Goal: Transaction & Acquisition: Subscribe to service/newsletter

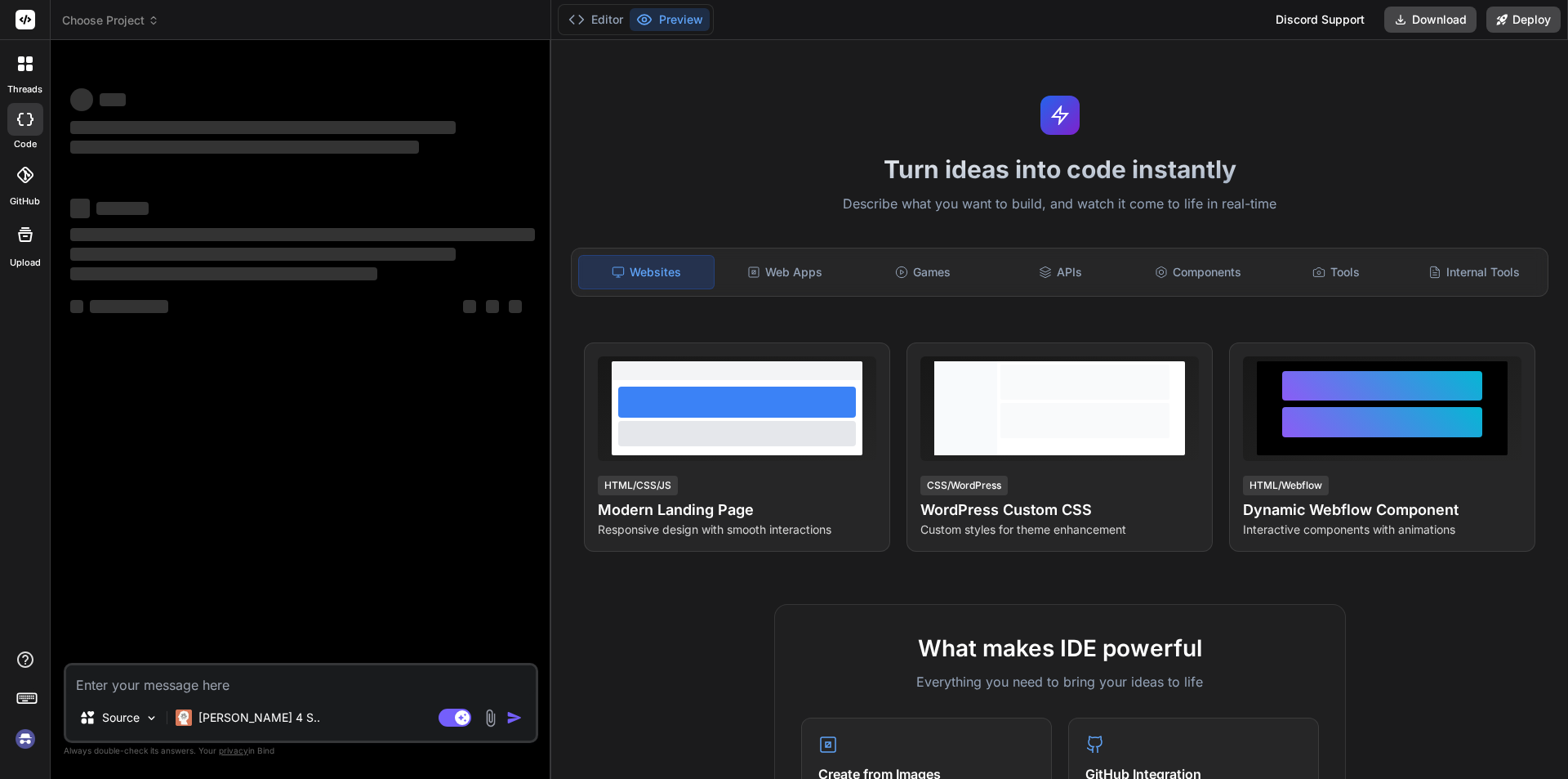
click at [138, 676] on textarea at bounding box center [301, 681] width 469 height 30
type textarea "x"
click at [320, 686] on textarea at bounding box center [301, 681] width 469 height 30
paste textarea "Hi Mam, Please Find the rent agreement document attached which I obtained from …"
type textarea "Hi Mam, Please Find the rent agreement document attached which I obtained from …"
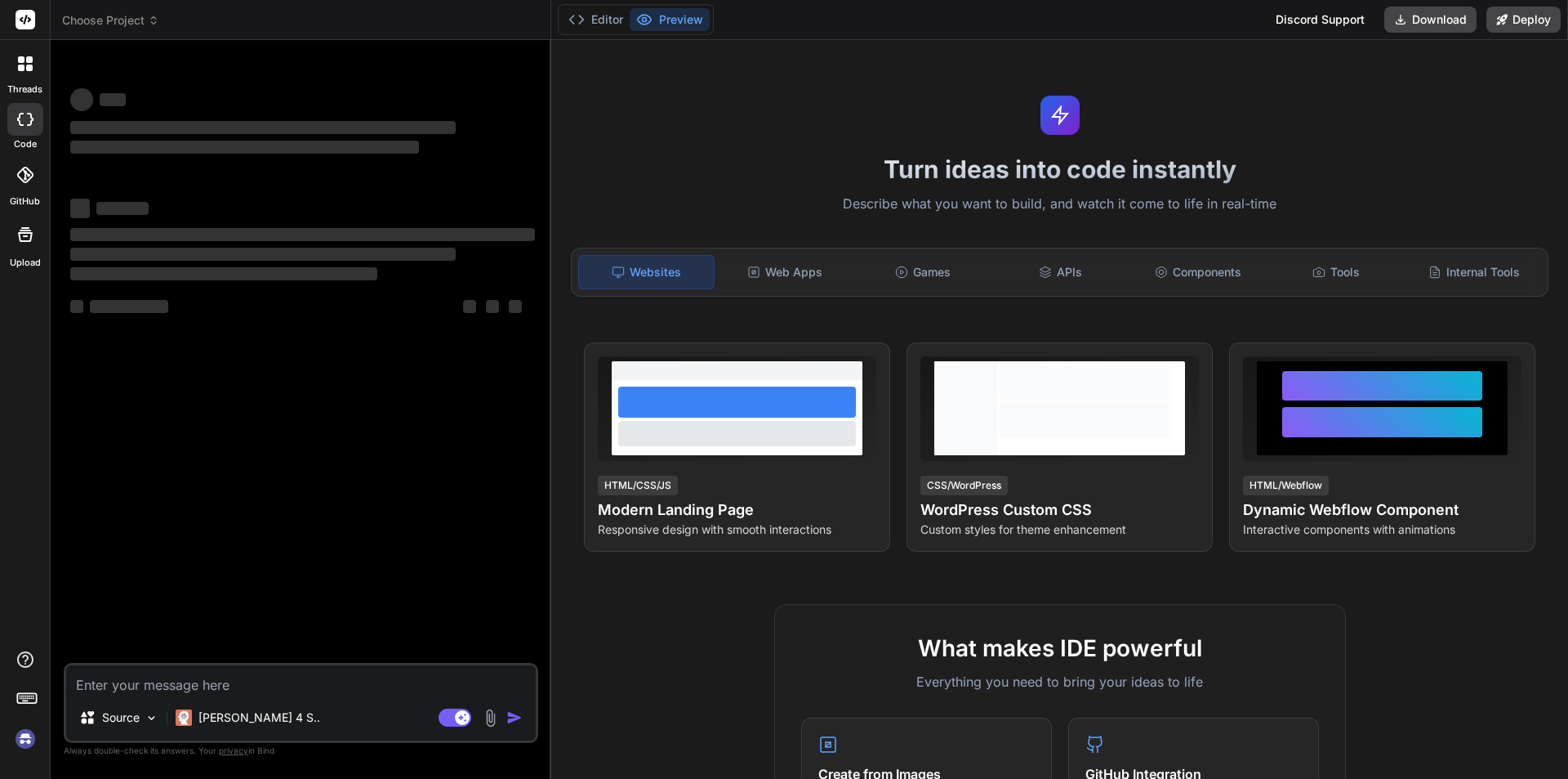
type textarea "x"
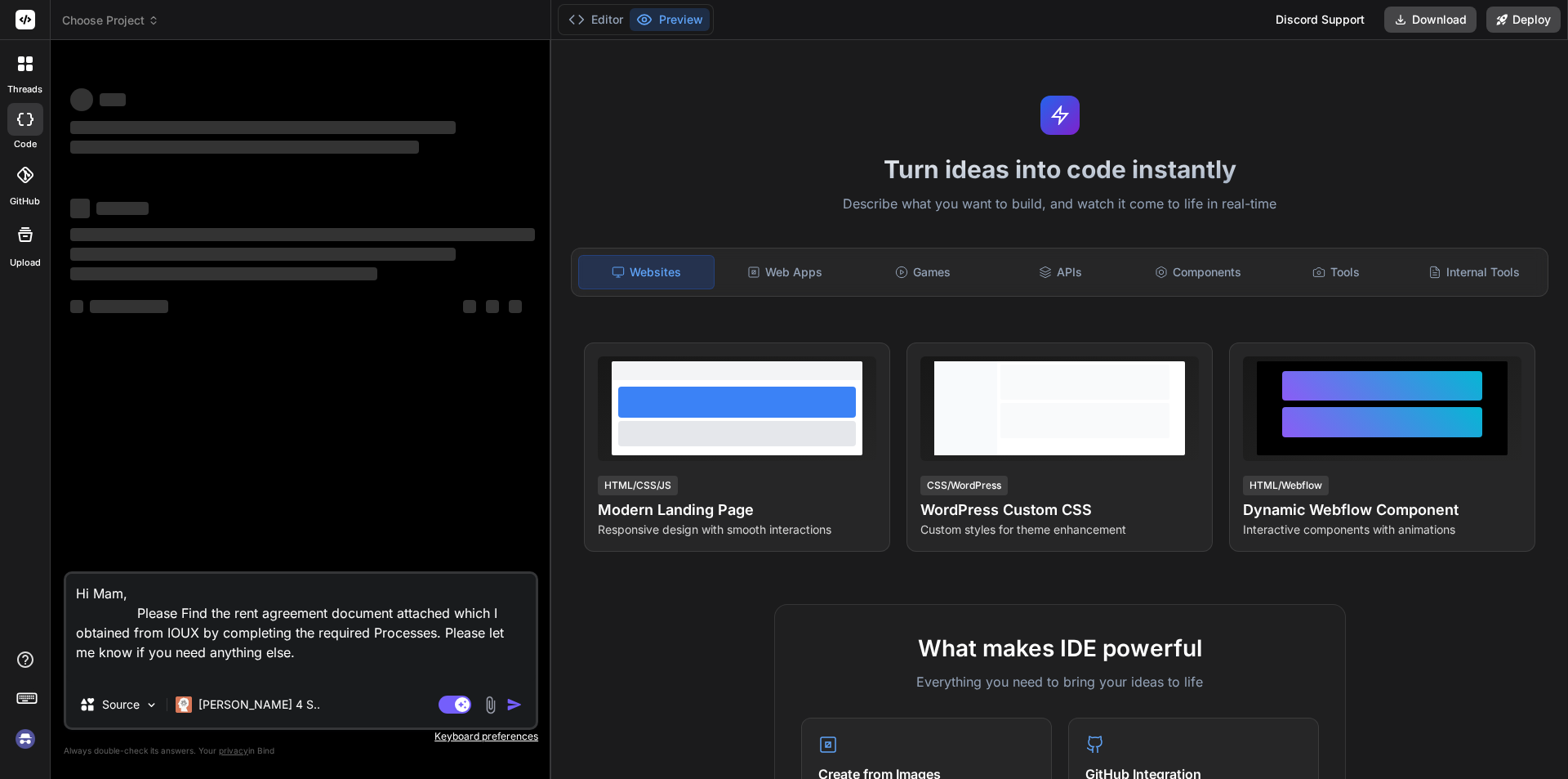
type textarea "Hi Mam, Please Find the rent agreement document attached which I obtained from …"
type textarea "x"
type textarea "Hi Mam, Please Find the rent agreement document attached which I obtained from …"
type textarea "x"
type textarea "Hi Mam, Please Find the rent agreement document attached which I obtained from …"
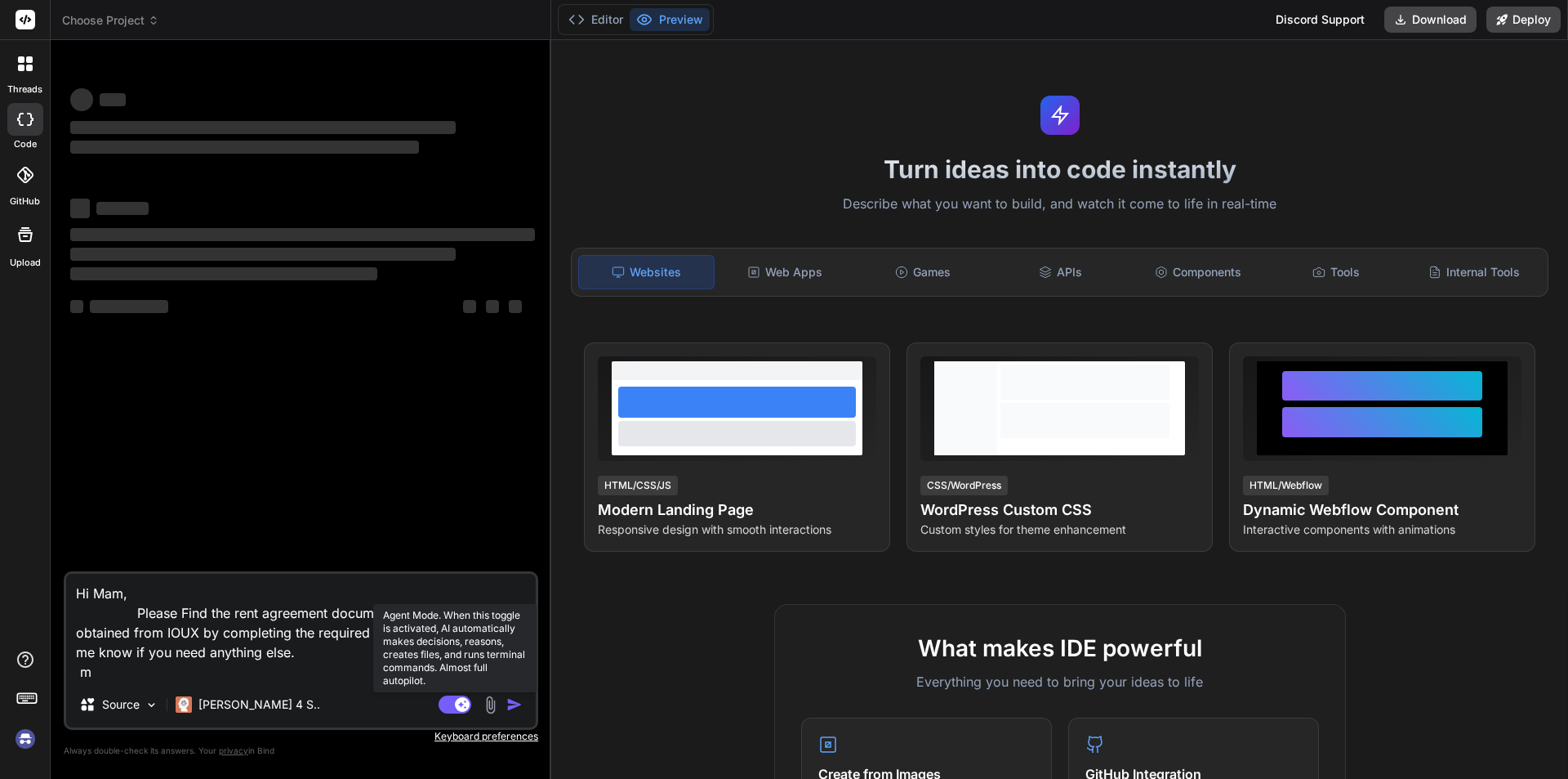
type textarea "x"
type textarea "Hi Mam, Please Find the rent agreement document attached which I obtained from …"
type textarea "x"
type textarea "Hi Mam, Please Find the rent agreement document attached which I obtained from …"
type textarea "x"
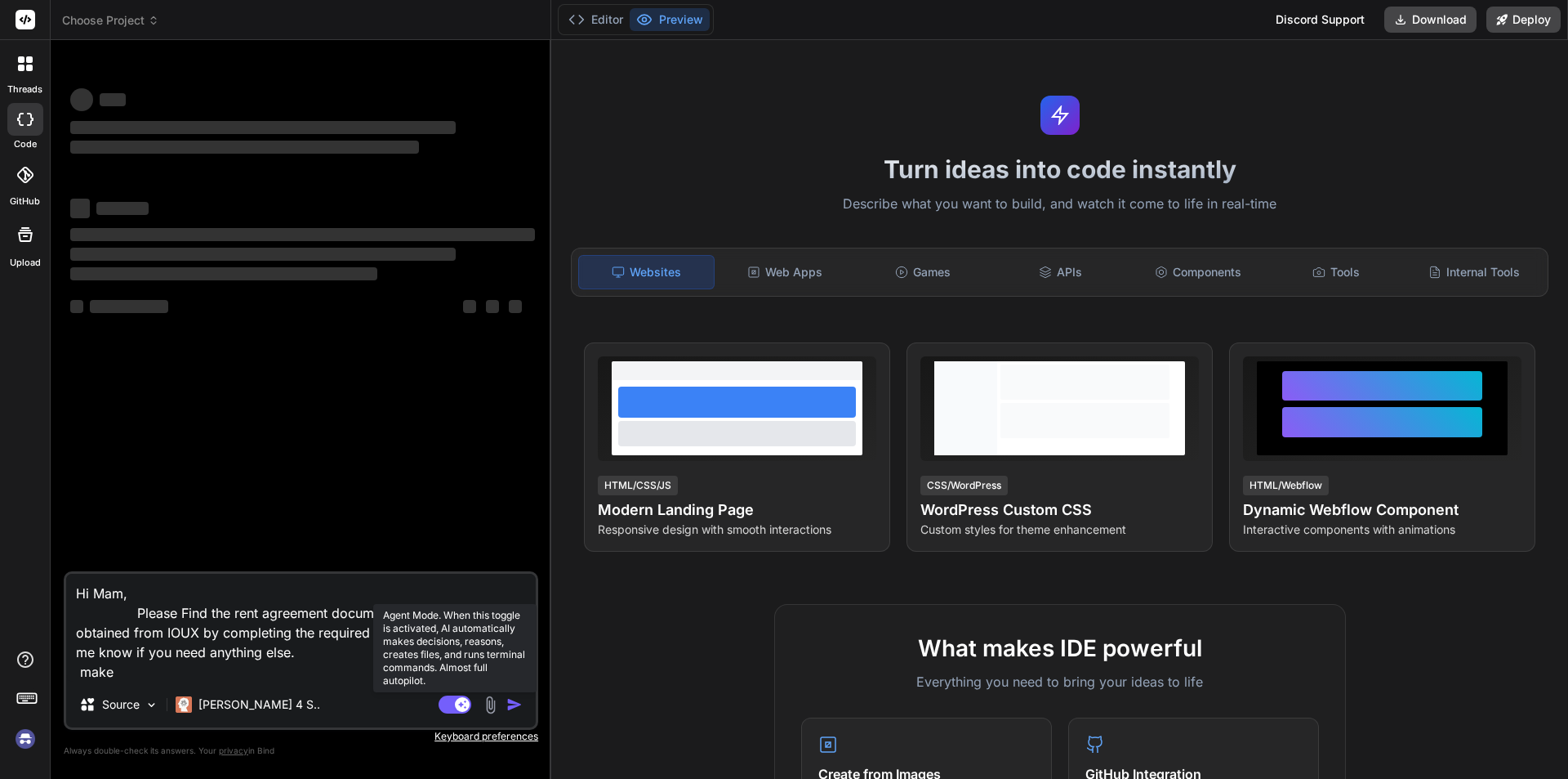
type textarea "Hi Mam, Please Find the rent agreement document attached which I obtained from …"
type textarea "x"
type textarea "Hi Mam, Please Find the rent agreement document attached which I obtained from …"
type textarea "x"
type textarea "Hi Mam, Please Find the rent agreement document attached which I obtained from …"
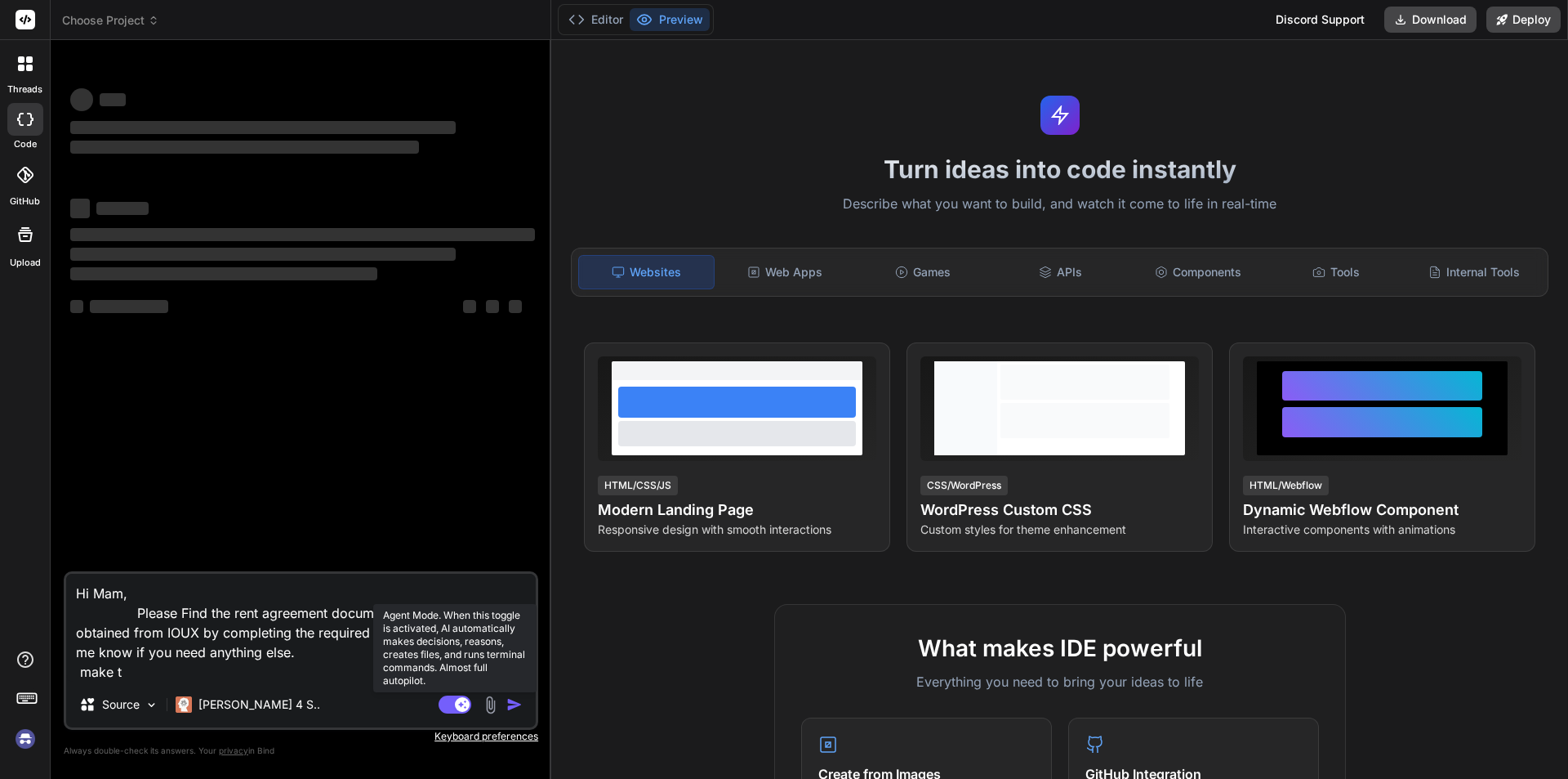
type textarea "x"
type textarea "Hi Mam, Please Find the rent agreement document attached which I obtained from …"
type textarea "x"
type textarea "Hi Mam, Please Find the rent agreement document attached which I obtained from …"
type textarea "x"
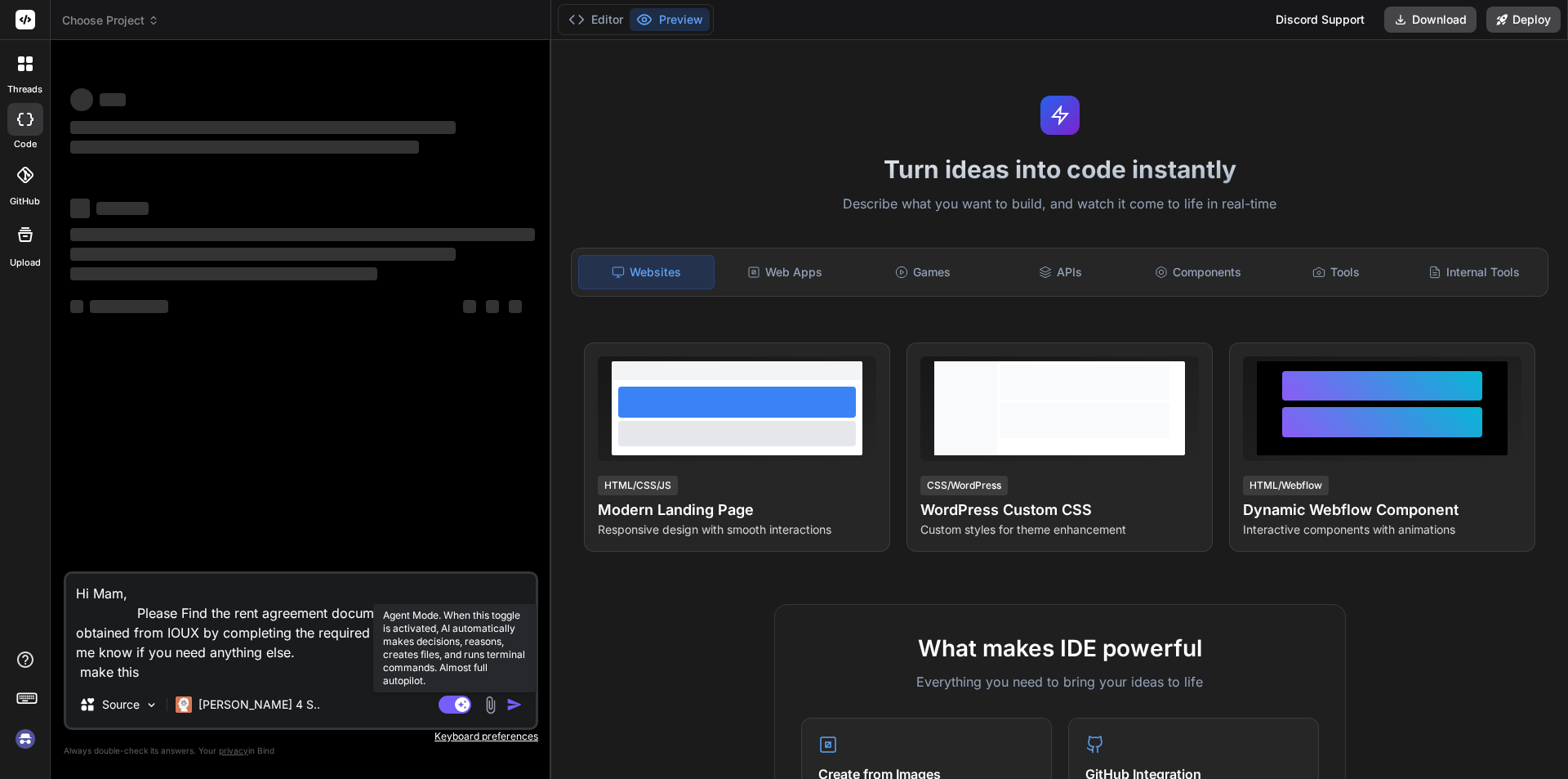
type textarea "Hi Mam, Please Find the rent agreement document attached which I obtained from …"
type textarea "x"
type textarea "Hi Mam, Please Find the rent agreement document attached which I obtained from …"
type textarea "x"
type textarea "Hi Mam, Please Find the rent agreement document attached which I obtained from …"
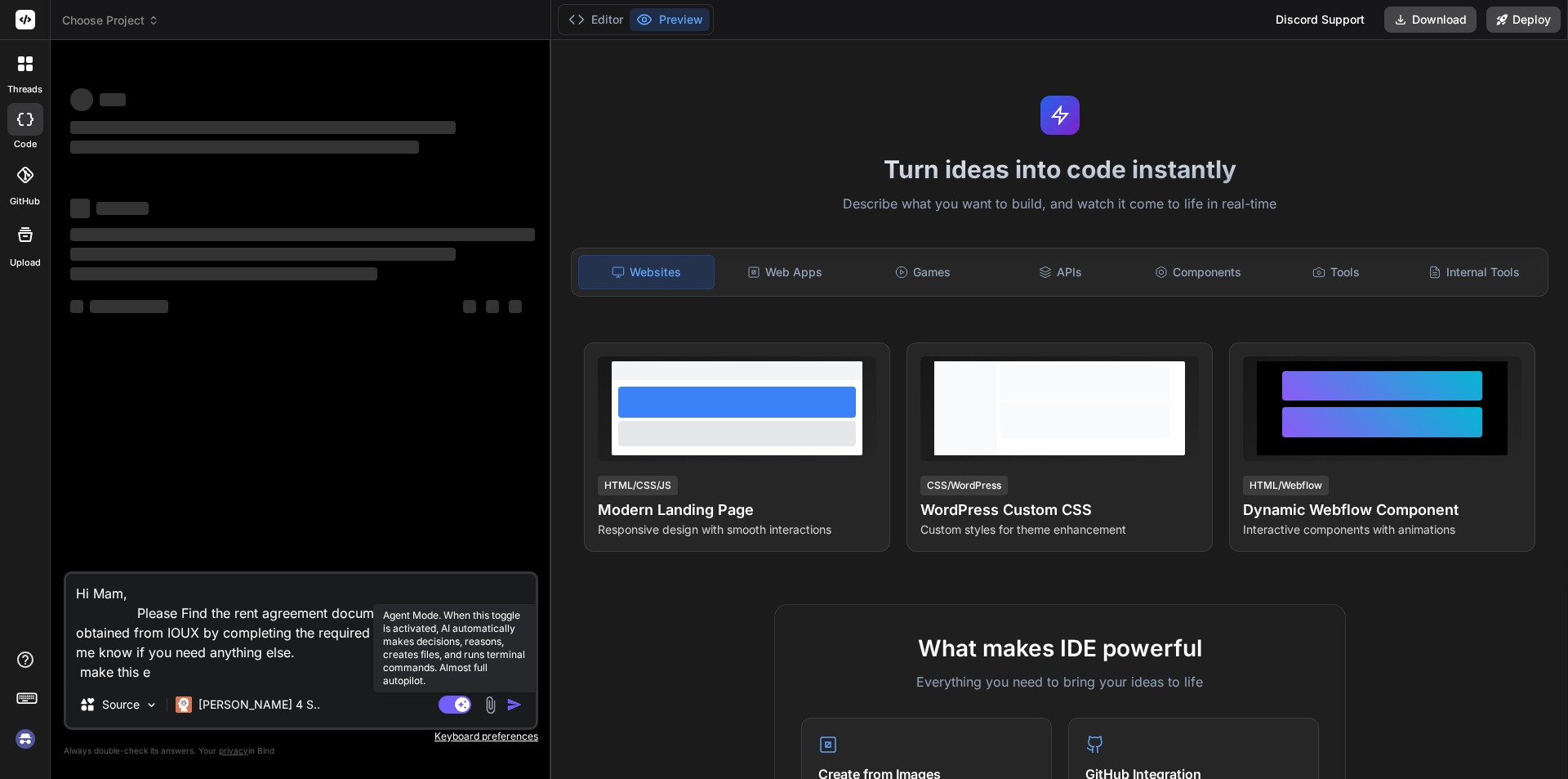
type textarea "x"
type textarea "Hi Mam, Please Find the rent agreement document attached which I obtained from …"
type textarea "x"
type textarea "Hi Mam, Please Find the rent agreement document attached which I obtained from …"
type textarea "x"
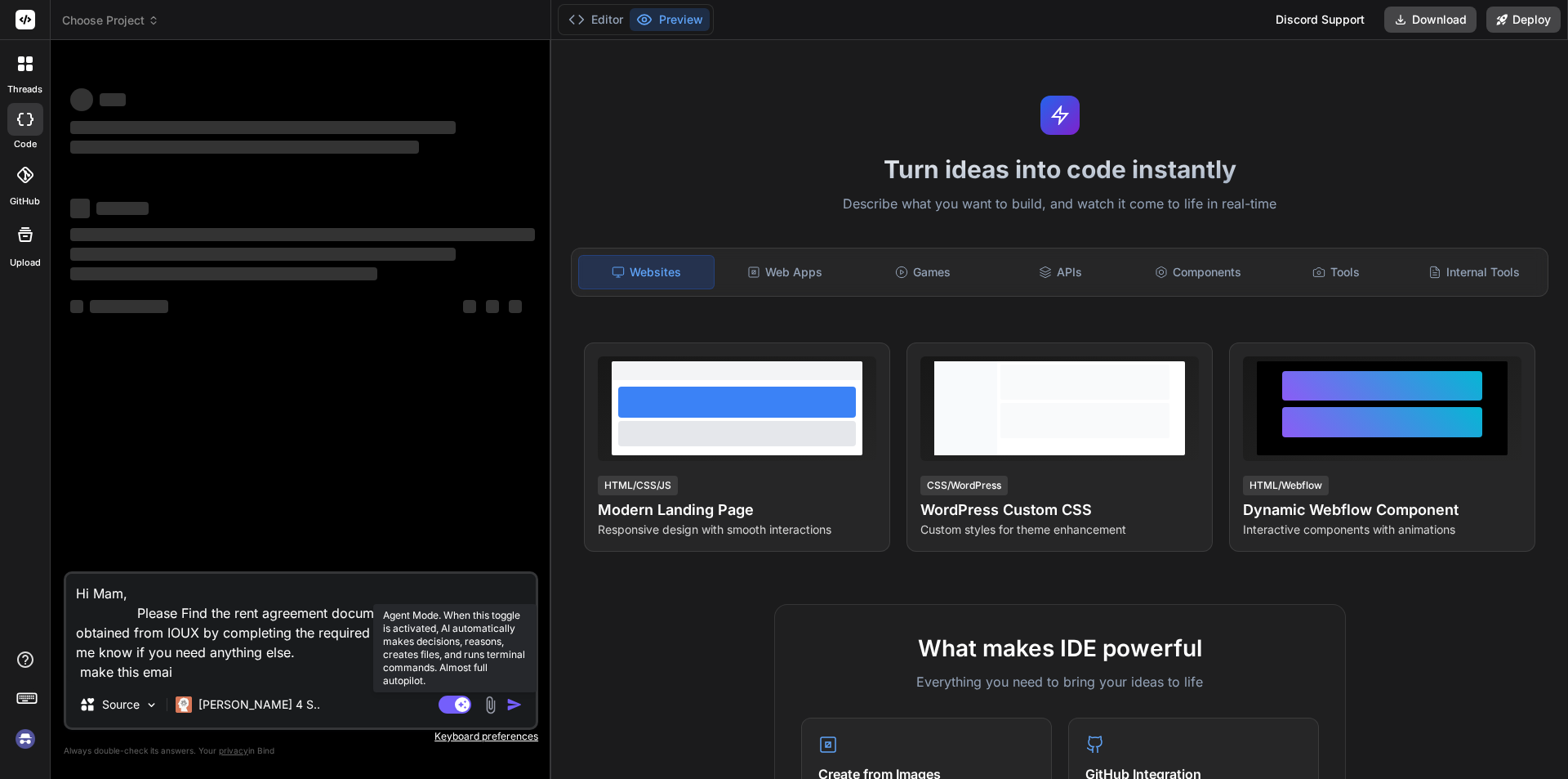
type textarea "Hi Mam, Please Find the rent agreement document attached which I obtained from …"
type textarea "x"
type textarea "Hi Mam, Please Find the rent agreement document attached which I obtained from …"
type textarea "x"
type textarea "Hi Mam, Please Find the rent agreement document attached which I obtained from …"
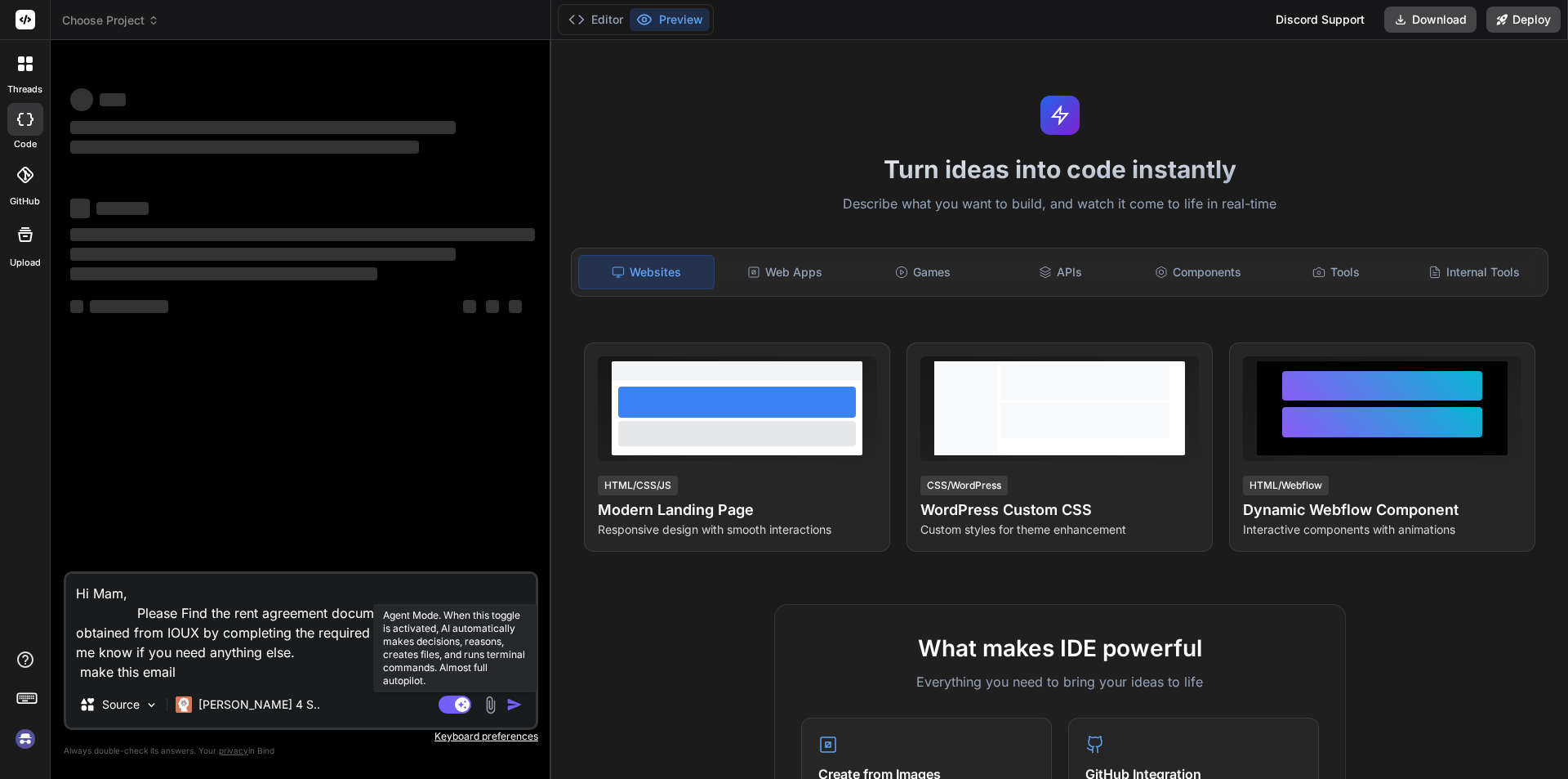
type textarea "x"
type textarea "Hi Mam, Please Find the rent agreement document attached which I obtained from …"
type textarea "x"
type textarea "Hi Mam, Please Find the rent agreement document attached which I obtained from …"
type textarea "x"
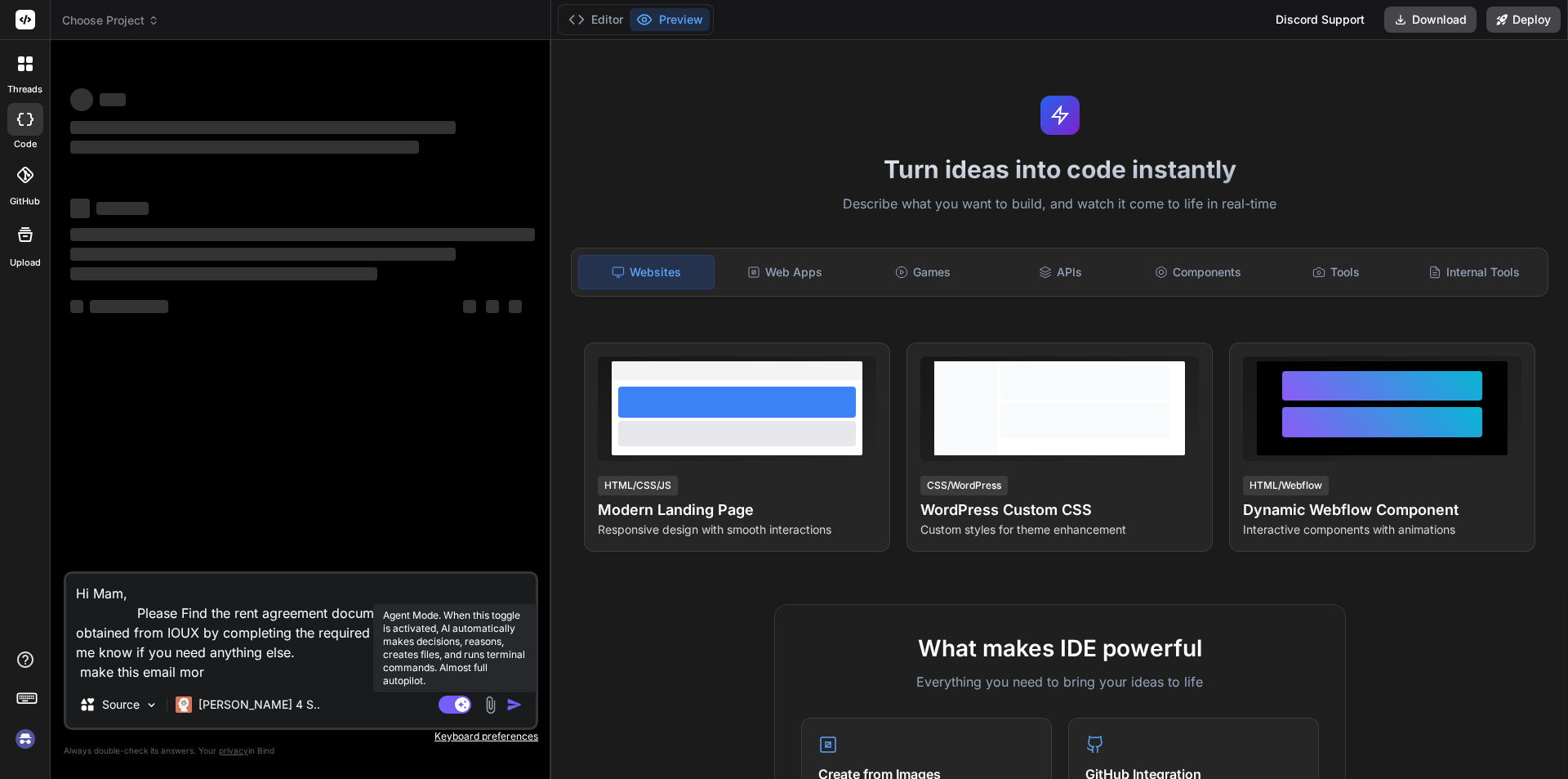
type textarea "Hi Mam, Please Find the rent agreement document attached which I obtained from …"
type textarea "x"
type textarea "Hi Mam, Please Find the rent agreement document attached which I obtained from …"
type textarea "x"
type textarea "Hi Mam, Please Find the rent agreement document attached which I obtained from …"
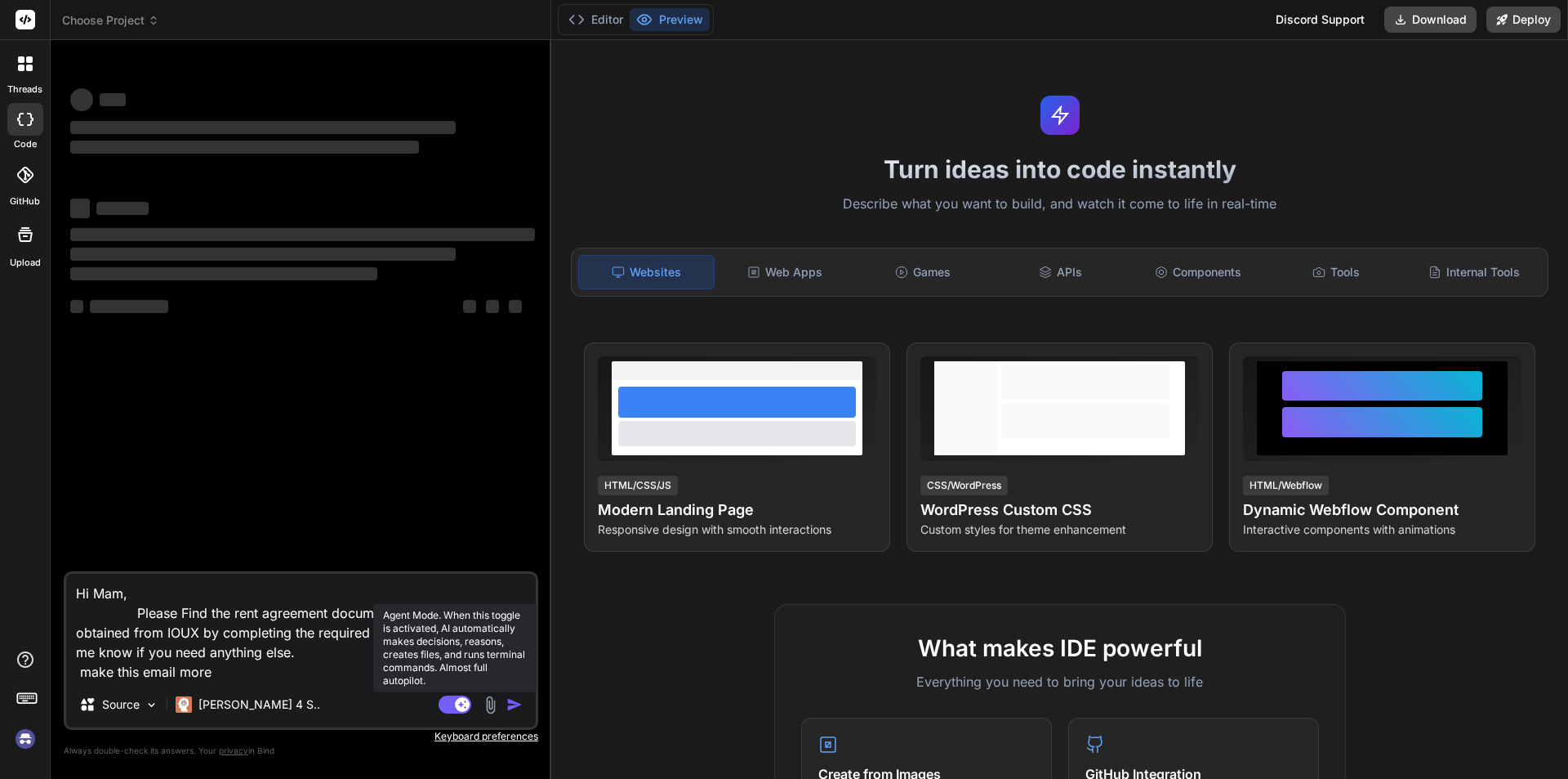
type textarea "x"
type textarea "Hi Mam, Please Find the rent agreement document attached which I obtained from …"
type textarea "x"
type textarea "Hi Mam, Please Find the rent agreement document attached which I obtained from …"
type textarea "x"
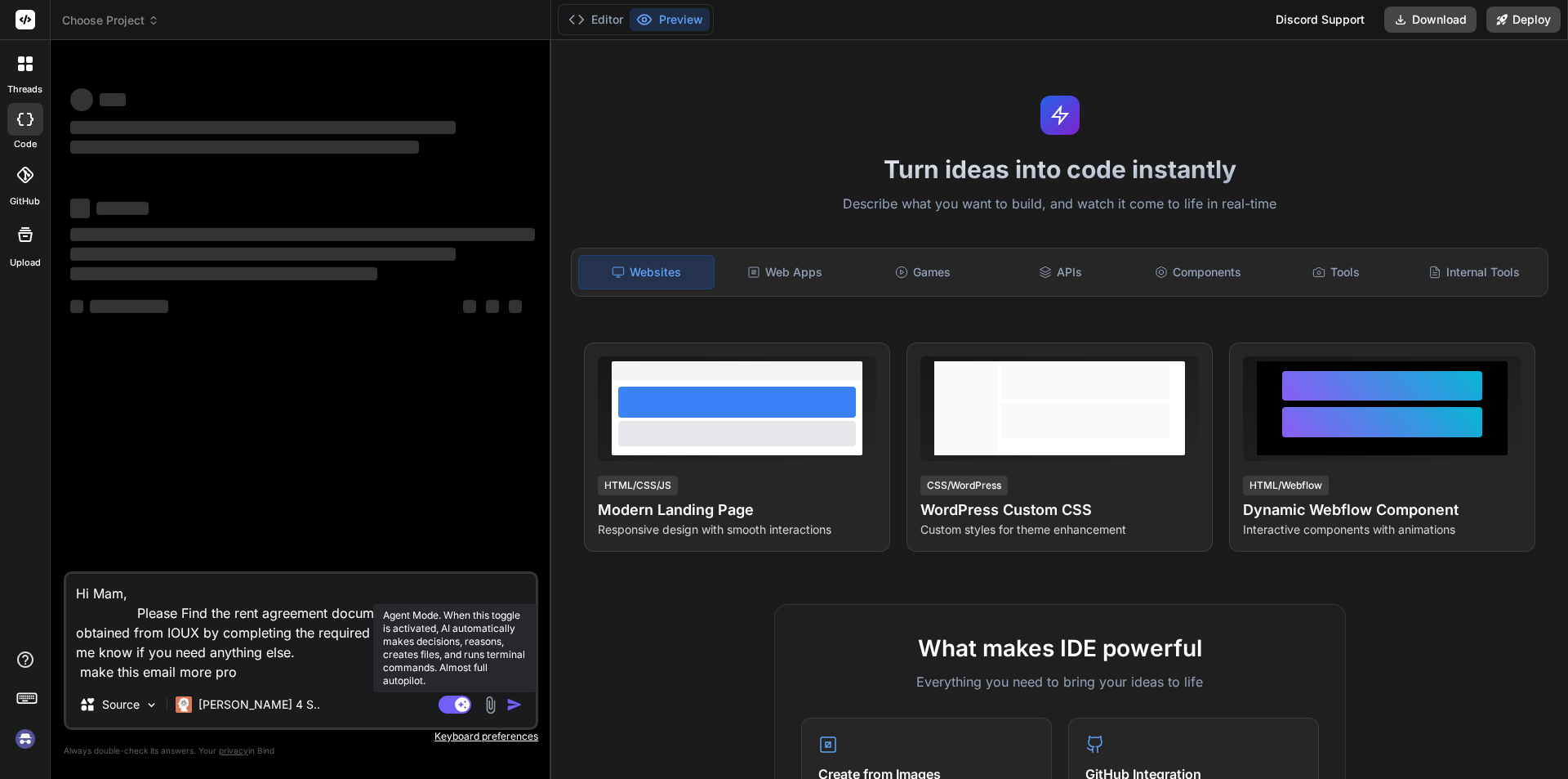
type textarea "Hi Mam, Please Find the rent agreement document attached which I obtained from …"
type textarea "x"
type textarea "Hi Mam, Please Find the rent agreement document attached which I obtained from …"
type textarea "x"
type textarea "Hi Mam, Please Find the rent agreement document attached which I obtained from …"
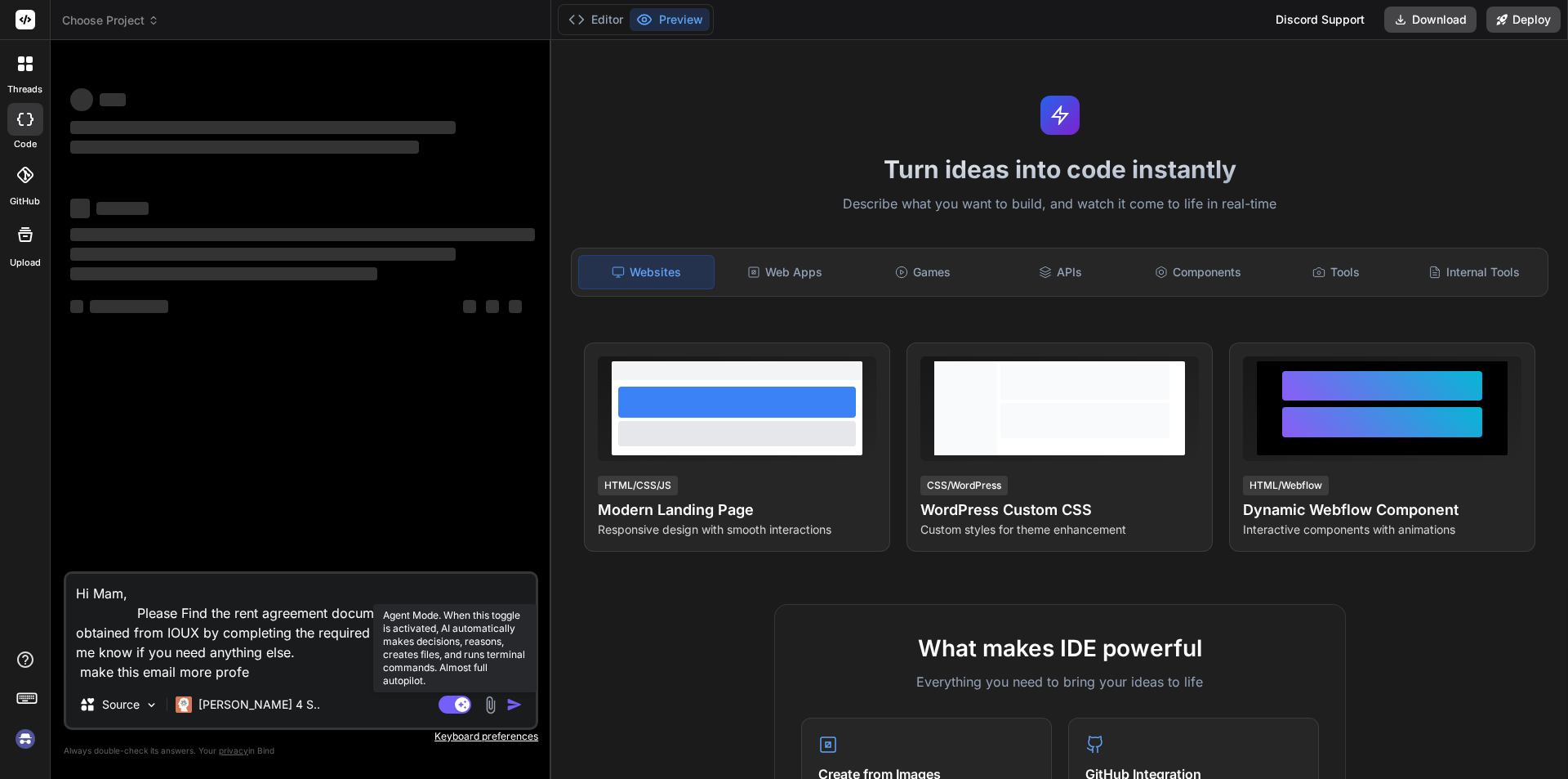
type textarea "x"
type textarea "Hi Mam, Please Find the rent agreement document attached which I obtained from …"
type textarea "x"
type textarea "Hi Mam, Please Find the rent agreement document attached which I obtained from …"
type textarea "x"
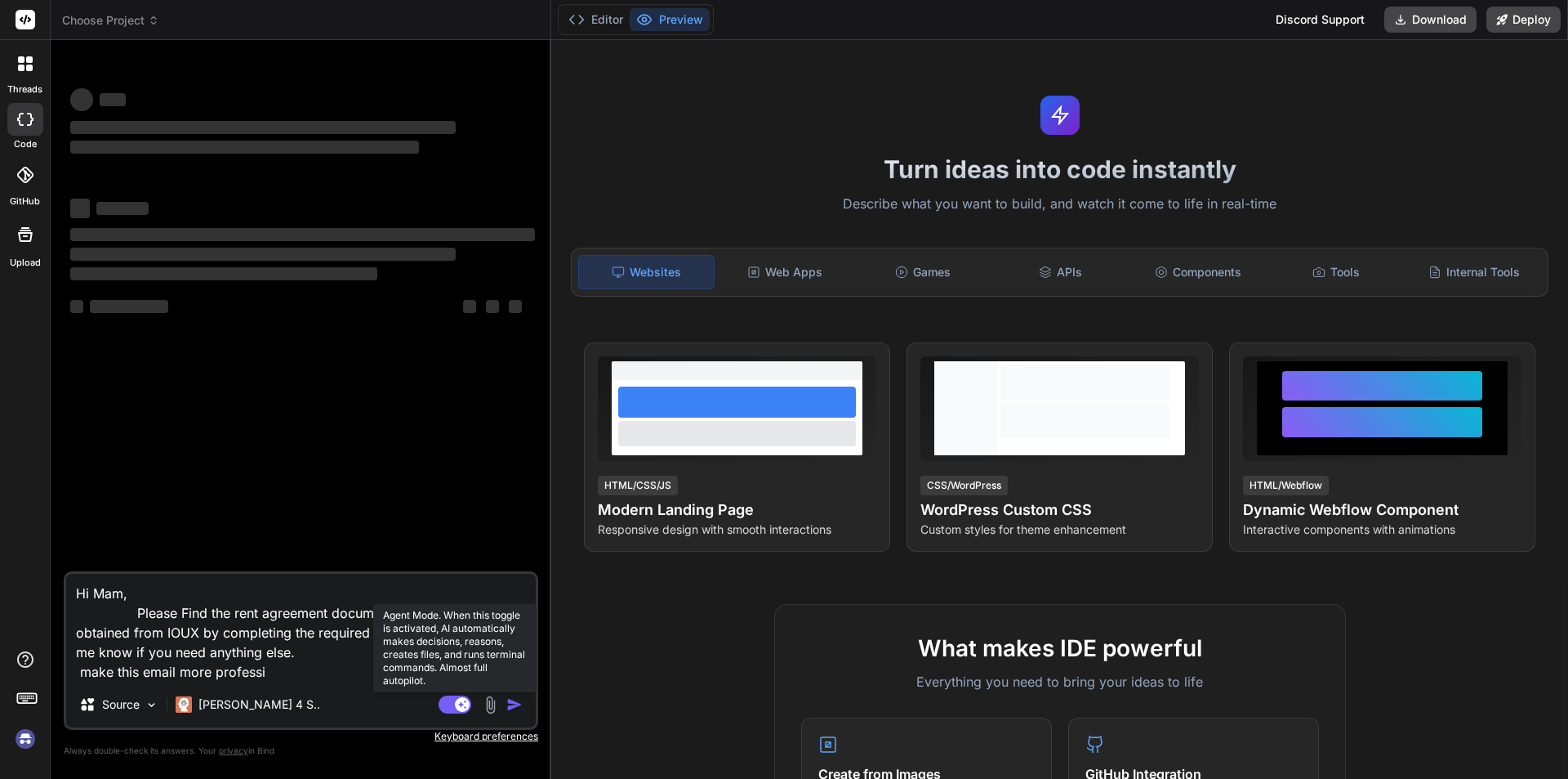
type textarea "Hi Mam, Please Find the rent agreement document attached which I obtained from …"
type textarea "x"
type textarea "Hi Mam, Please Find the rent agreement document attached which I obtained from …"
type textarea "x"
type textarea "Hi Mam, Please Find the rent agreement document attached which I obtained from …"
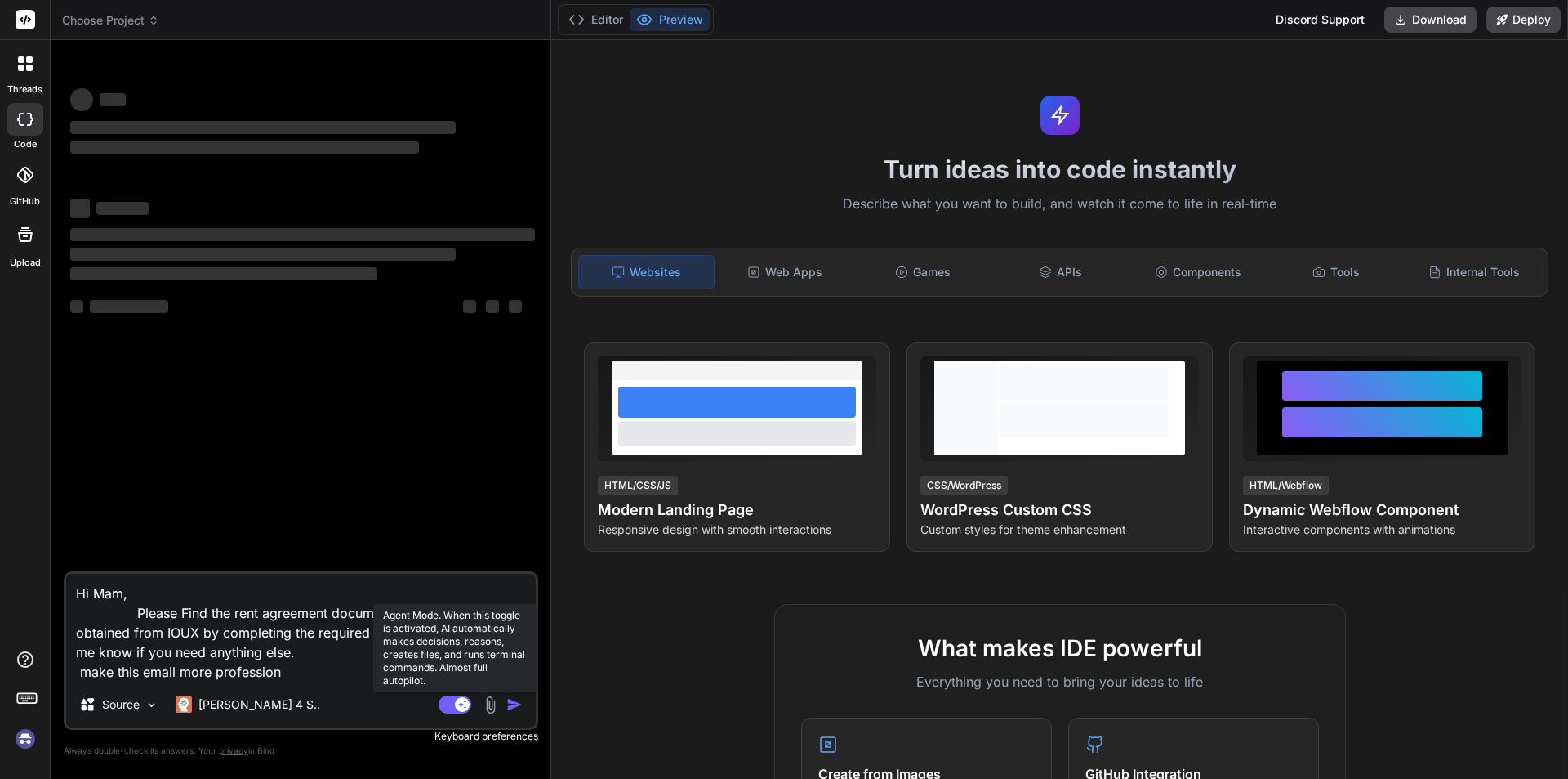
type textarea "x"
type textarea "Hi Mam, Please Find the rent agreement document attached which I obtained from …"
type textarea "x"
type textarea "Hi Mam, Please Find the rent agreement document attached which I obtained from …"
click at [449, 653] on textarea "Hi Mam, Please Find the rent agreement document attached which I obtained from …" at bounding box center [301, 628] width 469 height 107
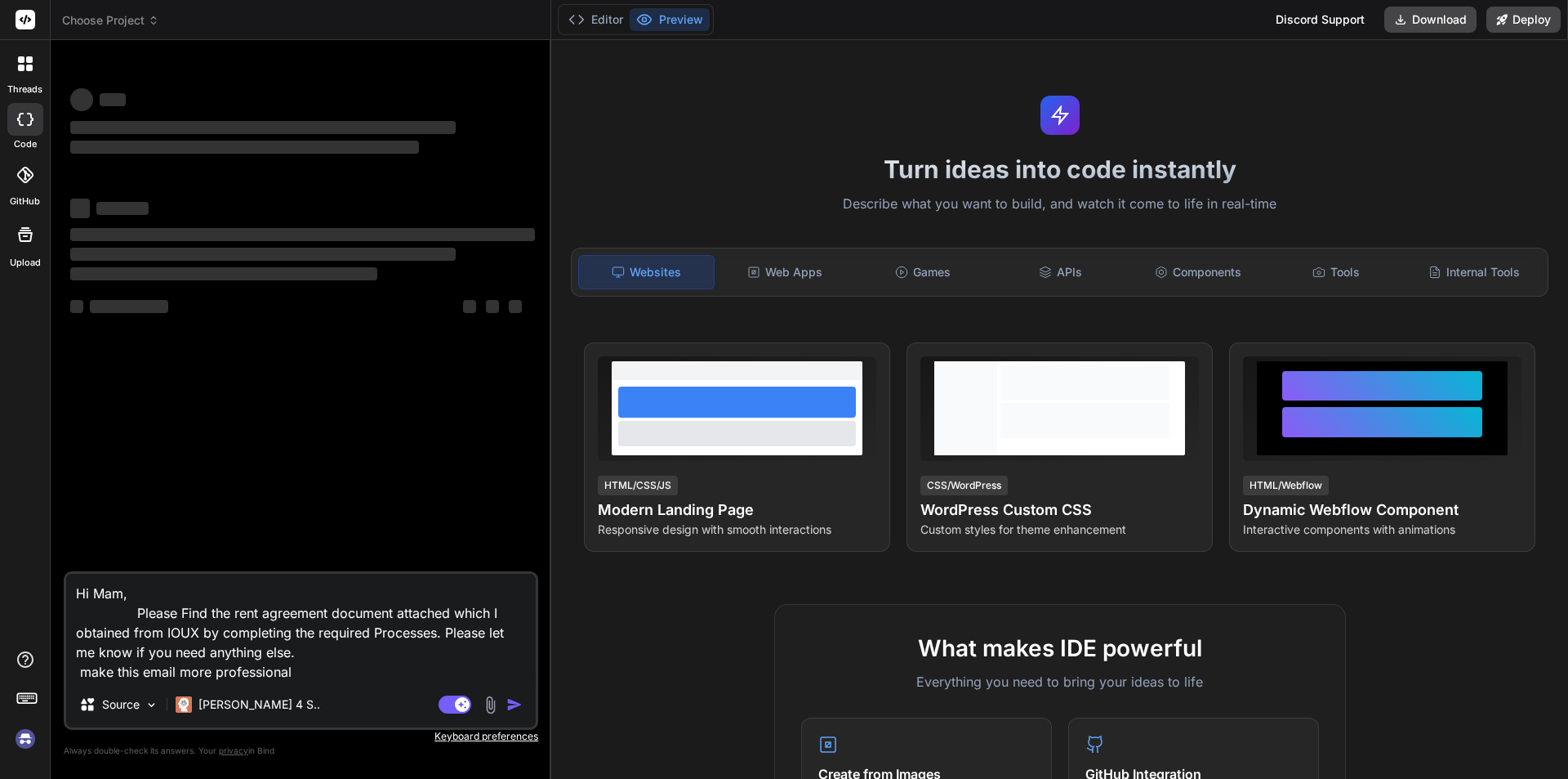
click at [467, 658] on textarea "Hi Mam, Please Find the rent agreement document attached which I obtained from …" at bounding box center [301, 628] width 469 height 107
click at [451, 679] on textarea "Hi Mam, Please Find the rent agreement document attached which I obtained from …" at bounding box center [301, 628] width 469 height 107
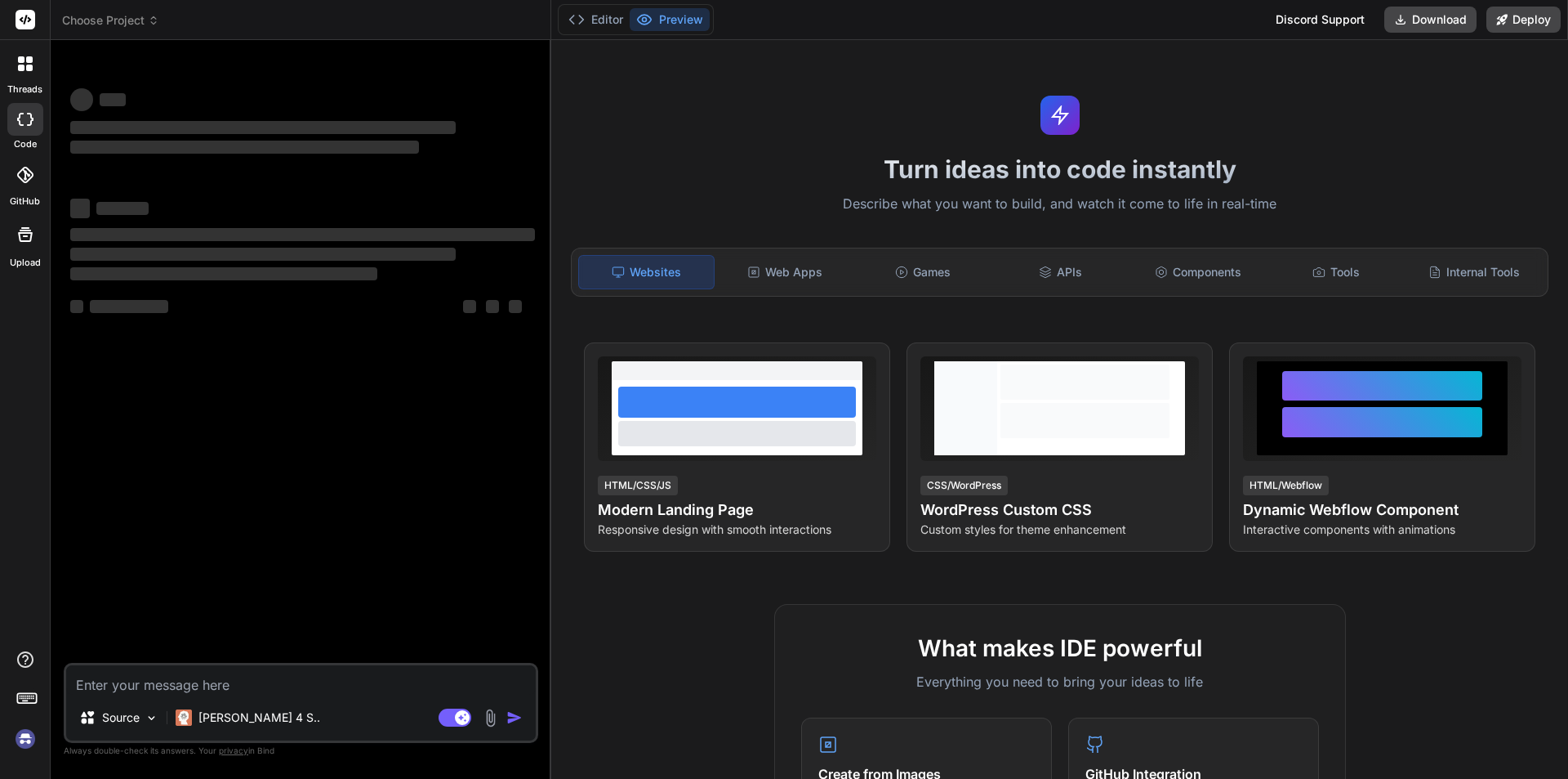
type textarea "x"
click at [163, 682] on textarea at bounding box center [301, 681] width 469 height 30
type textarea "s"
type textarea "x"
type textarea "sx"
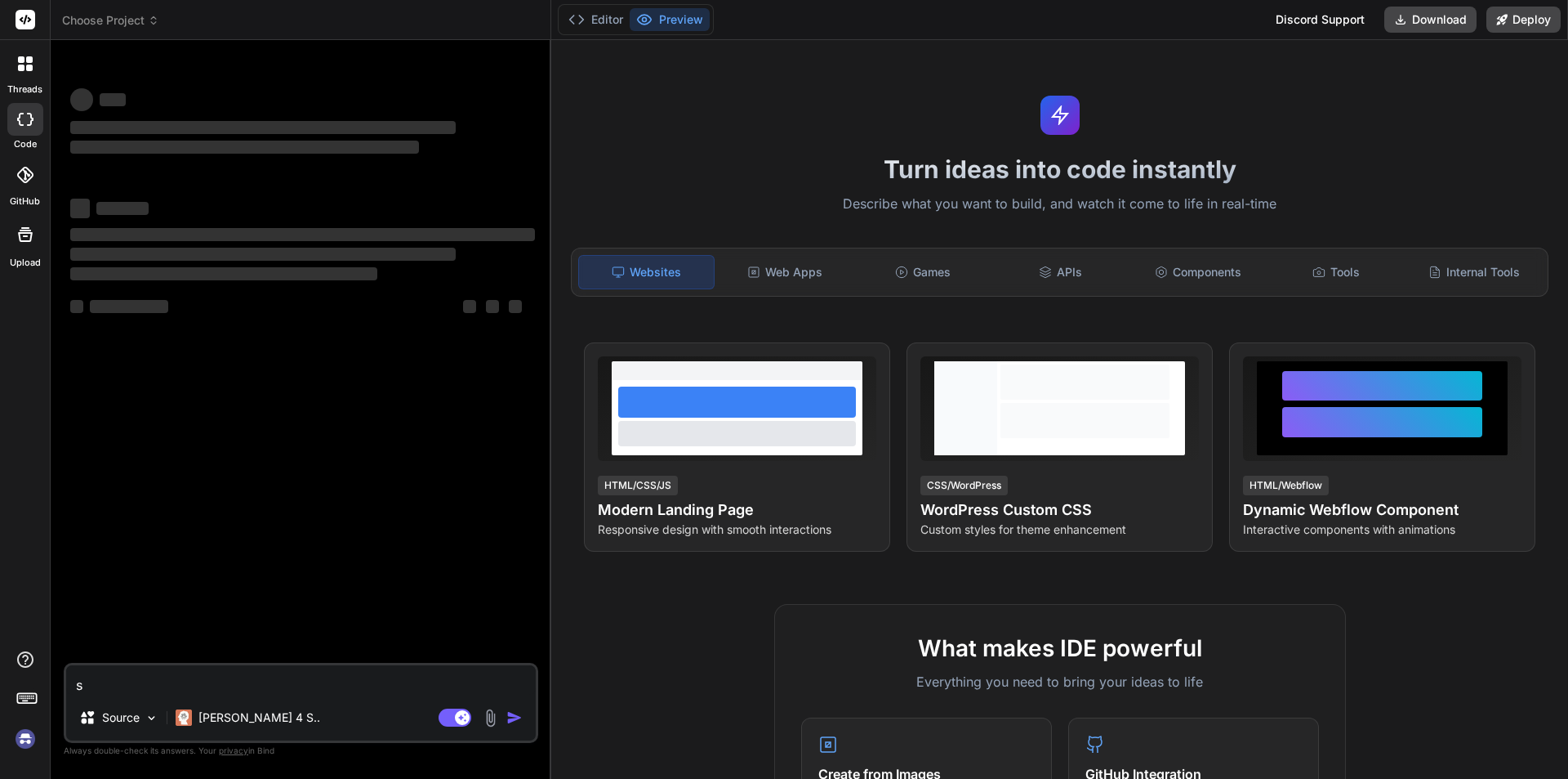
type textarea "x"
type textarea "sxa"
type textarea "x"
type textarea "sxad"
type textarea "x"
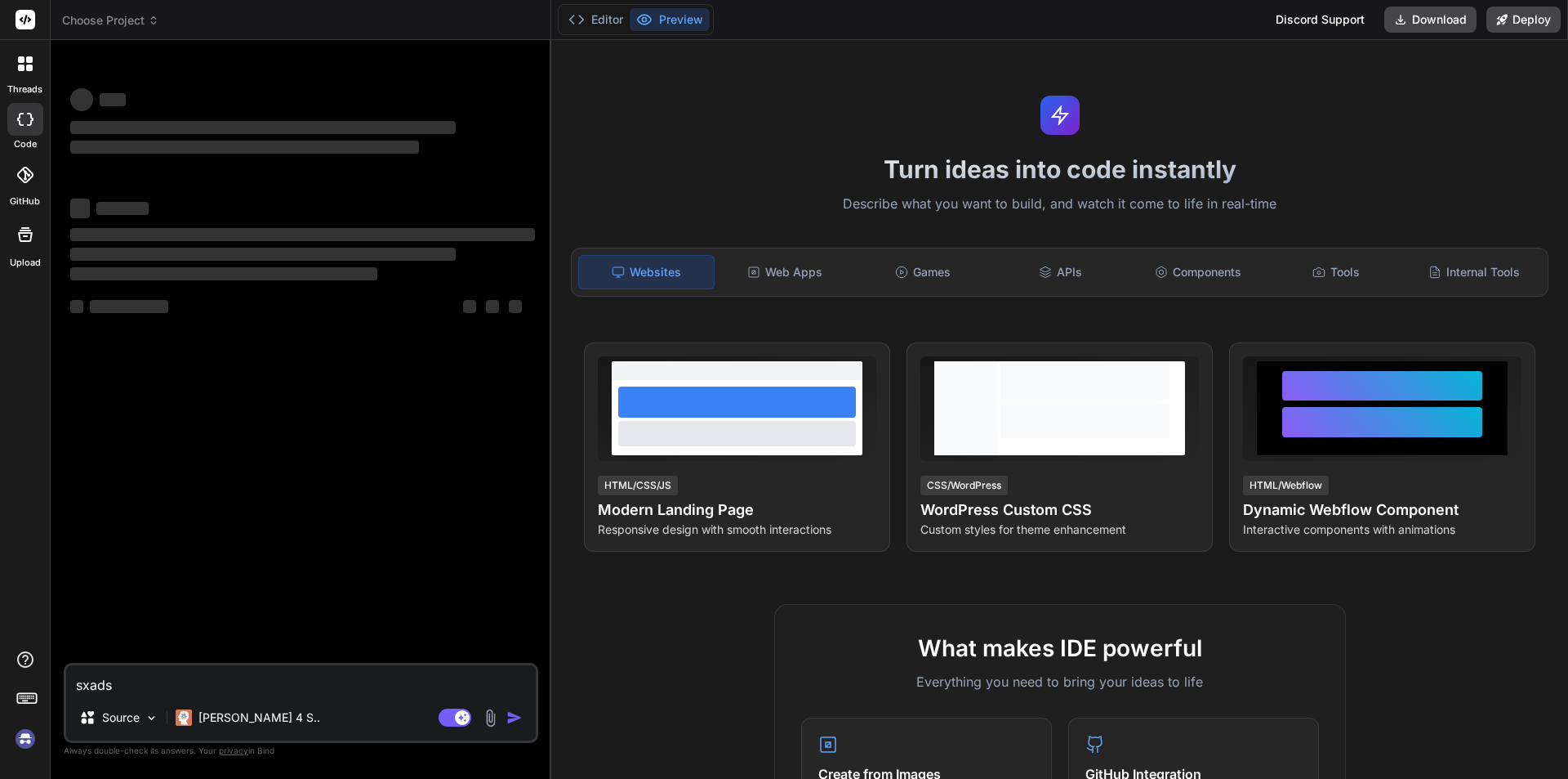
type textarea "sxadsd"
type textarea "x"
type textarea "sxadsdf"
type textarea "x"
type textarea "sxadsdfv"
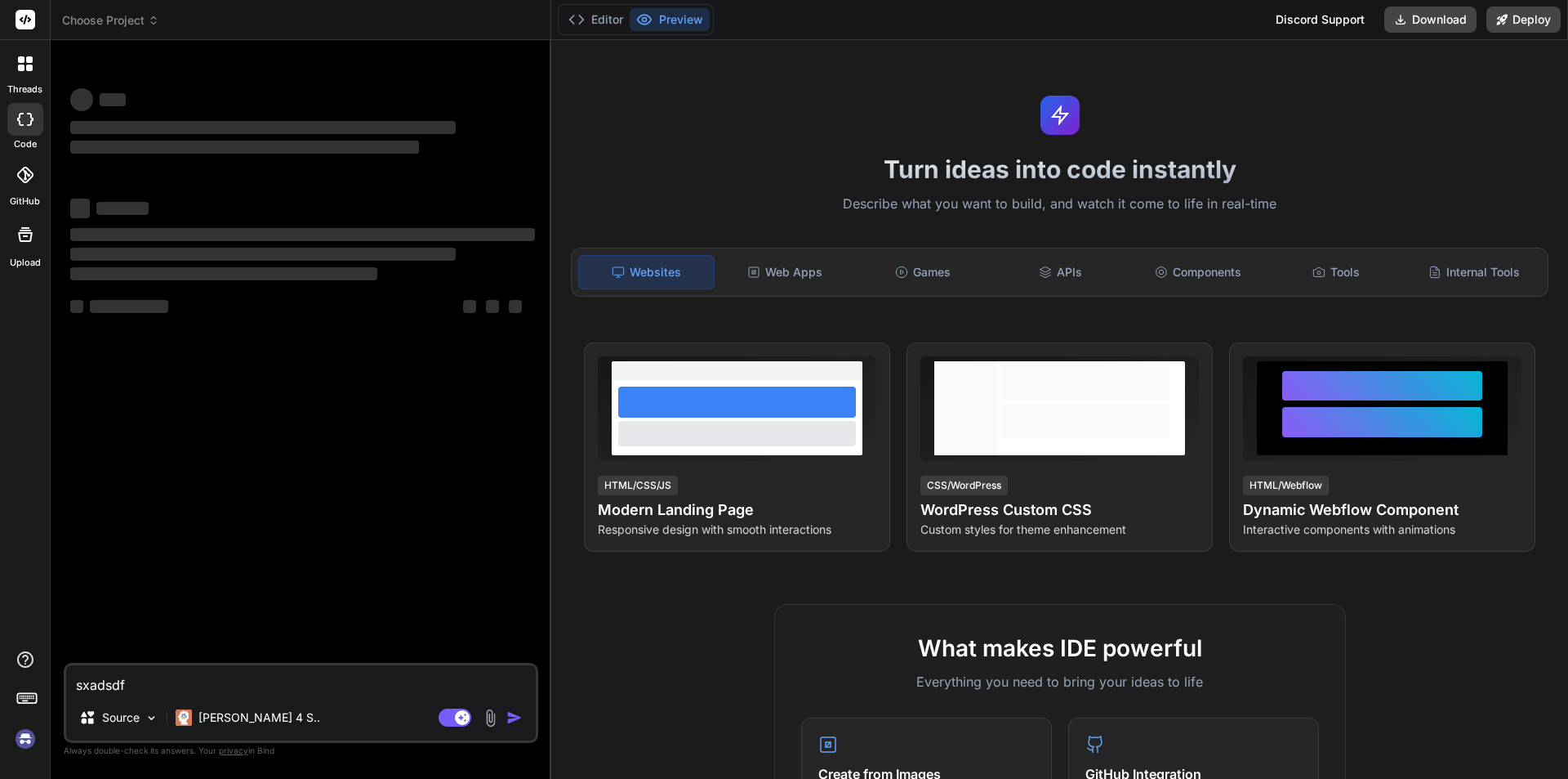
type textarea "x"
type textarea "sxadsdfv"
click at [504, 723] on div "Agent Mode. When this toggle is activated, AI automatically makes decisions, re…" at bounding box center [482, 718] width 93 height 20
click at [506, 723] on div "Agent Mode. When this toggle is activated, AI automatically makes decisions, re…" at bounding box center [482, 718] width 93 height 20
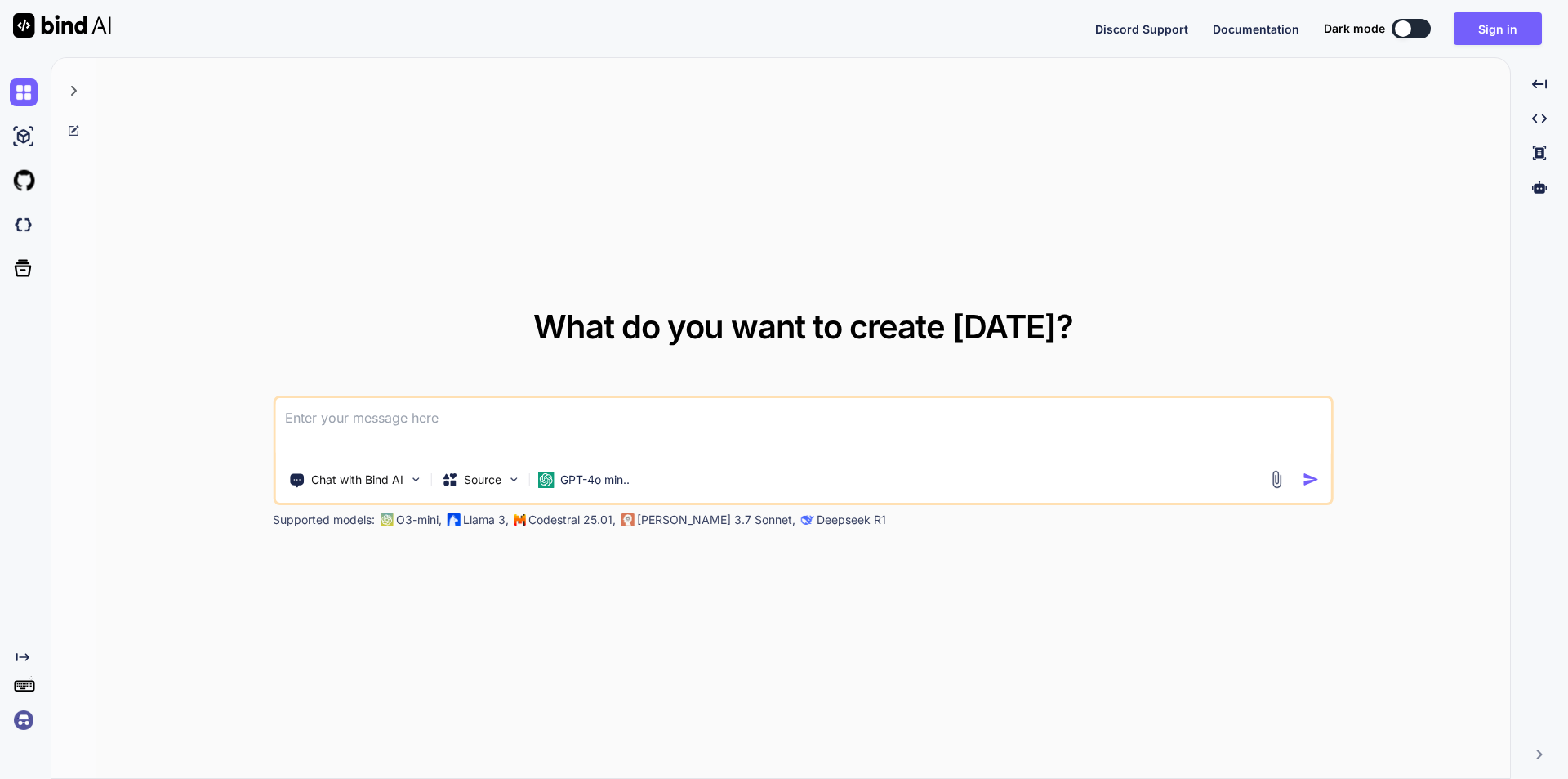
click at [404, 410] on textarea at bounding box center [803, 428] width 1056 height 61
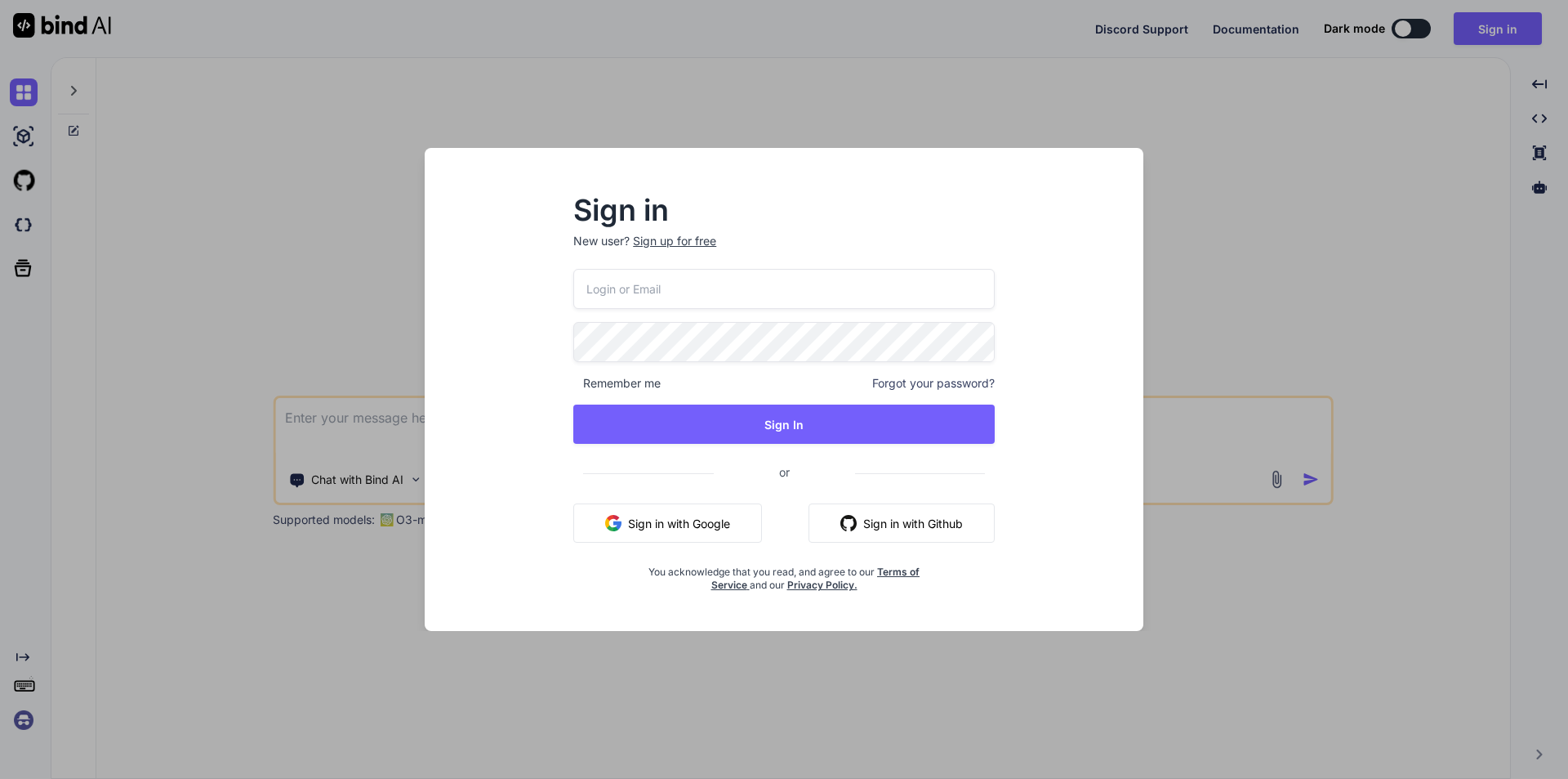
click at [684, 234] on div "Sign up for free" at bounding box center [675, 241] width 84 height 16
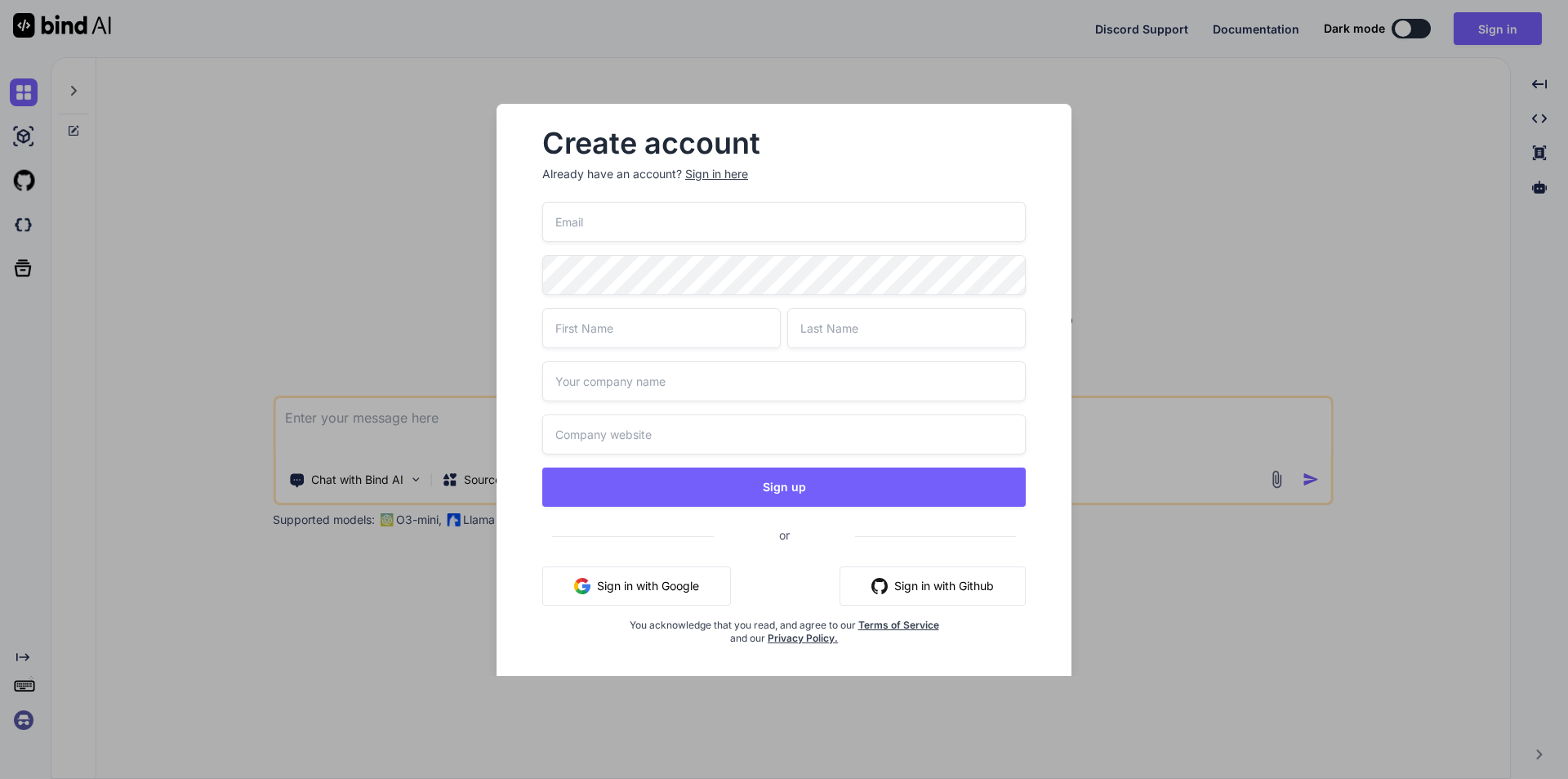
click at [599, 447] on input "text" at bounding box center [784, 435] width 483 height 40
paste input "https://www.google.com/search?q=Wipro&rlz=1C1CHBF_enIN1140IN1140&oq=Wipro&gs_lc…"
type input "https://www.google.com/search?q=Wipro&rlz=1C1CHBF_enIN1140IN1140&oq=Wipro&gs_lc…"
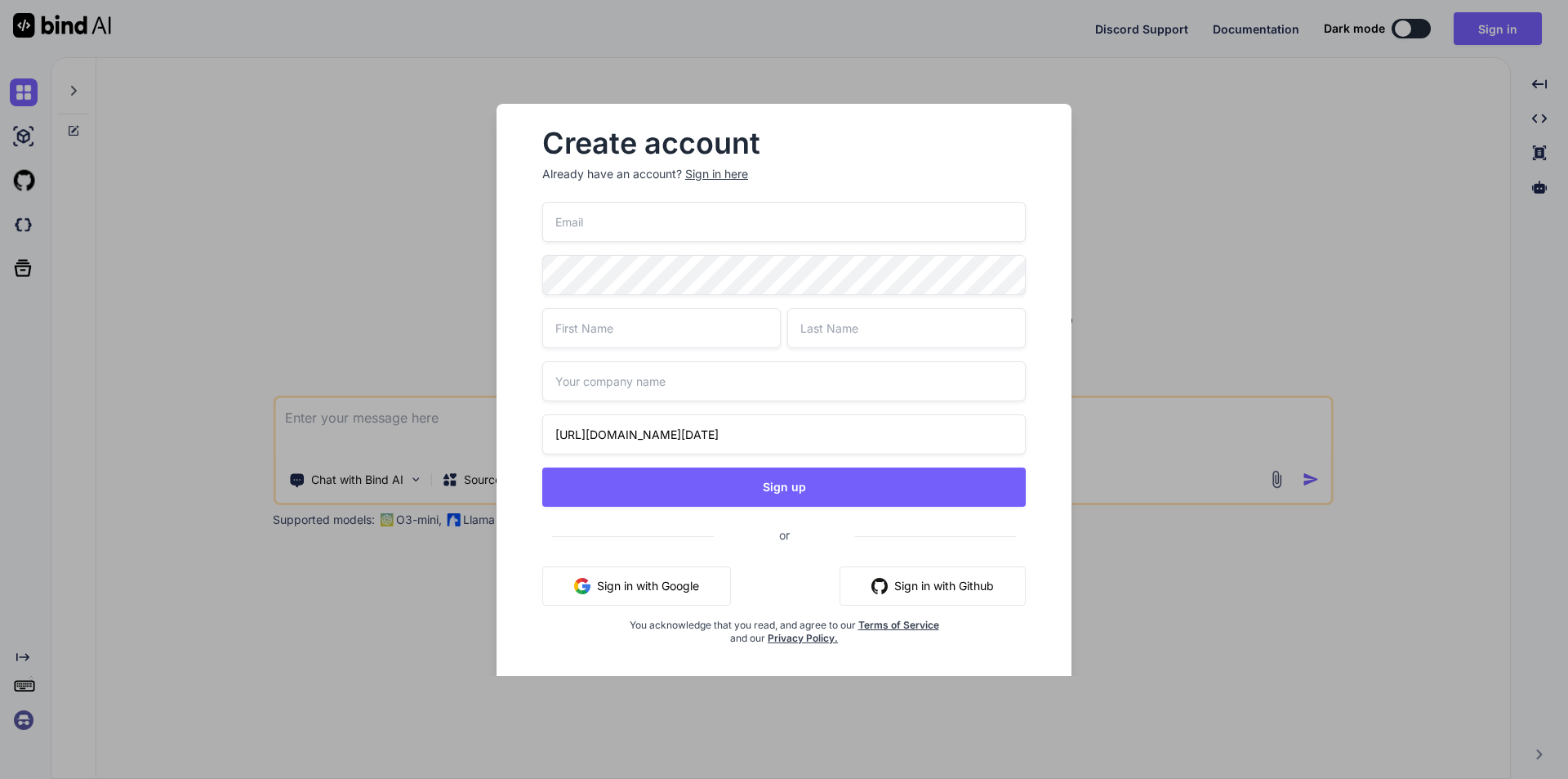
click at [609, 385] on input "text" at bounding box center [784, 381] width 483 height 40
type input "Wipro"
click at [601, 320] on input "text" at bounding box center [662, 328] width 239 height 40
type input "Upendra"
type input "Sahi"
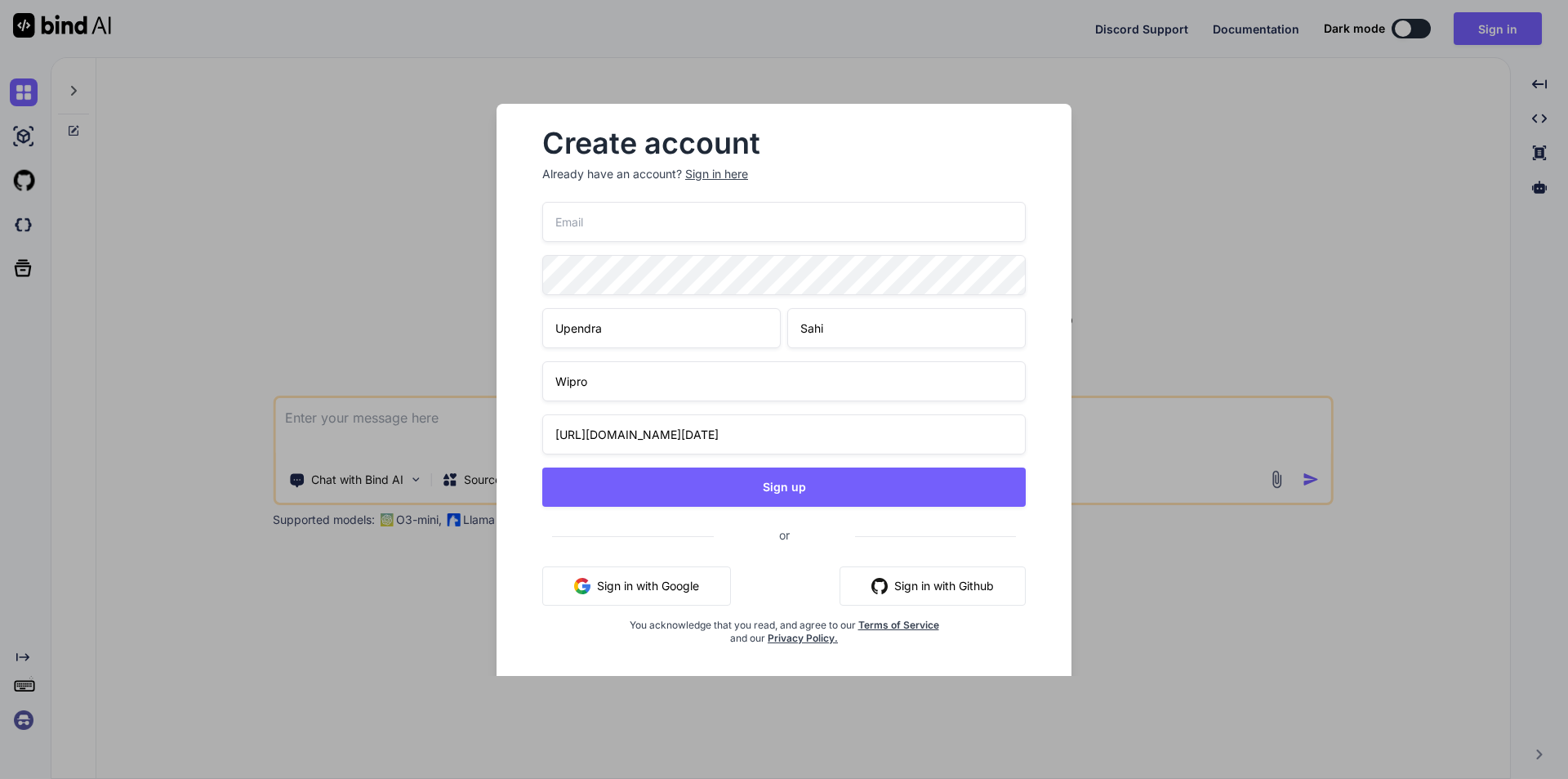
drag, startPoint x: 593, startPoint y: 231, endPoint x: 588, endPoint y: 209, distance: 22.6
click at [591, 231] on input "email" at bounding box center [784, 222] width 483 height 40
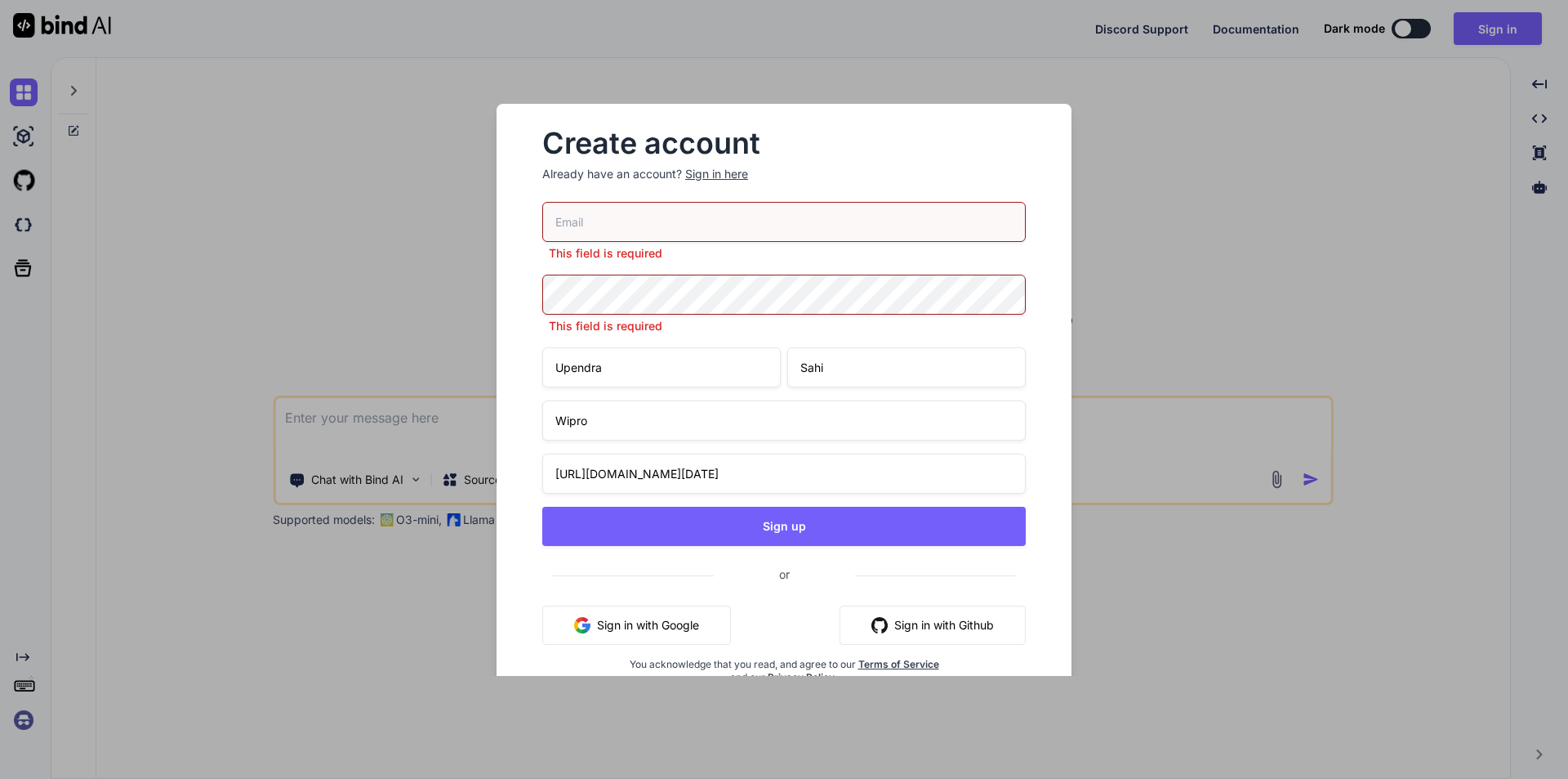
click at [594, 222] on input "email" at bounding box center [784, 222] width 483 height 40
paste input "[EMAIL_ADDRESS][DOMAIN_NAME]"
type input "[EMAIL_ADDRESS][DOMAIN_NAME]"
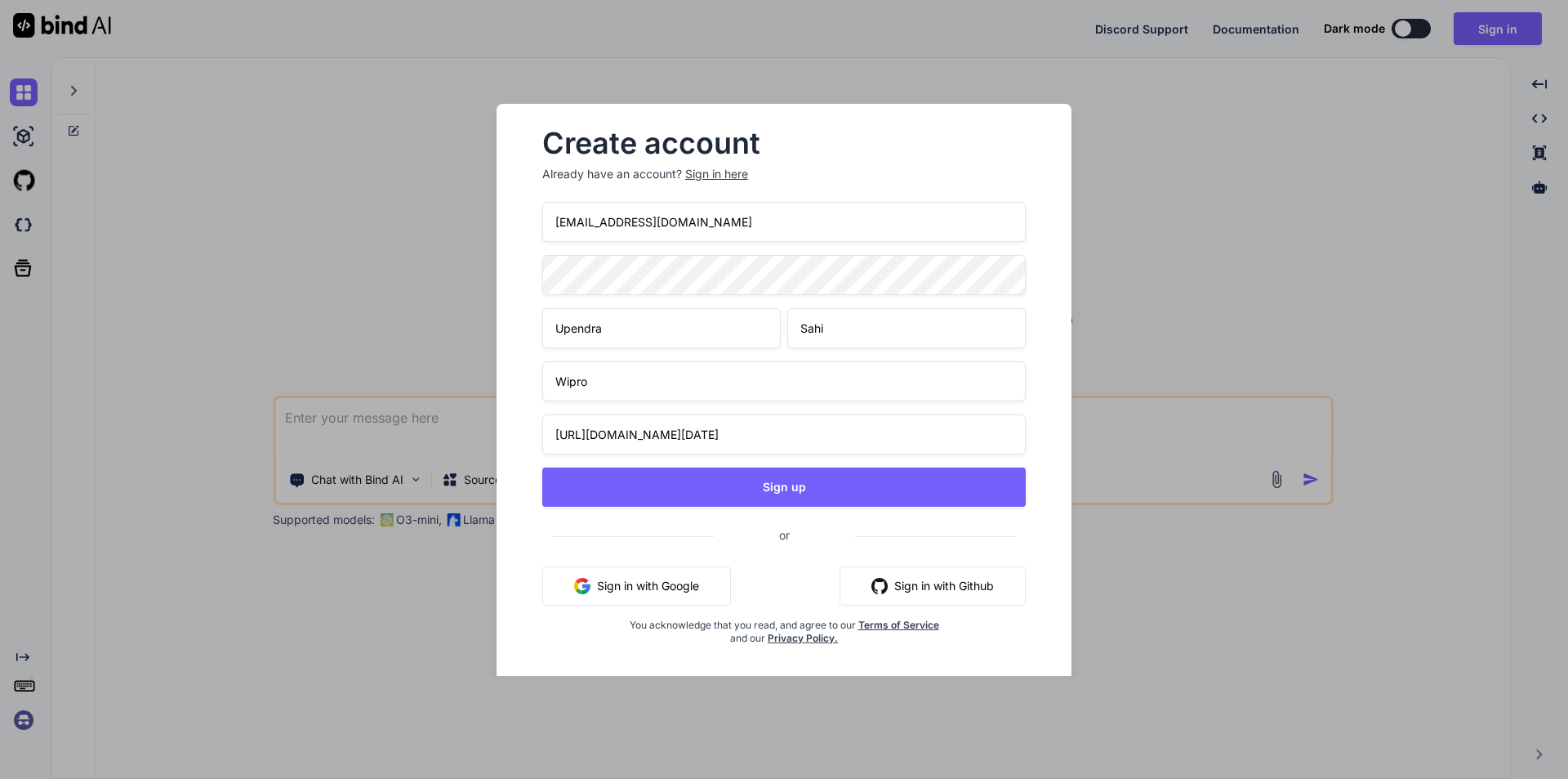
drag, startPoint x: 703, startPoint y: 230, endPoint x: 495, endPoint y: 219, distance: 208.3
click at [495, 219] on div "Create account Already have an account? Sign in here zedi12@chahcyrans.com Upen…" at bounding box center [784, 389] width 627 height 572
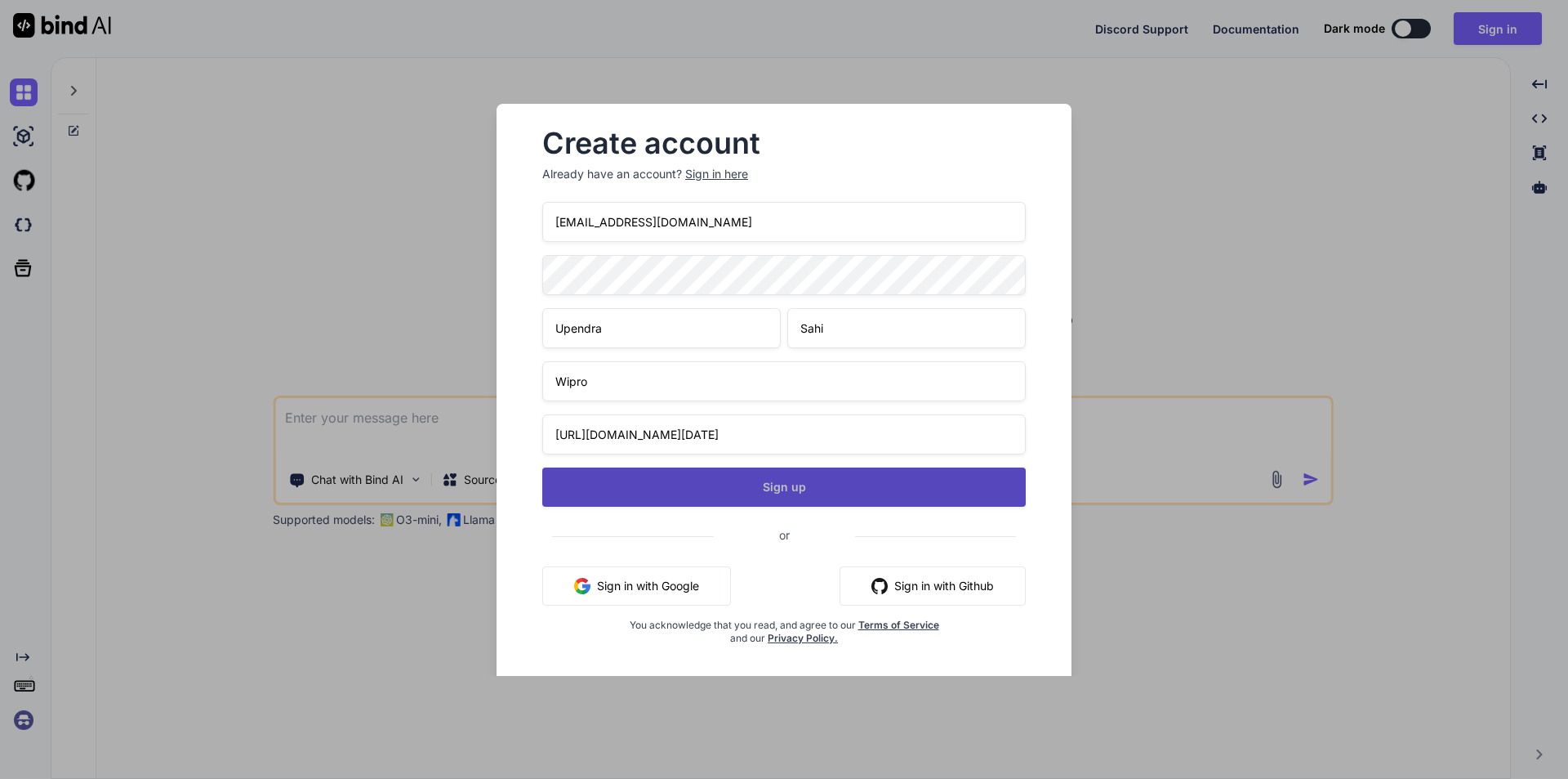
click at [830, 483] on button "Sign up" at bounding box center [784, 487] width 483 height 39
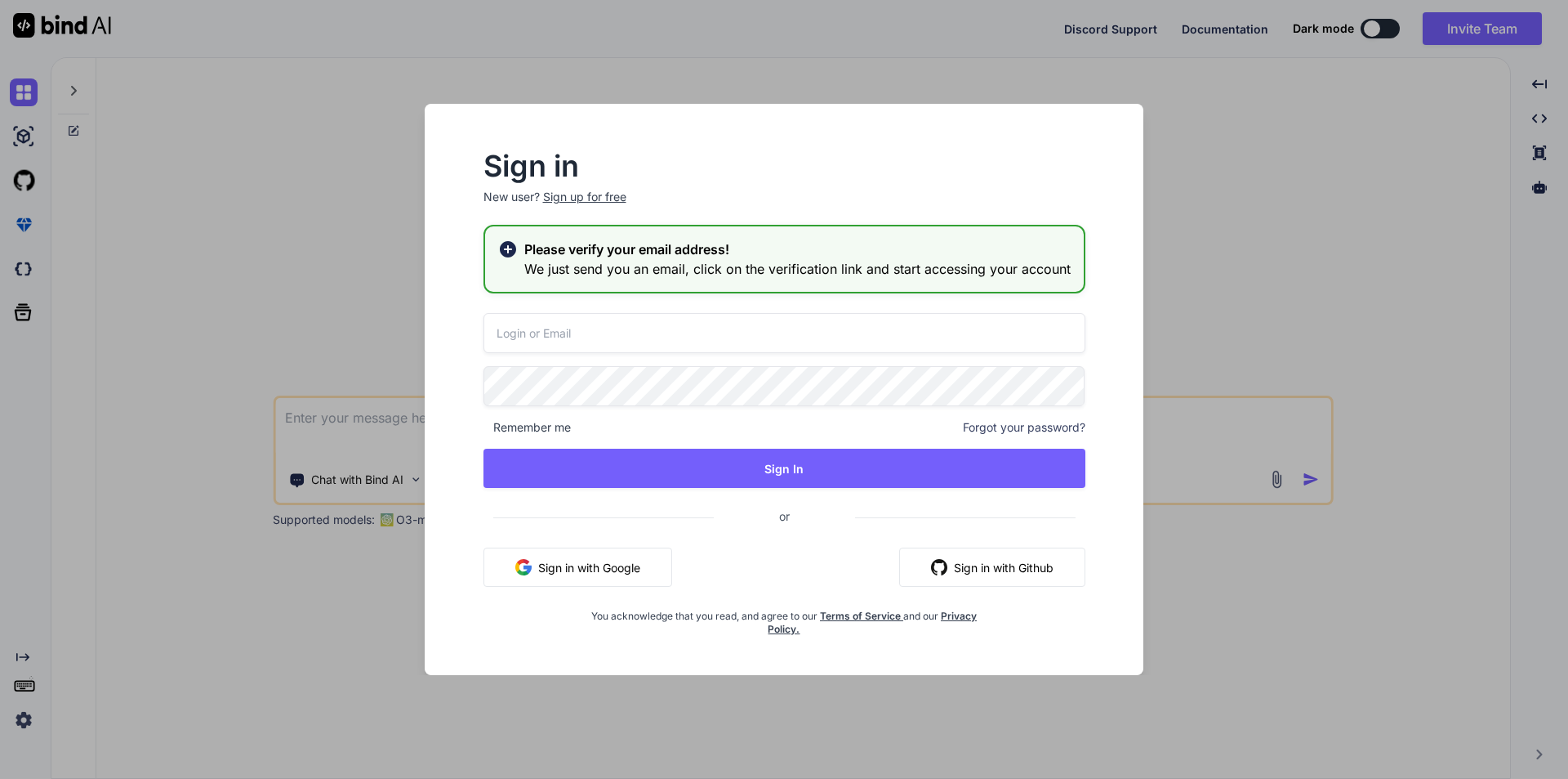
click at [569, 199] on div "Sign up for free" at bounding box center [585, 197] width 84 height 16
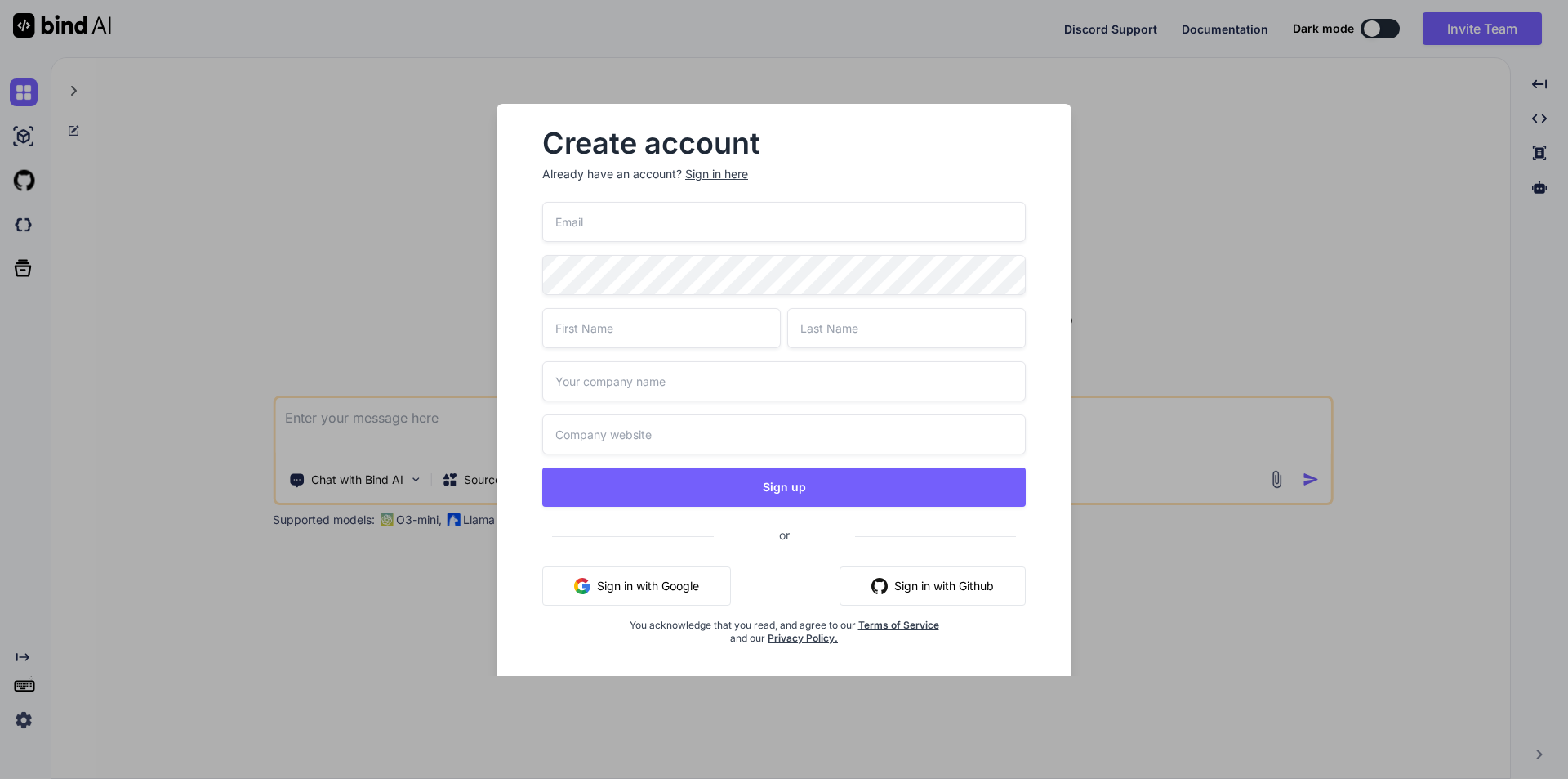
click at [603, 213] on input "email" at bounding box center [784, 222] width 483 height 40
paste input "sporting.dingo.epvu@rapidletter.net"
type input "sporting.dingo.epvu@rapidletter.net"
click at [633, 319] on input "text" at bounding box center [662, 328] width 239 height 40
type input "Upendra"
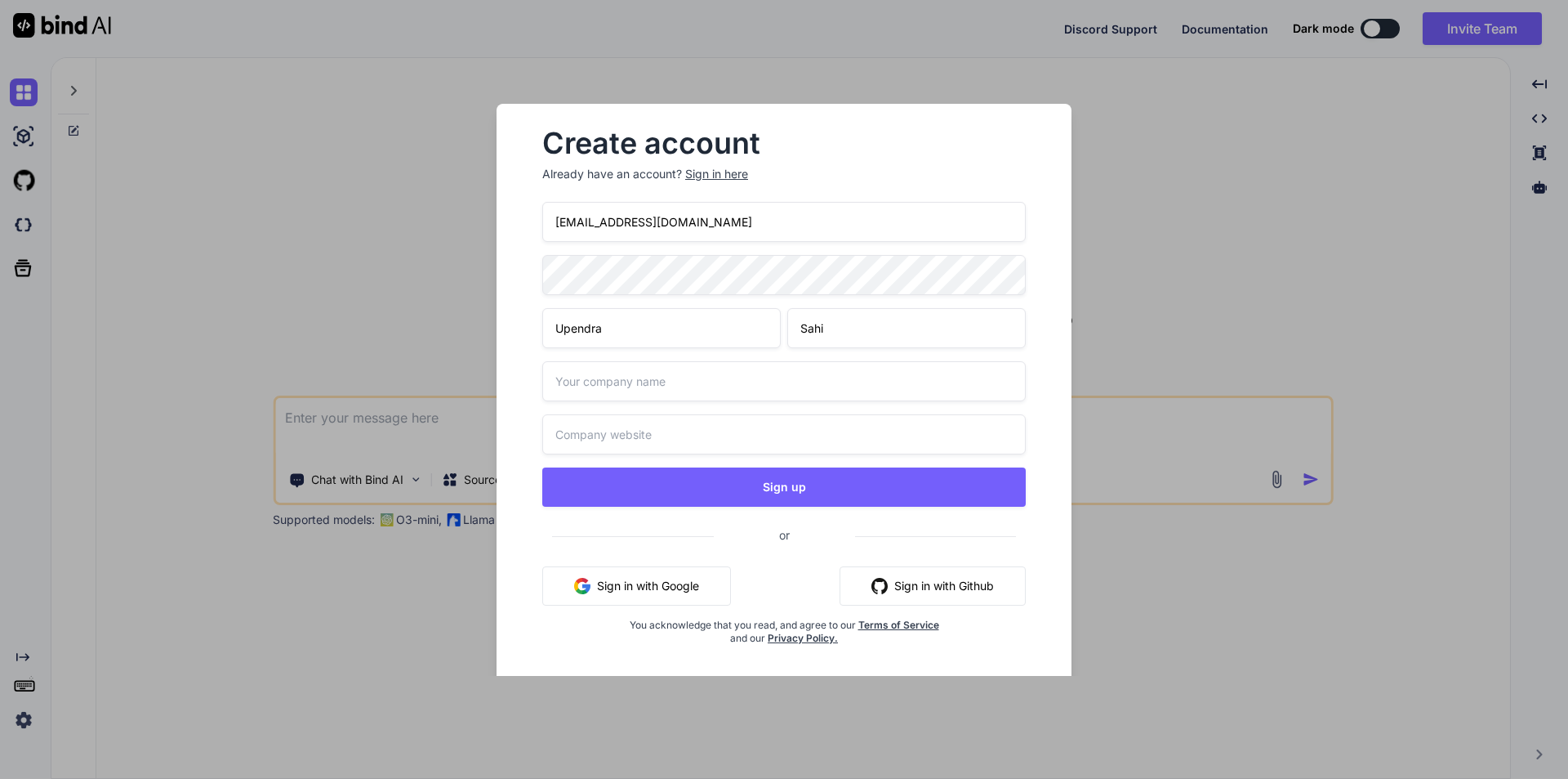
type input "Sahi"
click at [617, 378] on input "text" at bounding box center [784, 381] width 483 height 40
type input "Wipro"
click at [568, 448] on input "text" at bounding box center [784, 435] width 483 height 40
paste input "https://www.google.com/search?q=Wipro&rlz=1C1CHBF_enIN1140IN1140&oq=Wipro&gs_lc…"
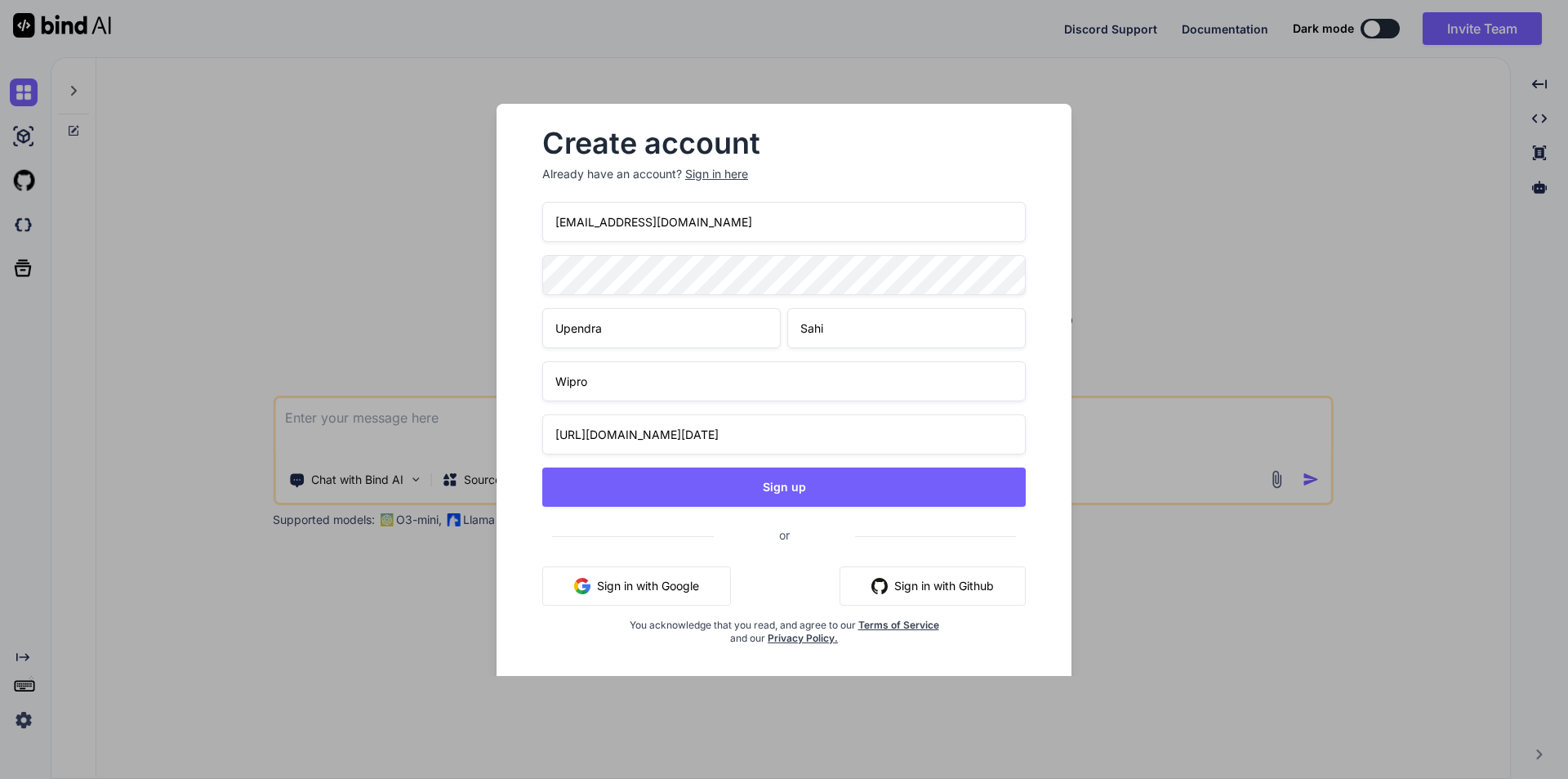
scroll to position [0, 603]
type input "https://www.google.com/search?q=Wipro&rlz=1C1CHBF_enIN1140IN1140&oq=Wipro&gs_lc…"
drag, startPoint x: 751, startPoint y: 223, endPoint x: 545, endPoint y: 236, distance: 206.4
click at [546, 236] on input "sporting.dingo.epvu@rapidletter.net" at bounding box center [784, 222] width 483 height 40
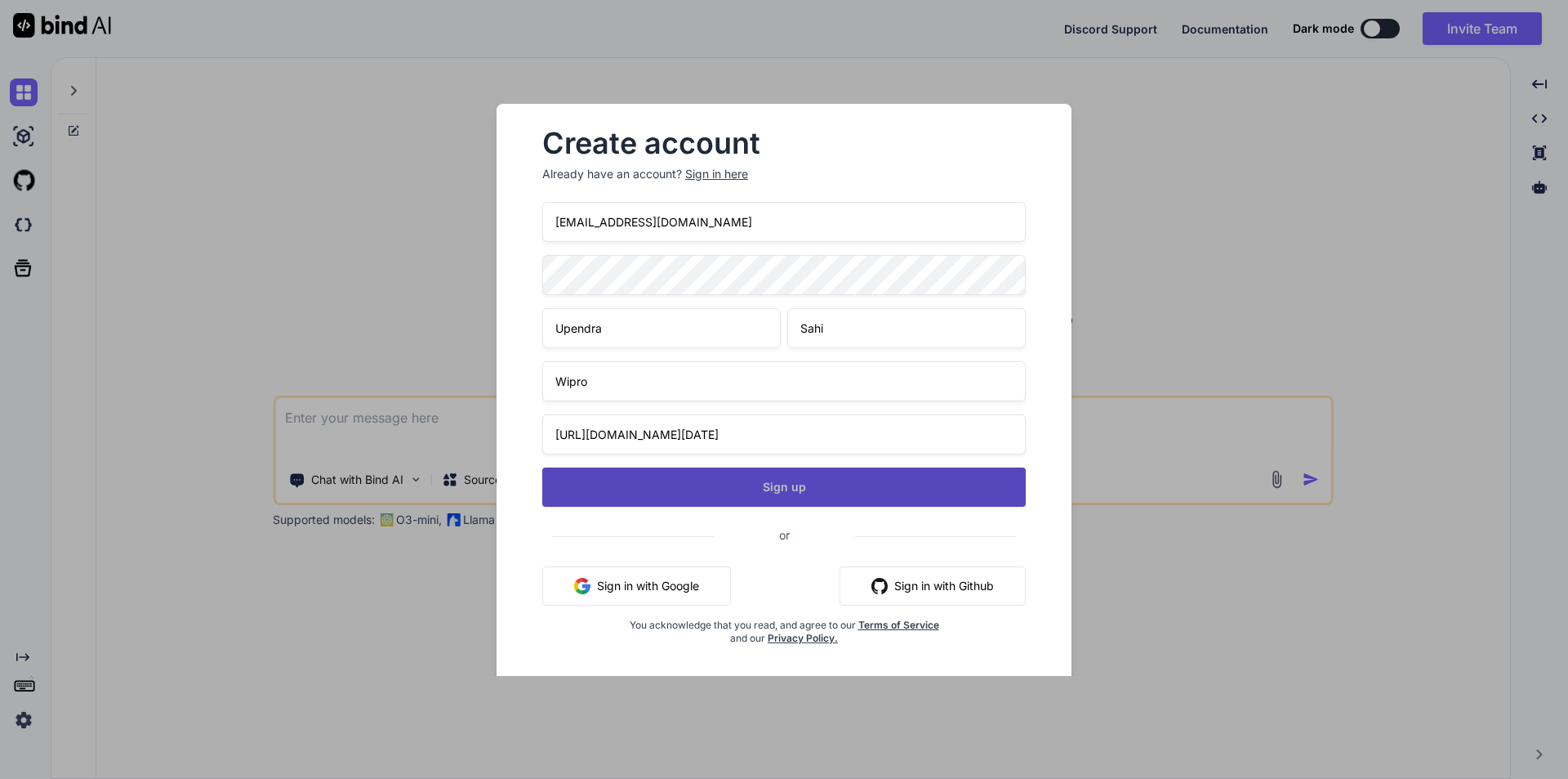
click at [717, 484] on button "Sign up" at bounding box center [784, 487] width 483 height 39
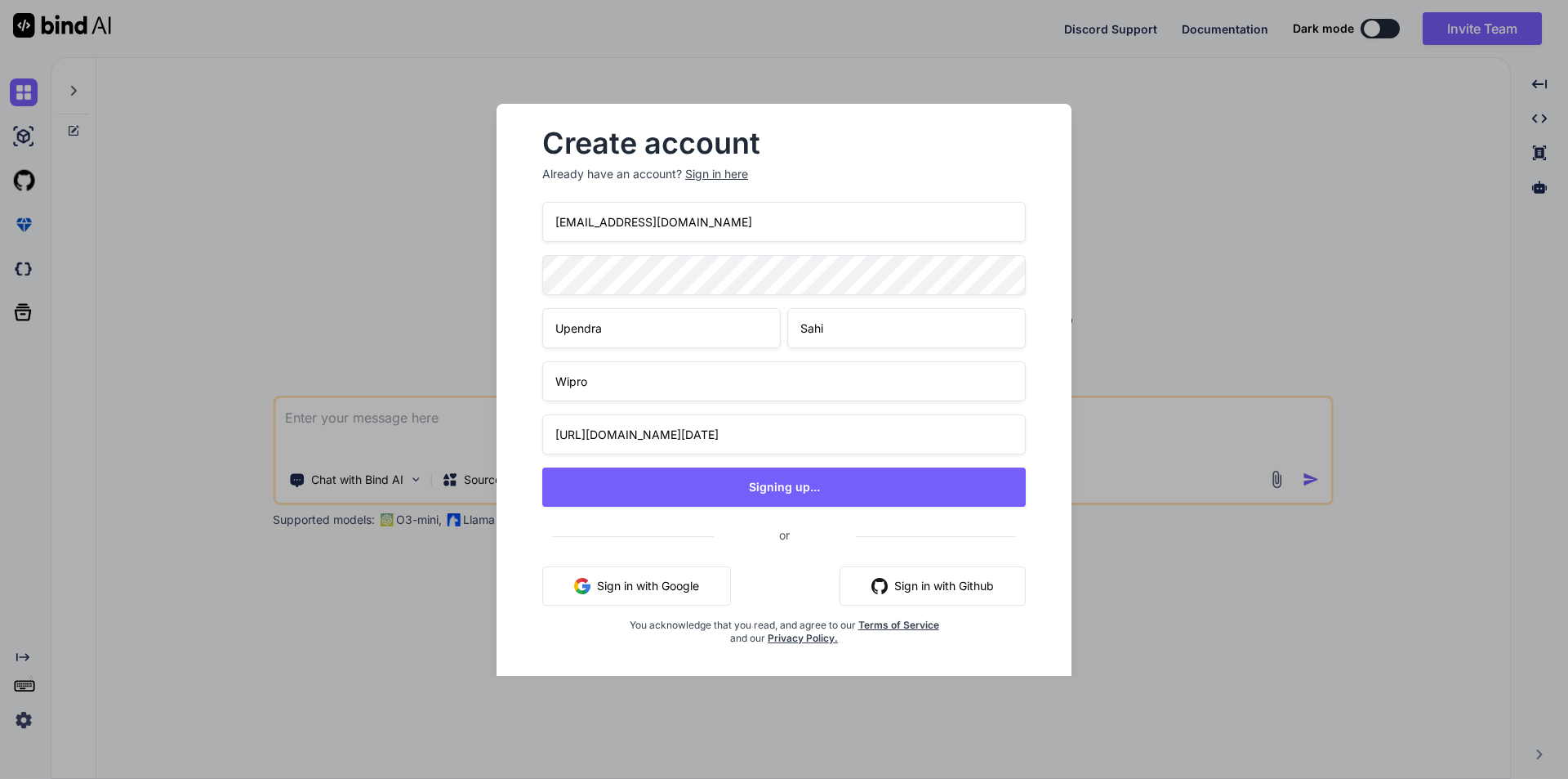
click at [715, 172] on div "Sign in here" at bounding box center [716, 174] width 63 height 16
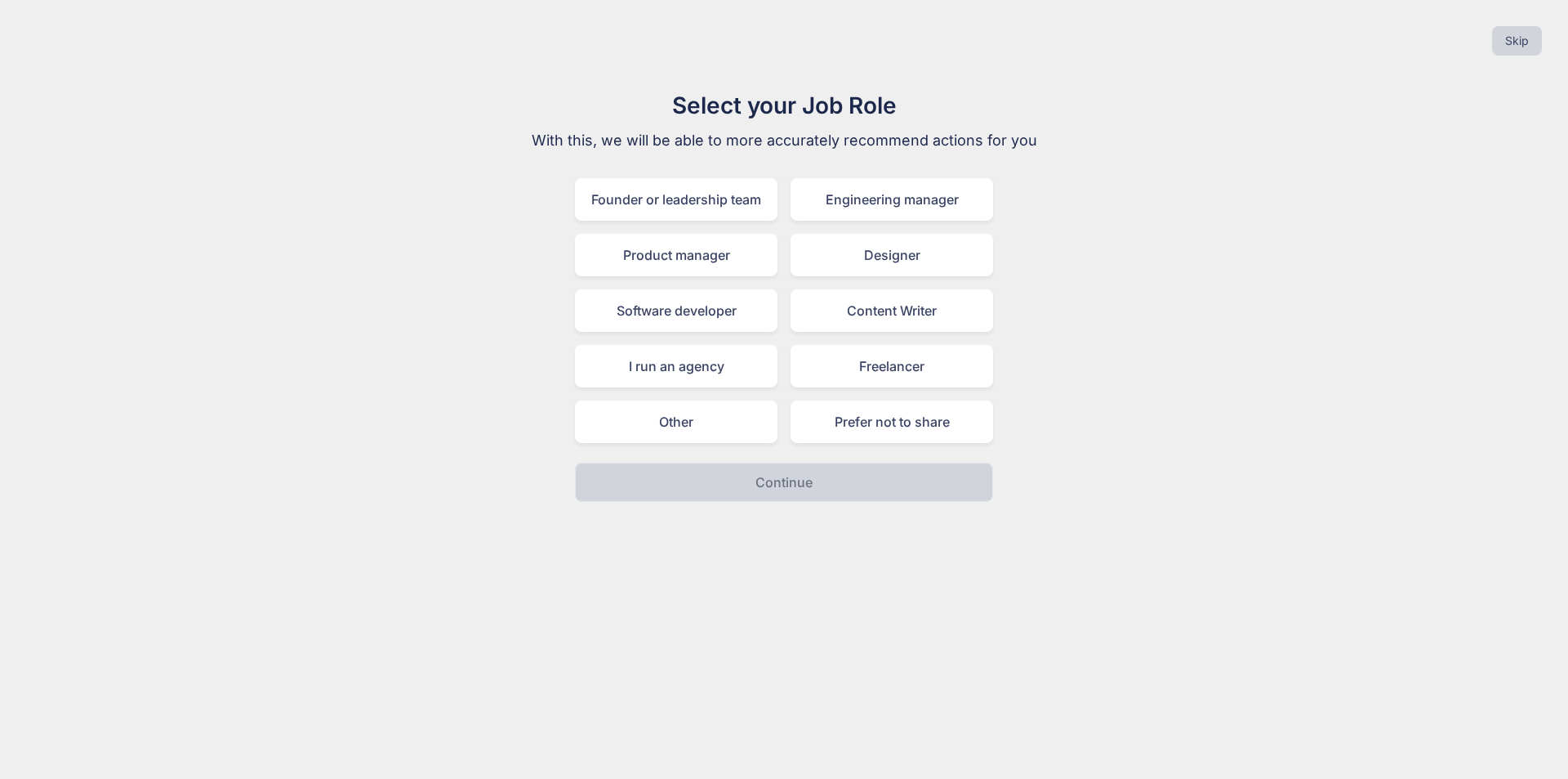
click at [659, 287] on div "Founder or leadership team Engineering manager Product manager Designer Softwar…" at bounding box center [784, 310] width 419 height 265
drag, startPoint x: 670, startPoint y: 314, endPoint x: 670, endPoint y: 273, distance: 41.0
click at [670, 276] on div "Founder or leadership team Engineering manager Product manager Designer Softwar…" at bounding box center [784, 310] width 419 height 265
click at [669, 315] on div "Software developer" at bounding box center [676, 310] width 203 height 43
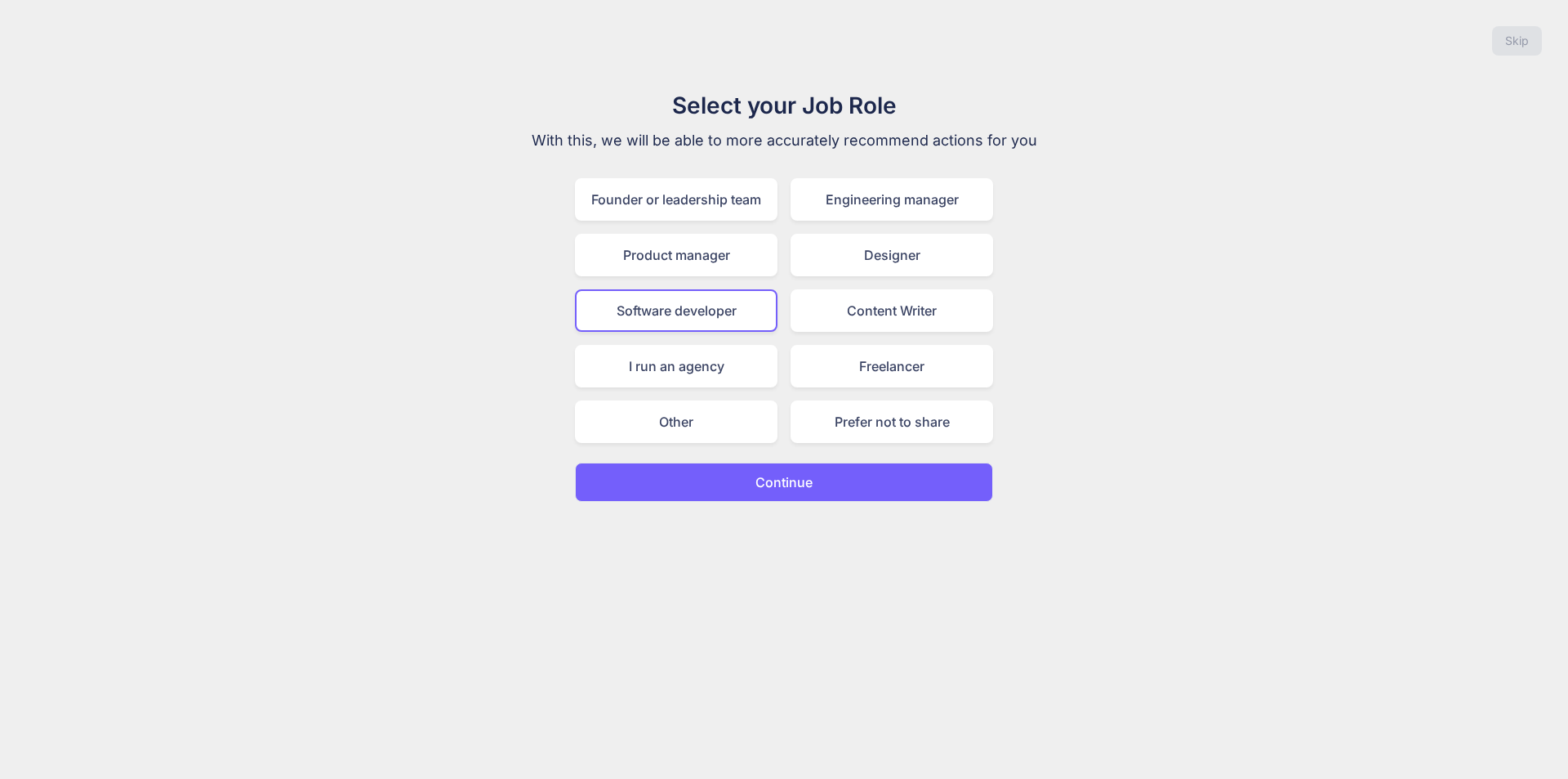
click at [747, 481] on button "Continue" at bounding box center [784, 482] width 419 height 39
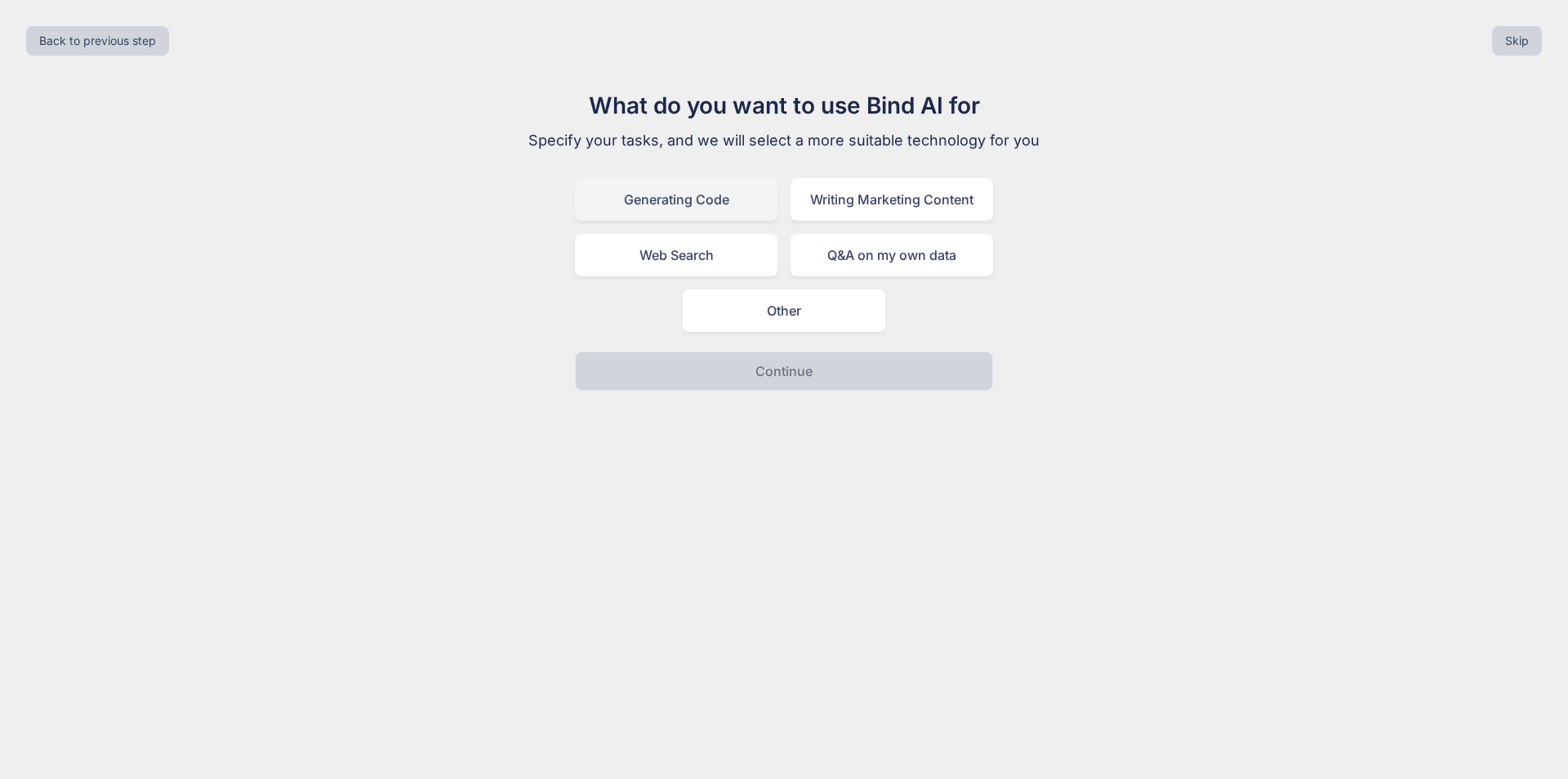
click at [671, 205] on div "Generating Code" at bounding box center [676, 199] width 203 height 43
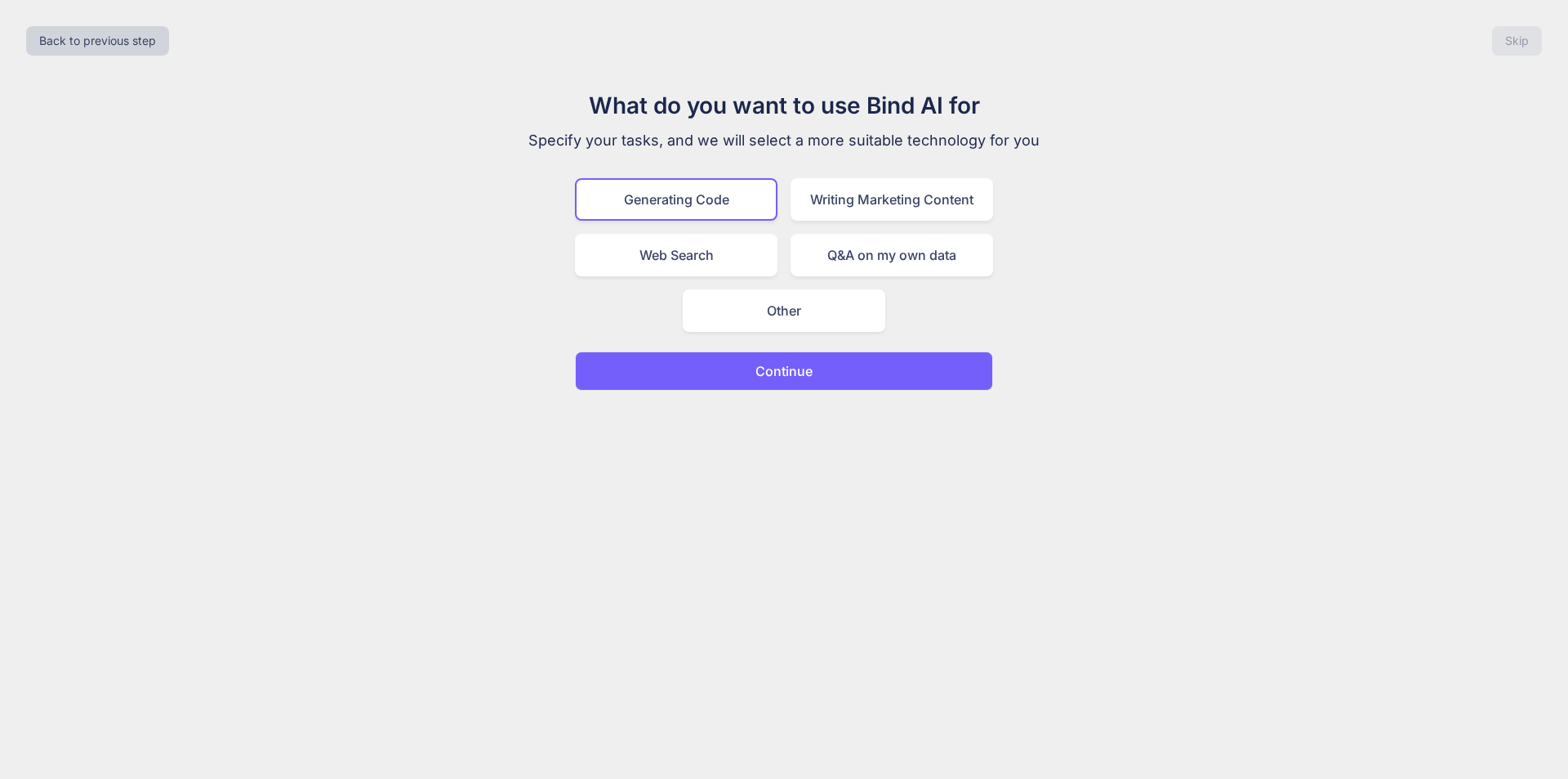
drag, startPoint x: 764, startPoint y: 383, endPoint x: 754, endPoint y: 383, distance: 10.0
click at [763, 383] on button "Continue" at bounding box center [784, 370] width 419 height 39
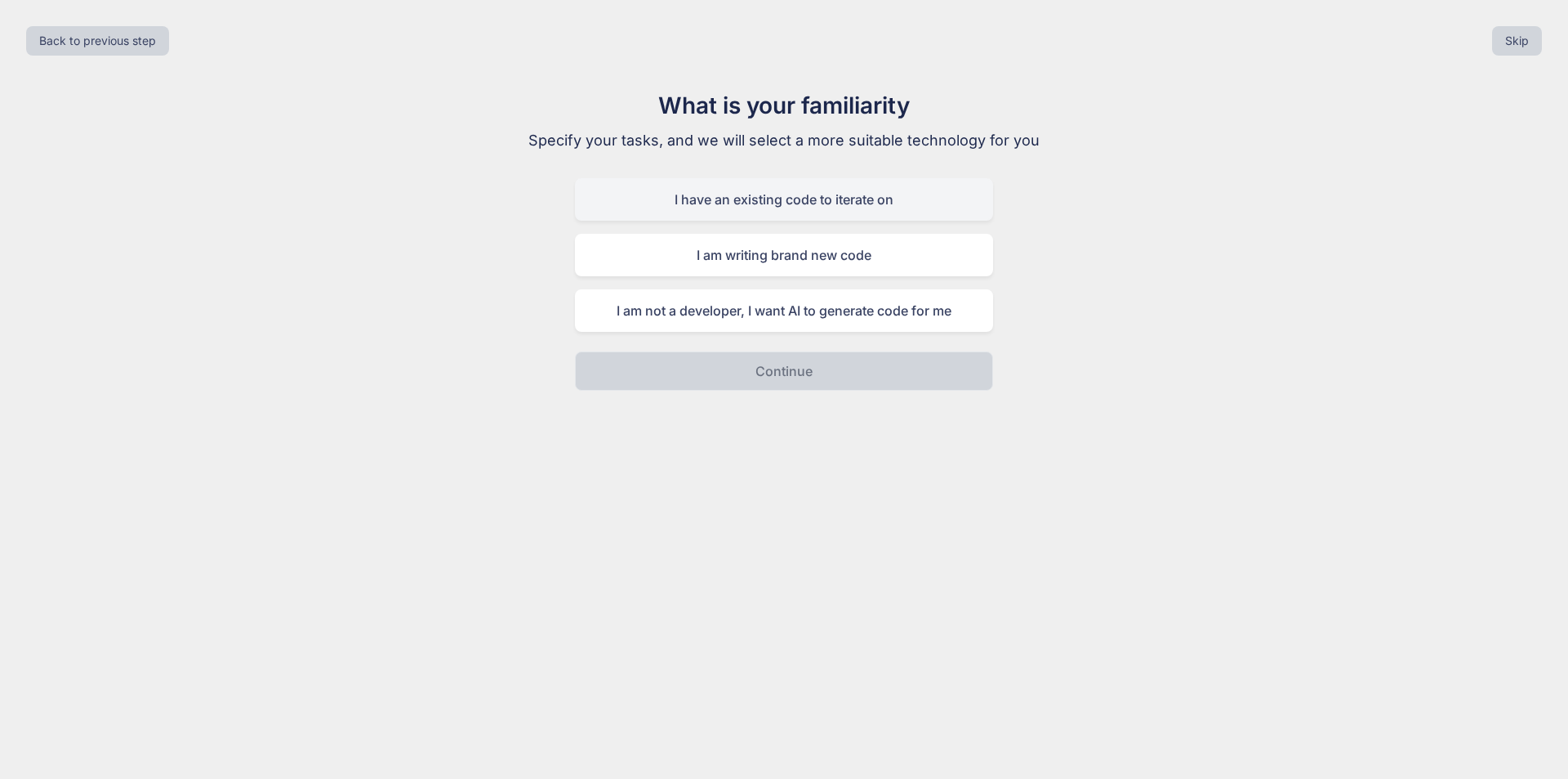
click at [794, 191] on div "I have an existing code to iterate on" at bounding box center [784, 199] width 419 height 43
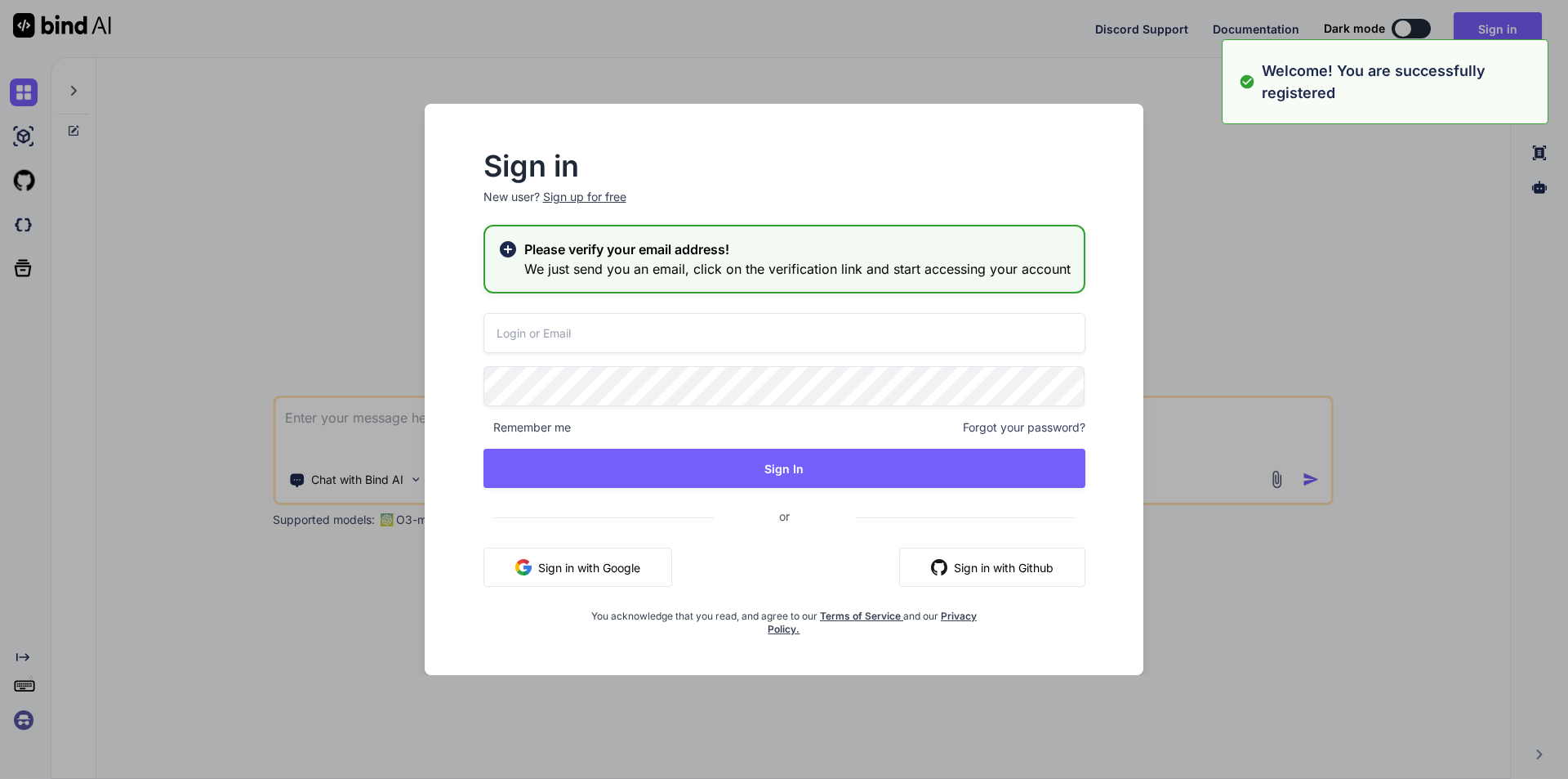
click at [1292, 180] on div "Sign in New user? Sign up for free Please verify your email address! We just se…" at bounding box center [784, 389] width 1568 height 779
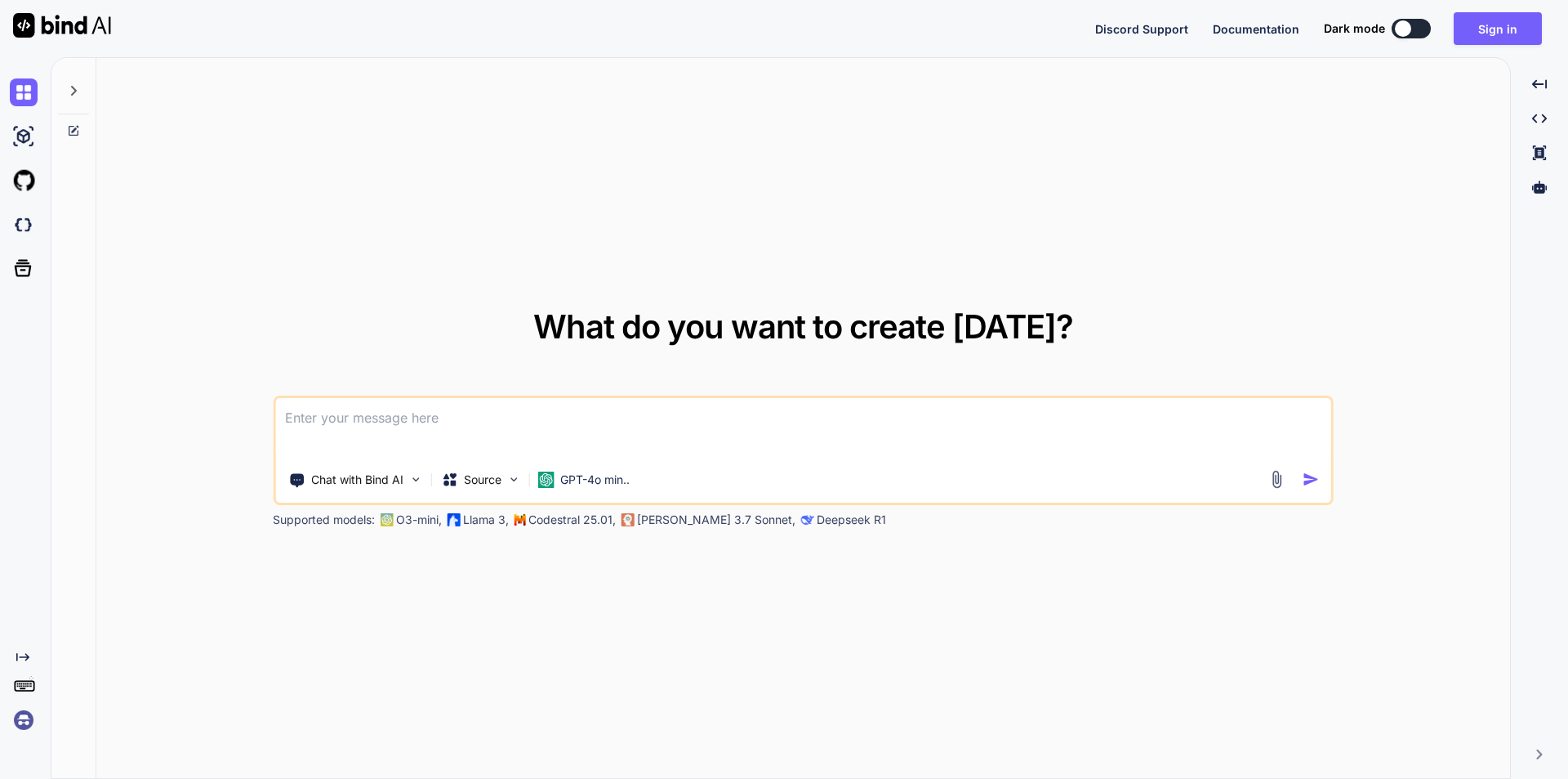
click at [494, 428] on textarea at bounding box center [803, 428] width 1056 height 61
paste textarea
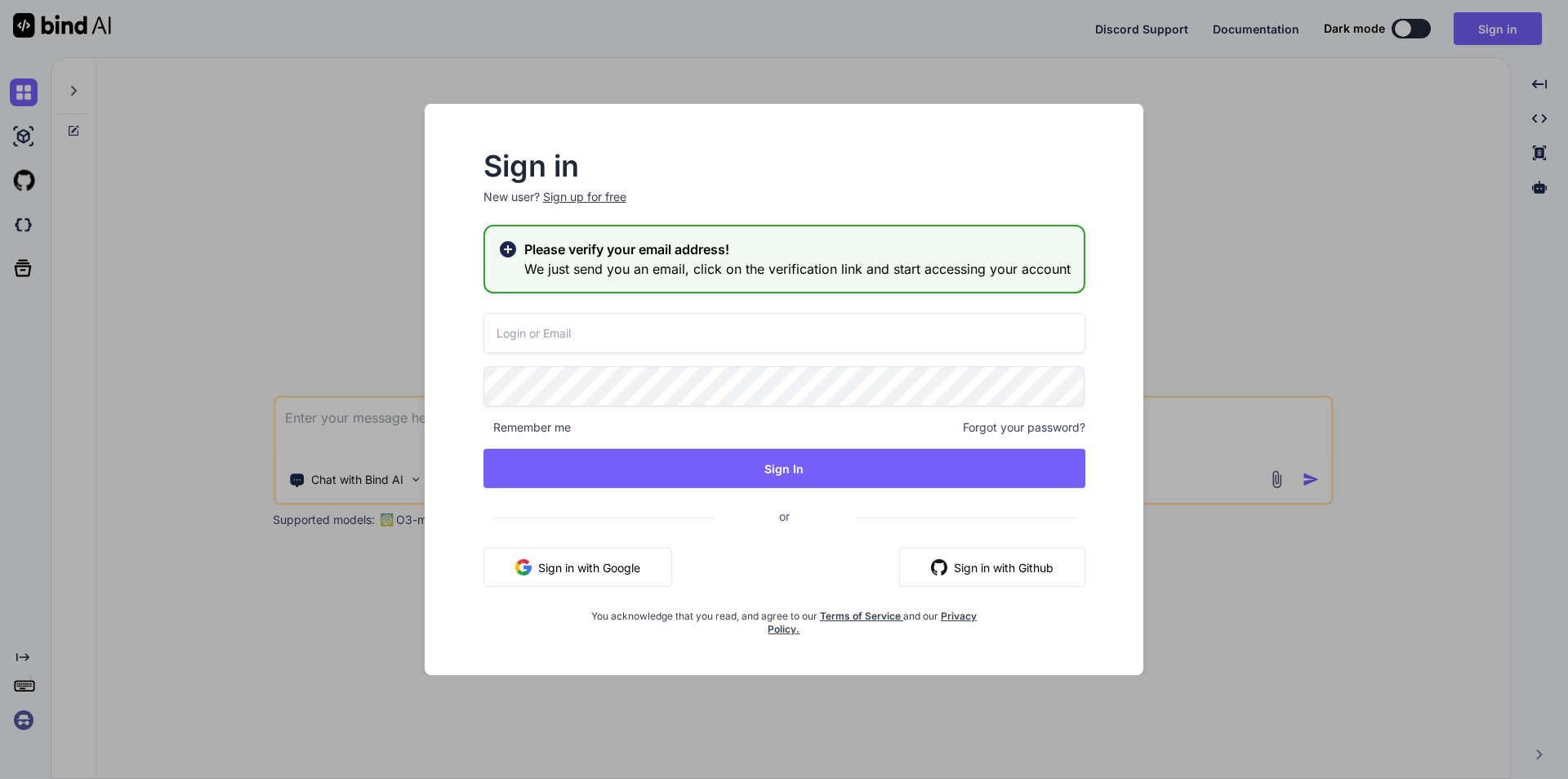
click at [575, 335] on input "email" at bounding box center [784, 333] width 603 height 40
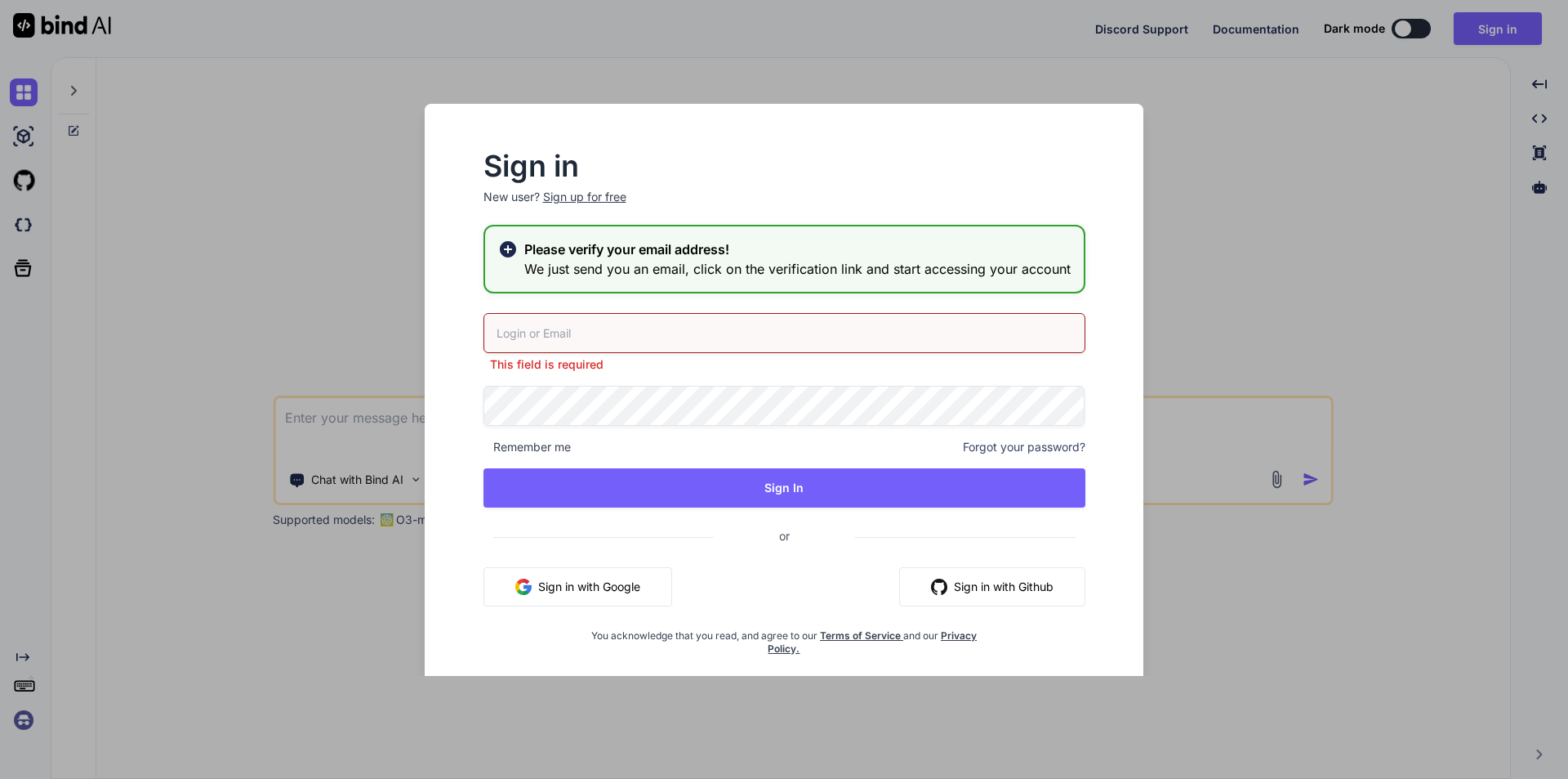
paste input "sporting.dingo.epvu@rapidletter.net"
type input "sporting.dingo.epvu@rapidletter.net"
click at [581, 409] on div "sporting.dingo.epvu@rapidletter.net This field is required Remember me Forgot y…" at bounding box center [784, 485] width 603 height 342
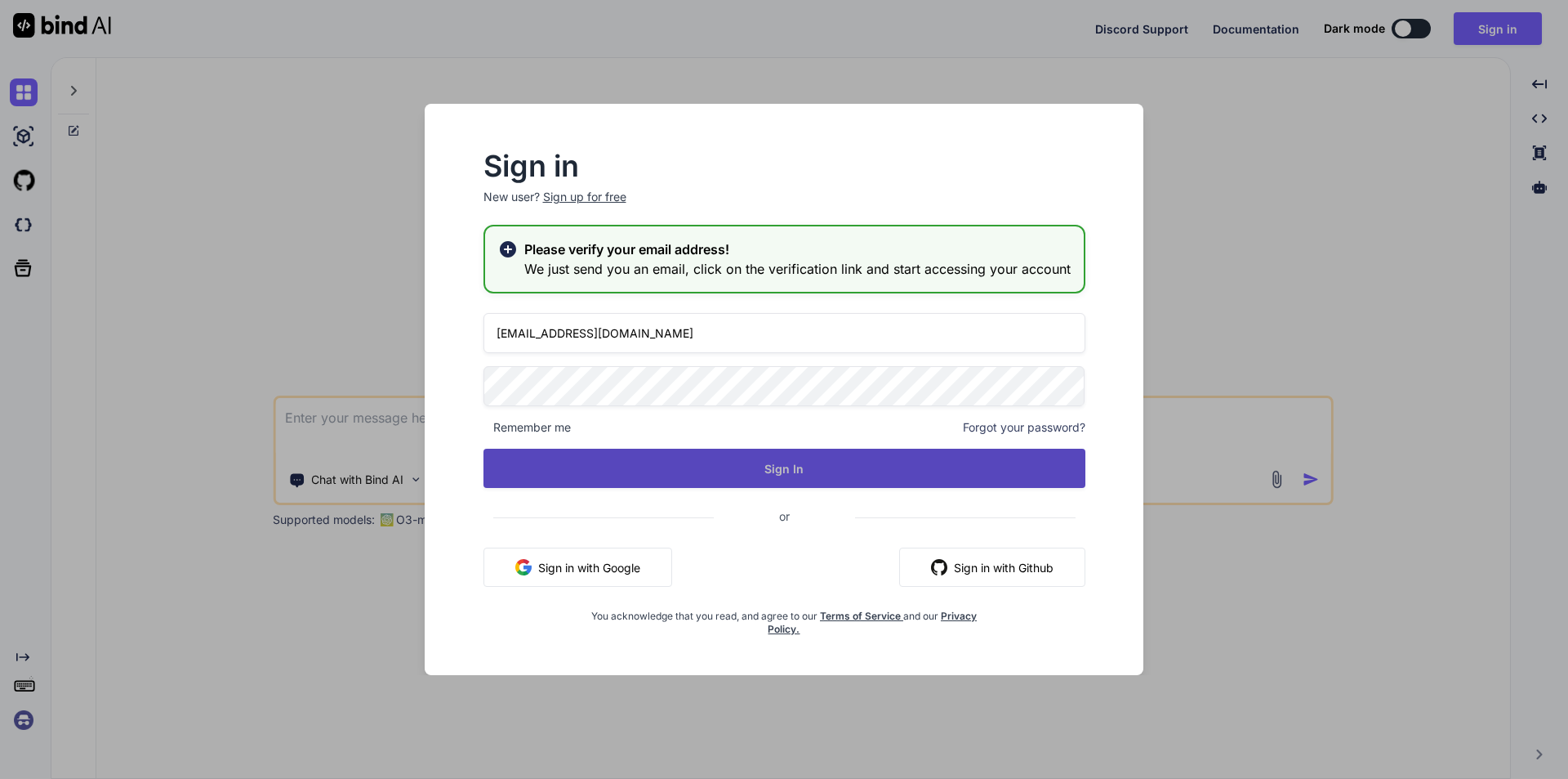
click at [693, 453] on button "Sign In" at bounding box center [784, 468] width 603 height 39
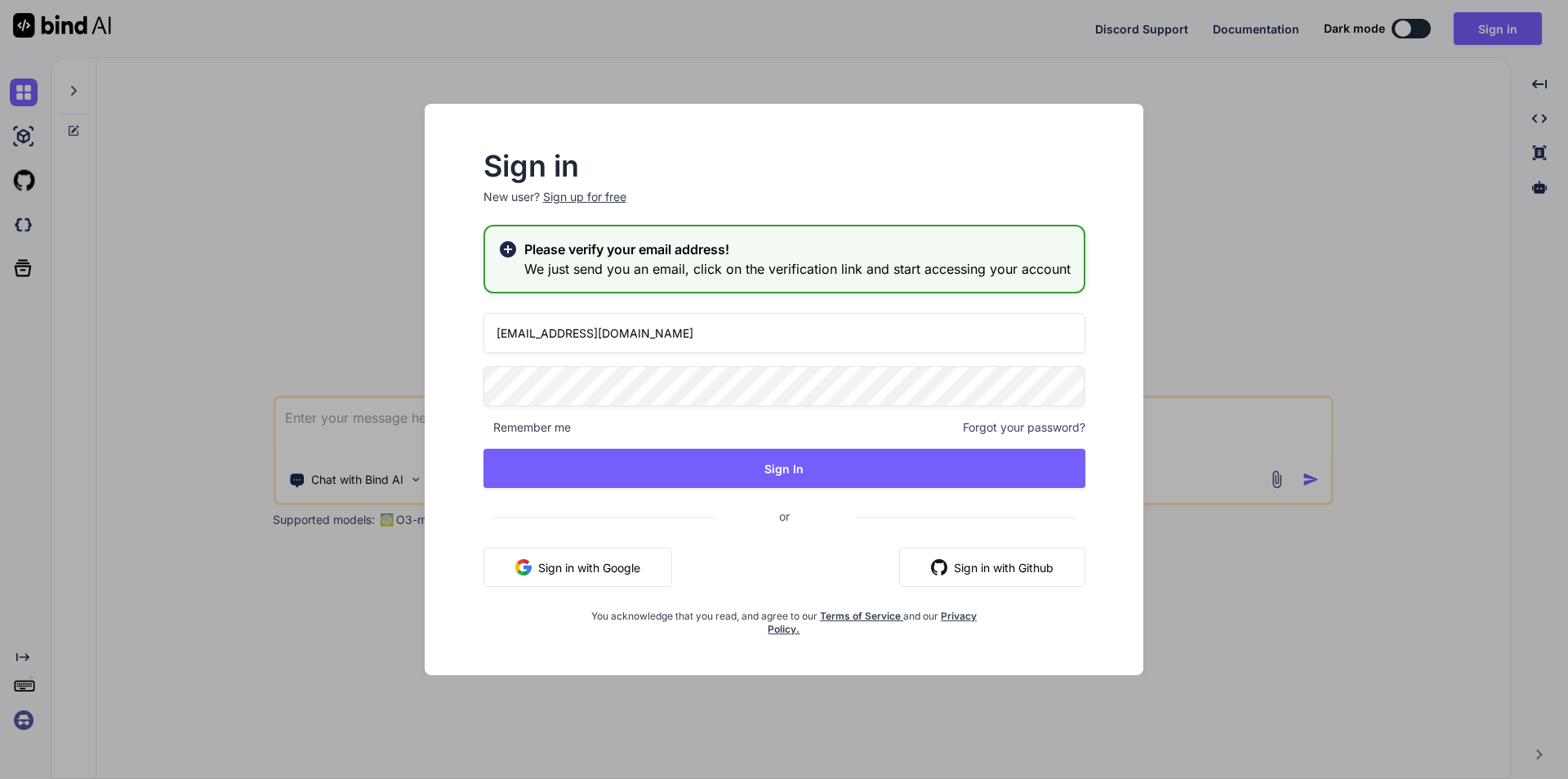
drag, startPoint x: 726, startPoint y: 333, endPoint x: 383, endPoint y: 336, distance: 343.0
click at [383, 336] on div "Sign in New user? Sign up for free Please verify your email address! We just se…" at bounding box center [784, 389] width 1568 height 779
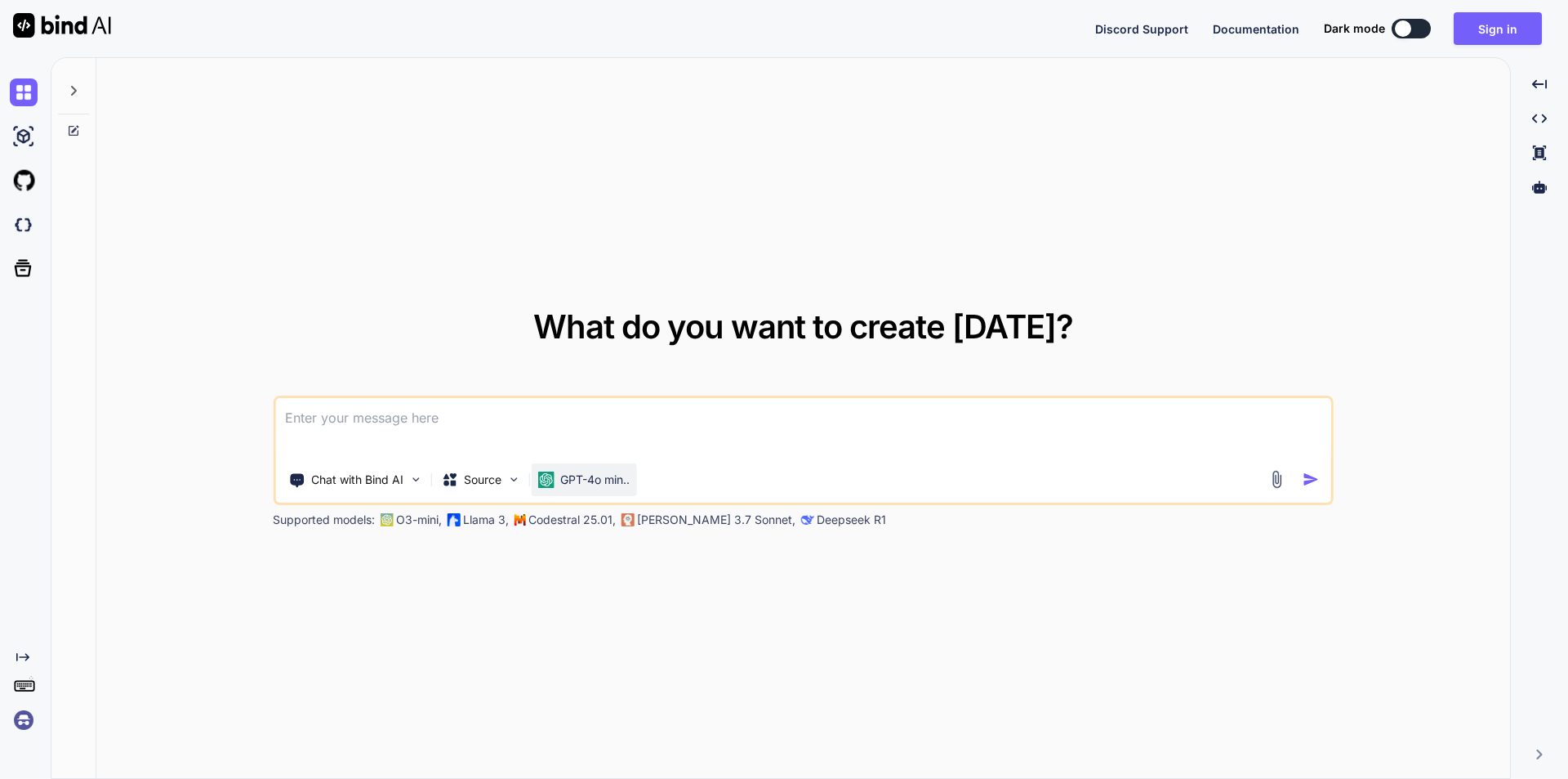
click at [535, 477] on div "GPT-4o min.." at bounding box center [584, 480] width 105 height 33
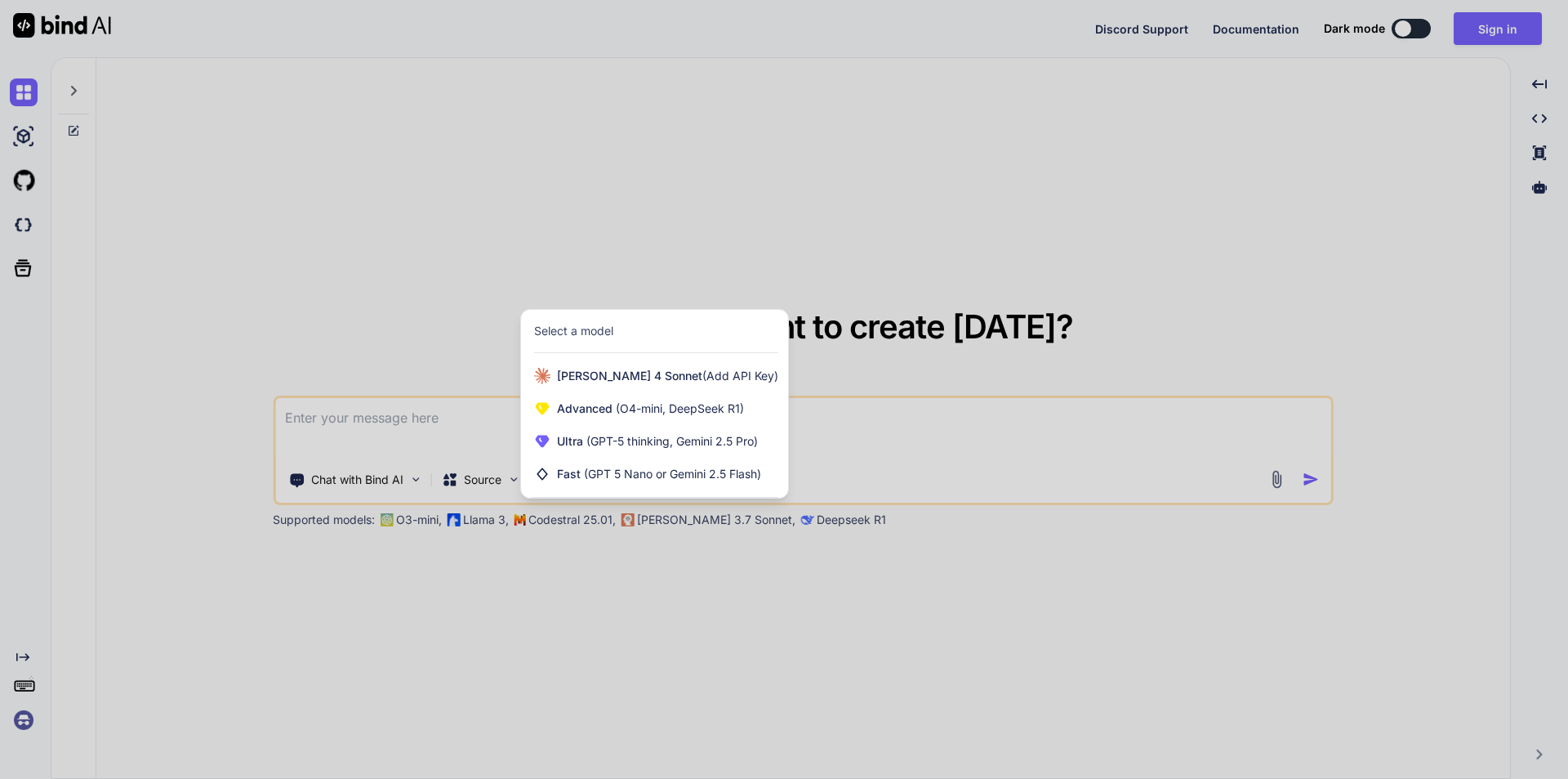
click at [465, 432] on div at bounding box center [784, 389] width 1568 height 779
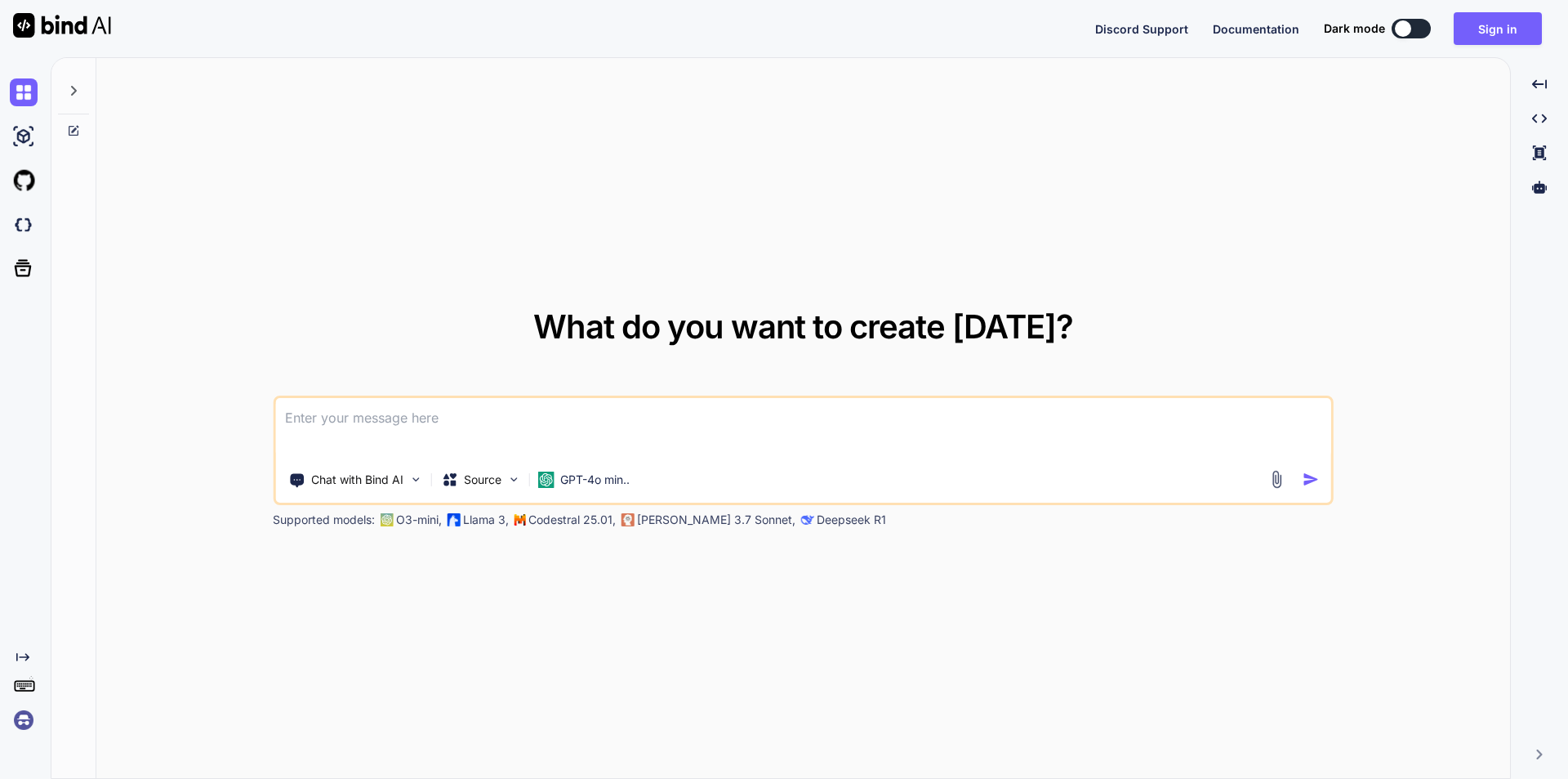
click at [447, 429] on textarea at bounding box center [803, 428] width 1056 height 61
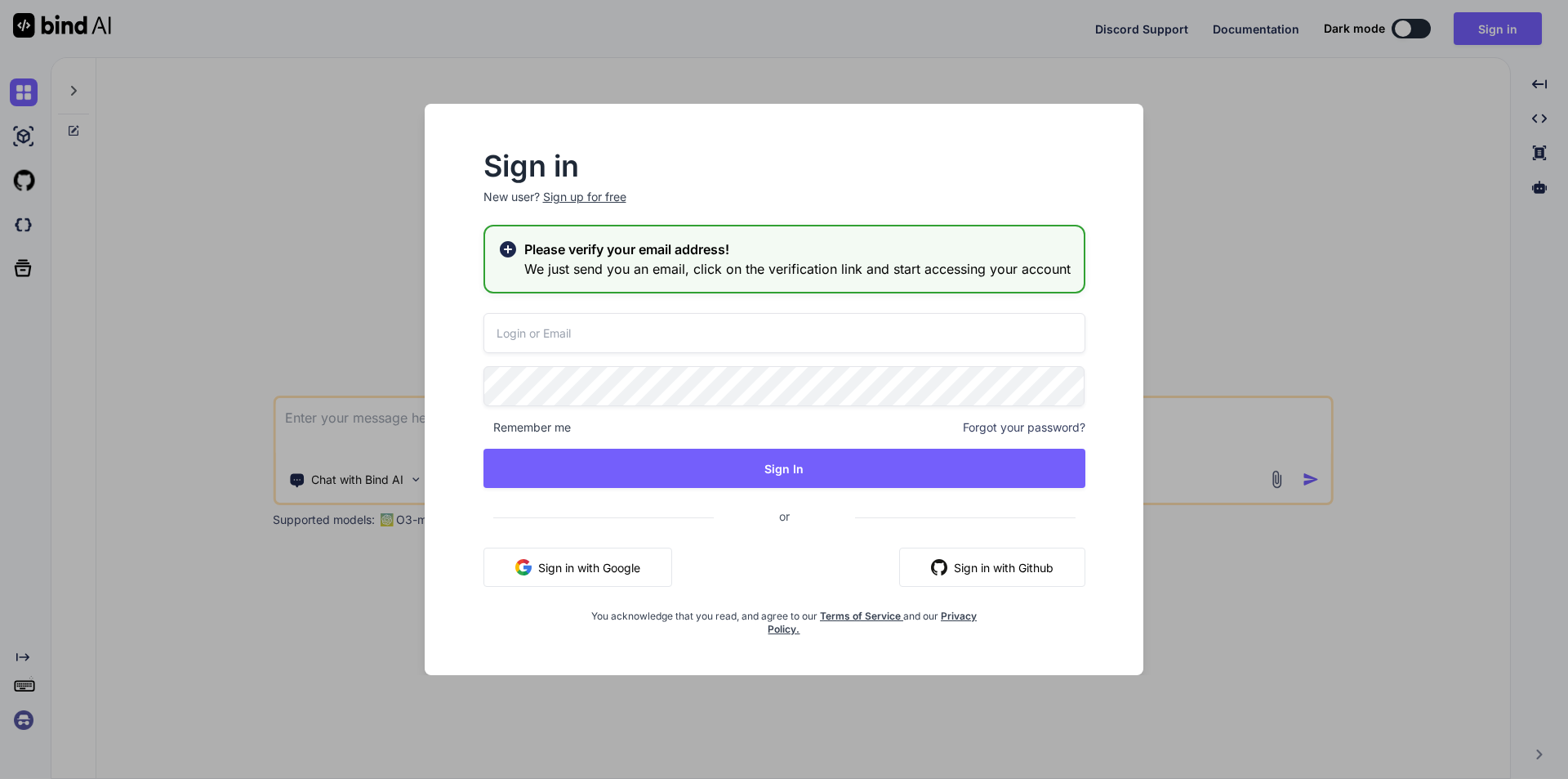
click at [556, 350] on input "email" at bounding box center [784, 333] width 603 height 40
paste input "technomannnn@capcuter.com"
type input "technomannnn@capcuter.com"
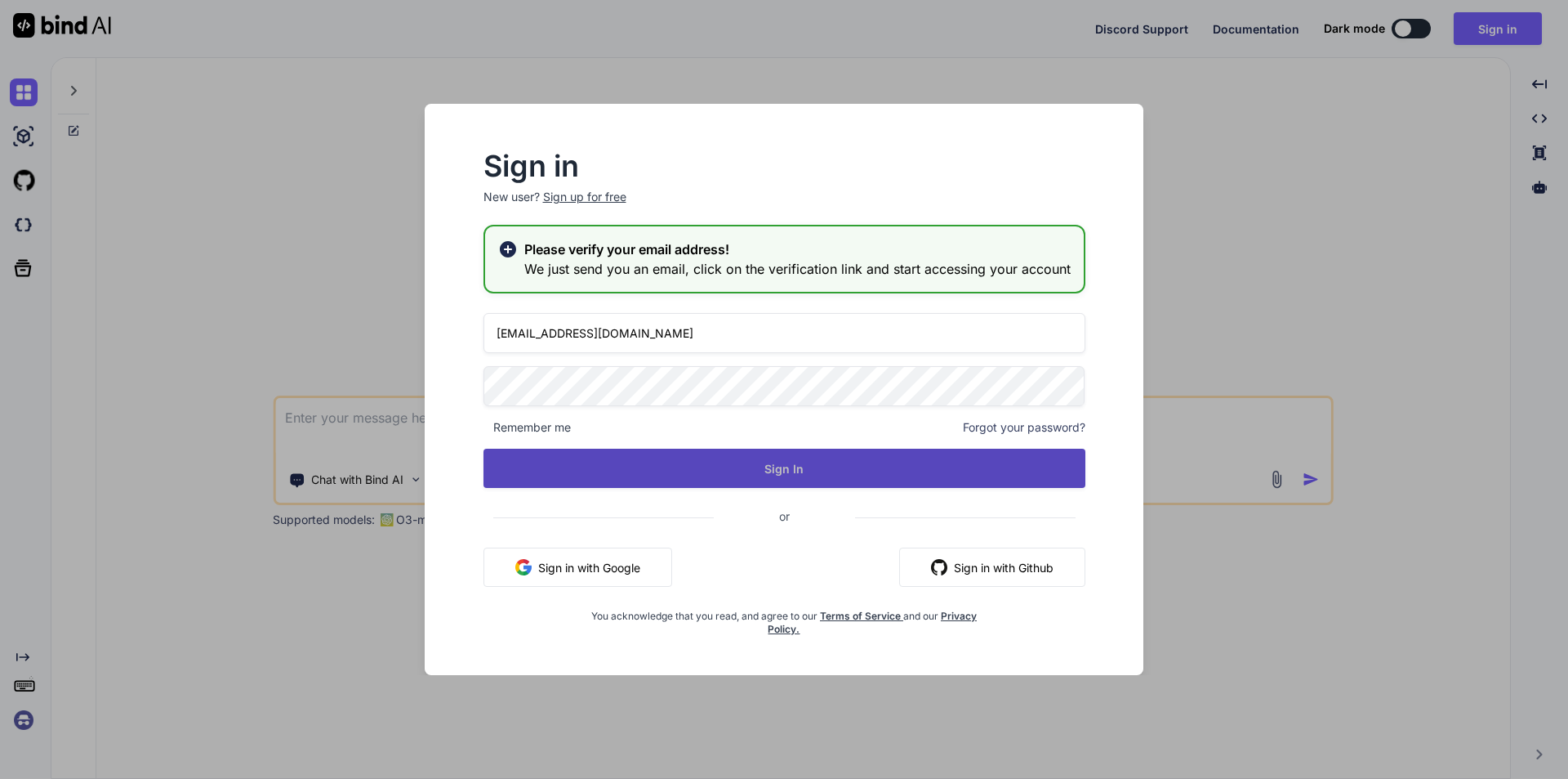
click at [778, 483] on button "Sign In" at bounding box center [784, 468] width 603 height 39
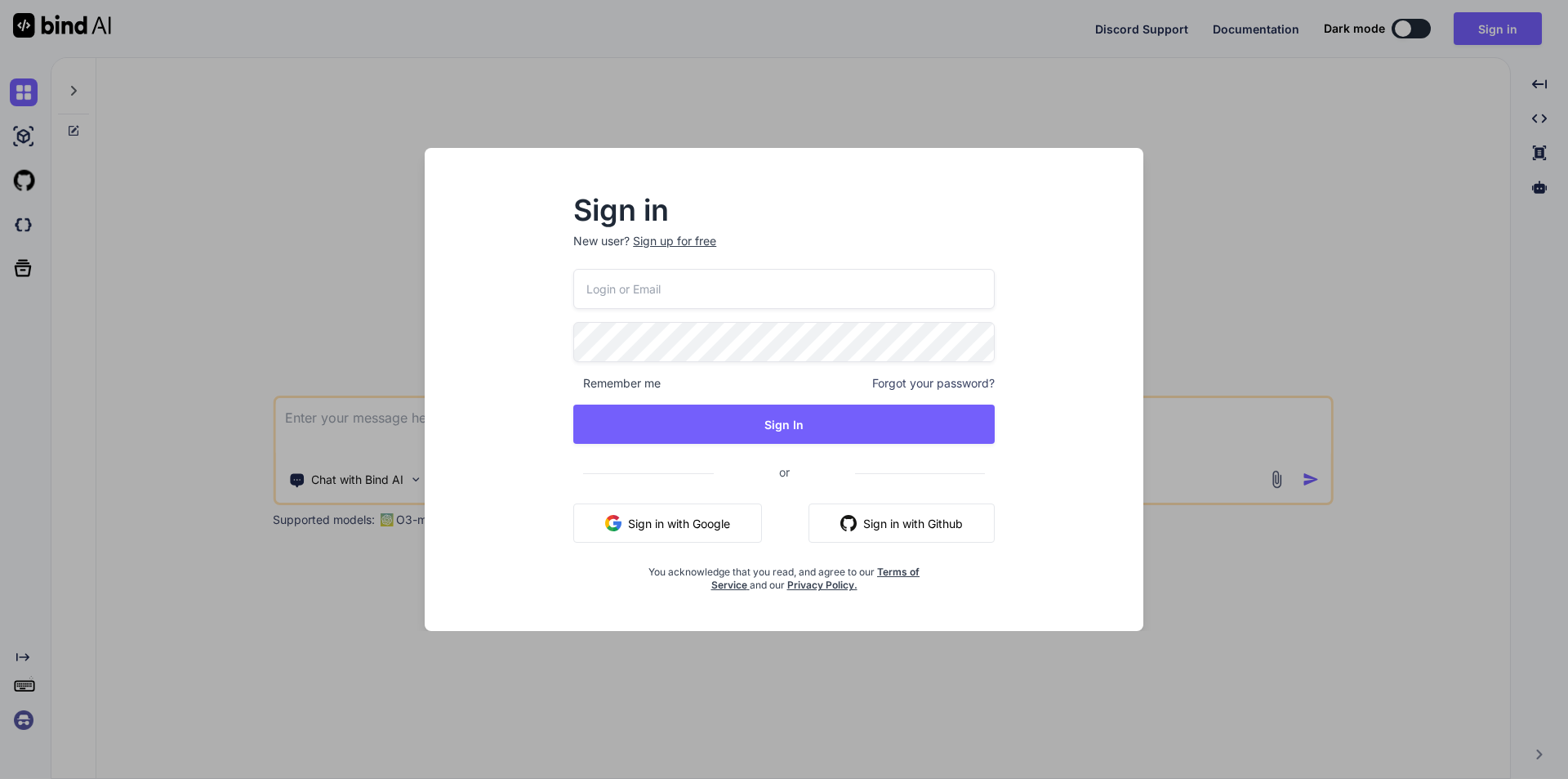
click at [767, 298] on input "email" at bounding box center [784, 289] width 422 height 40
paste input "[EMAIL_ADDRESS][DOMAIN_NAME]"
type input "[EMAIL_ADDRESS][DOMAIN_NAME]"
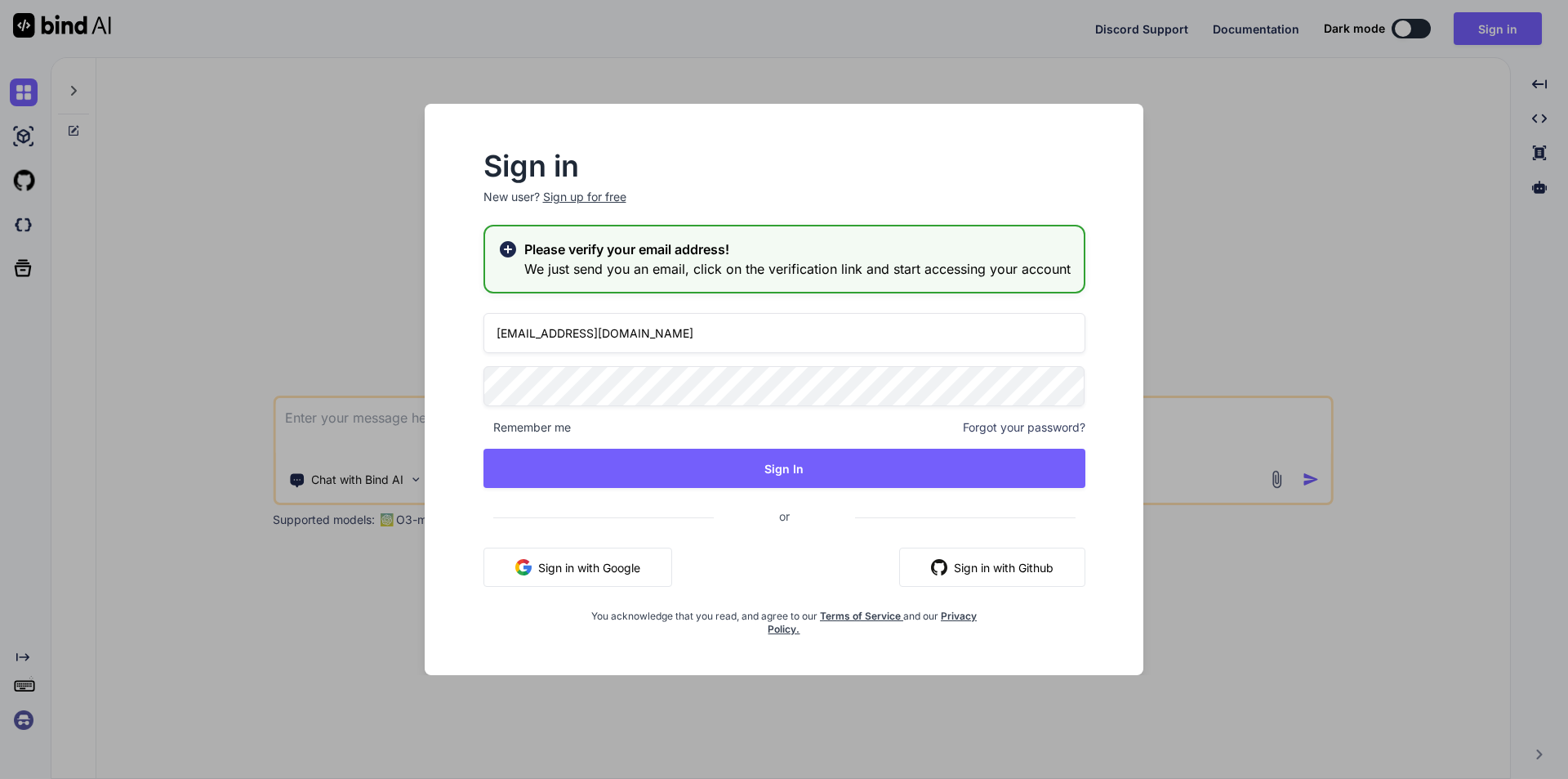
click at [953, 489] on div "zedi12@chahcyrans.com Remember me Forgot your password? Sign In or Sign in with…" at bounding box center [784, 475] width 603 height 323
click at [735, 287] on div "Please verify your email address! We just send you an email, click on the verif…" at bounding box center [784, 259] width 603 height 69
click at [504, 250] on rect at bounding box center [508, 250] width 10 height 10
click at [662, 317] on input "email" at bounding box center [784, 333] width 603 height 40
paste input "[EMAIL_ADDRESS][DOMAIN_NAME]"
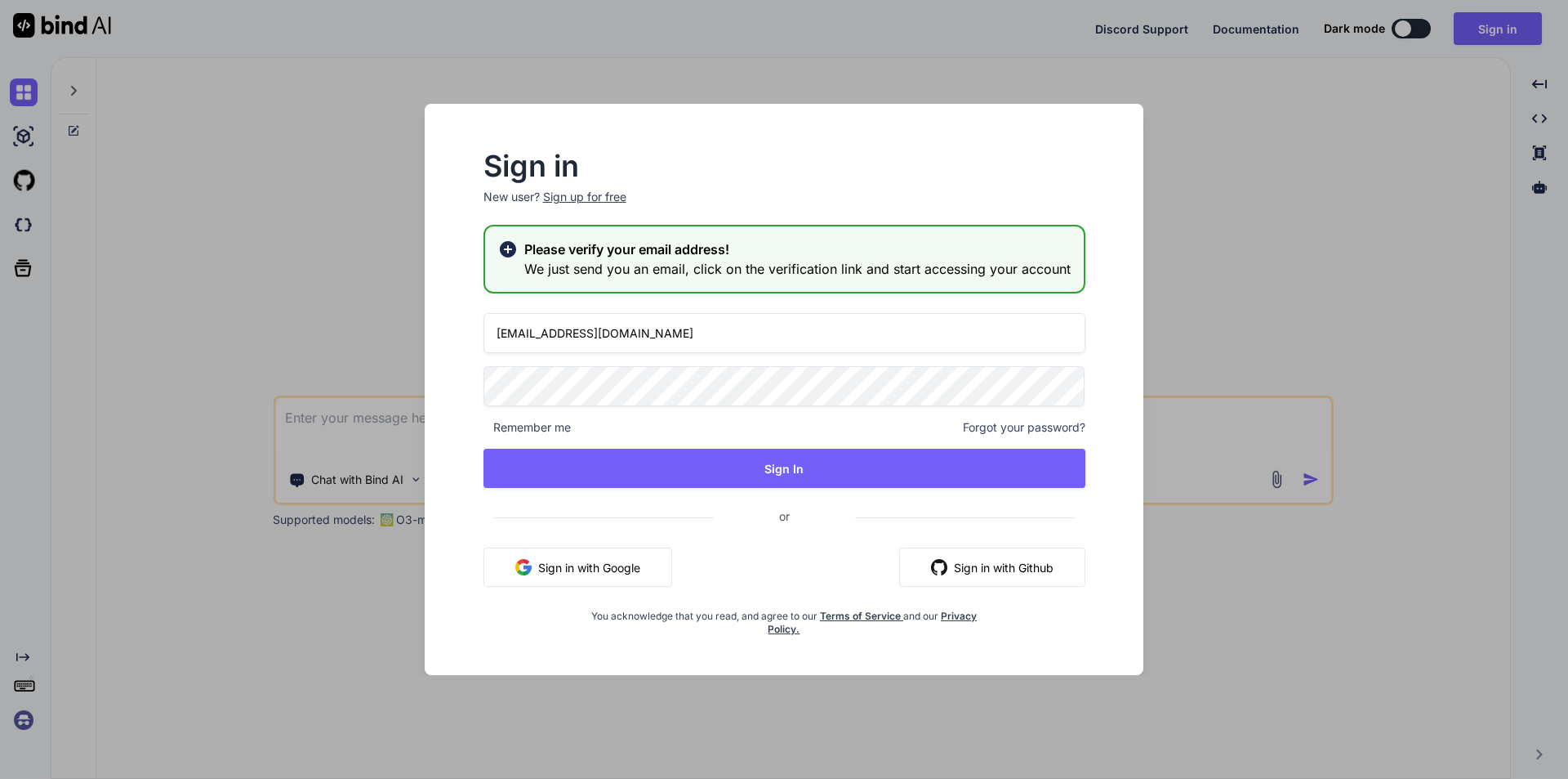
type input "[EMAIL_ADDRESS][DOMAIN_NAME]"
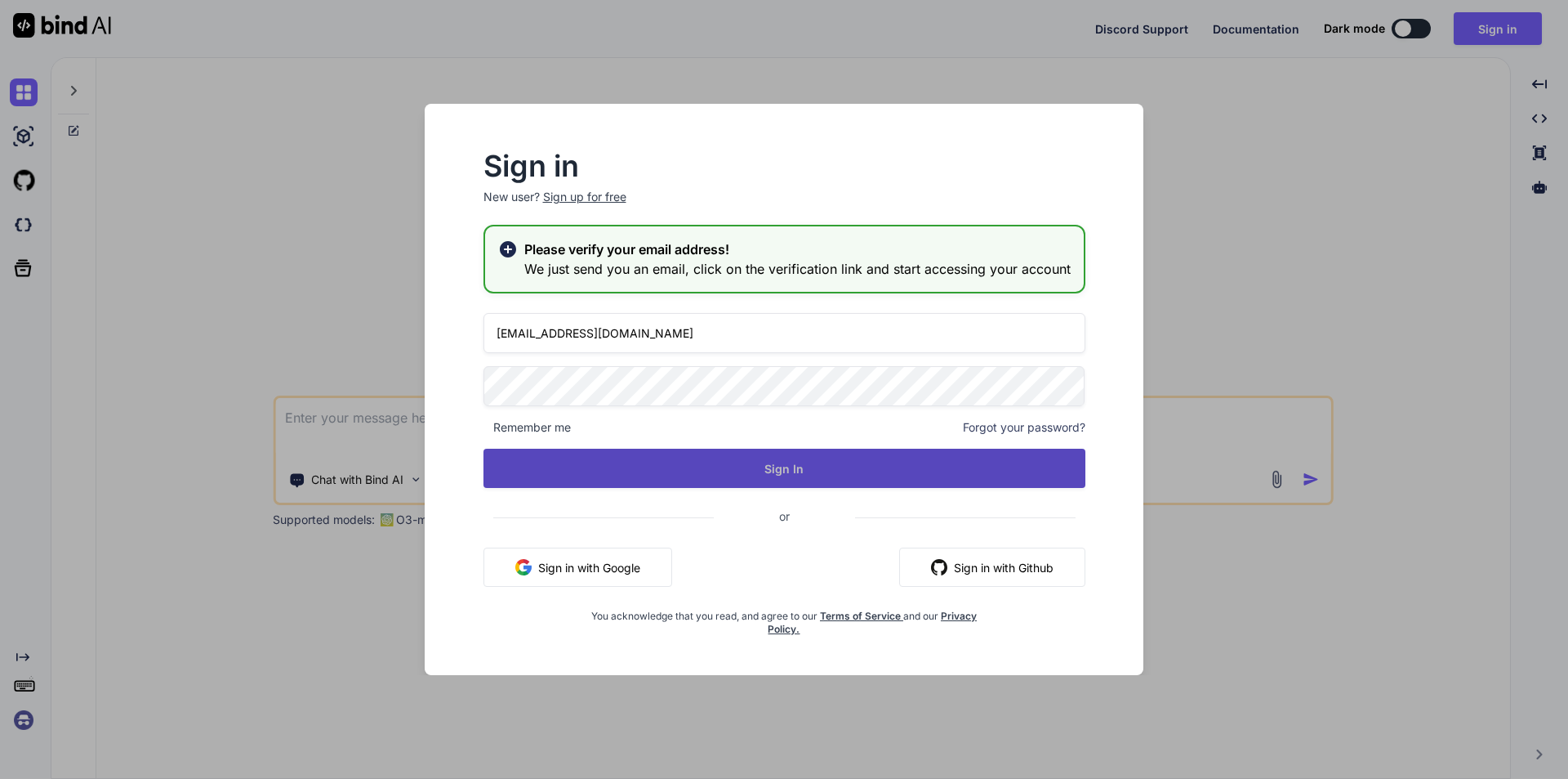
click at [664, 484] on button "Sign In" at bounding box center [784, 468] width 603 height 39
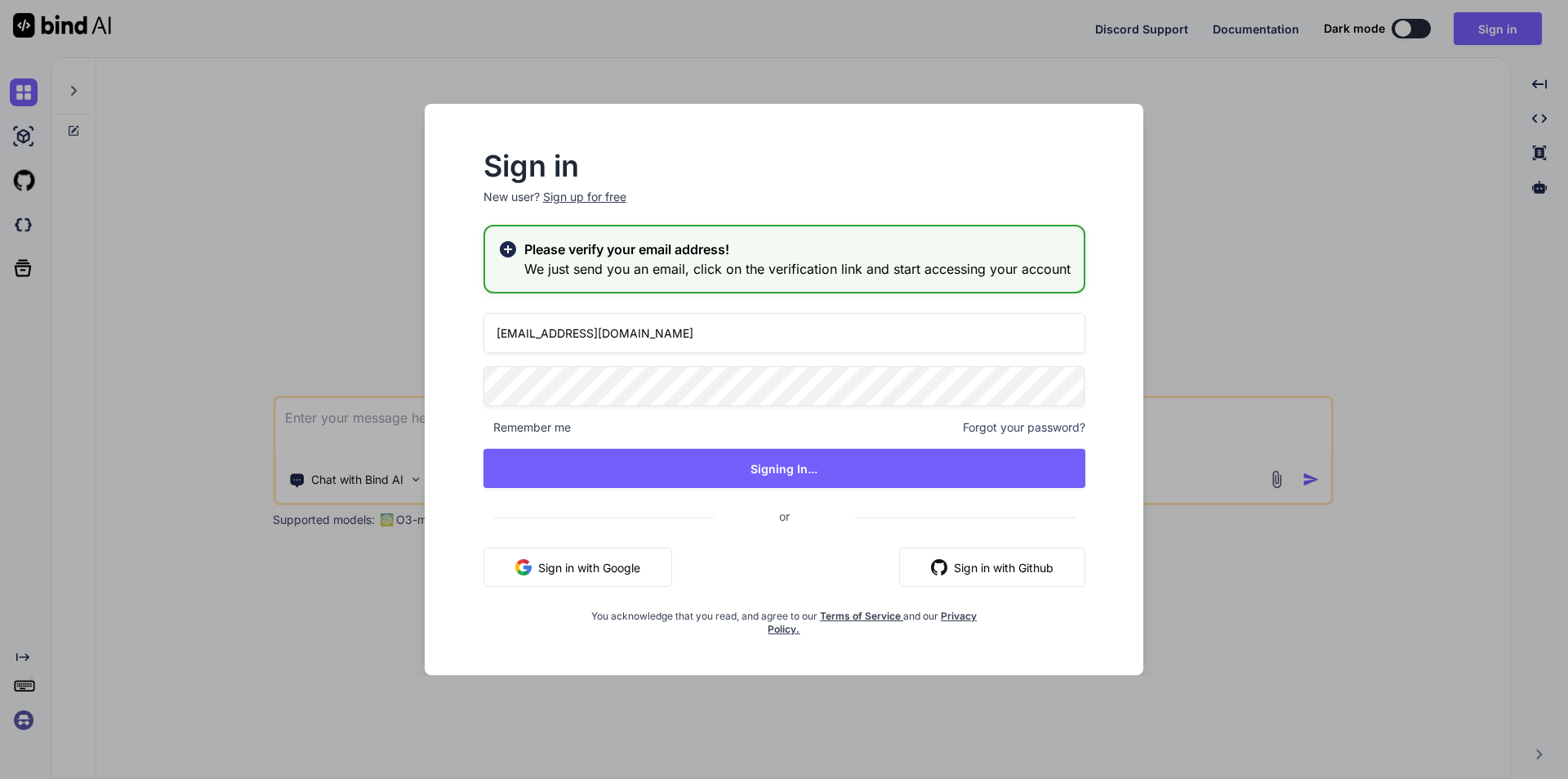
click at [719, 333] on input "[EMAIL_ADDRESS][DOMAIN_NAME]" at bounding box center [784, 333] width 603 height 40
click at [689, 337] on input "[EMAIL_ADDRESS][DOMAIN_NAME]" at bounding box center [784, 333] width 603 height 40
click at [758, 474] on div "zedi12@chahcyrans.com Remember me Forgot your password? Signing In... or Sign i…" at bounding box center [784, 475] width 603 height 323
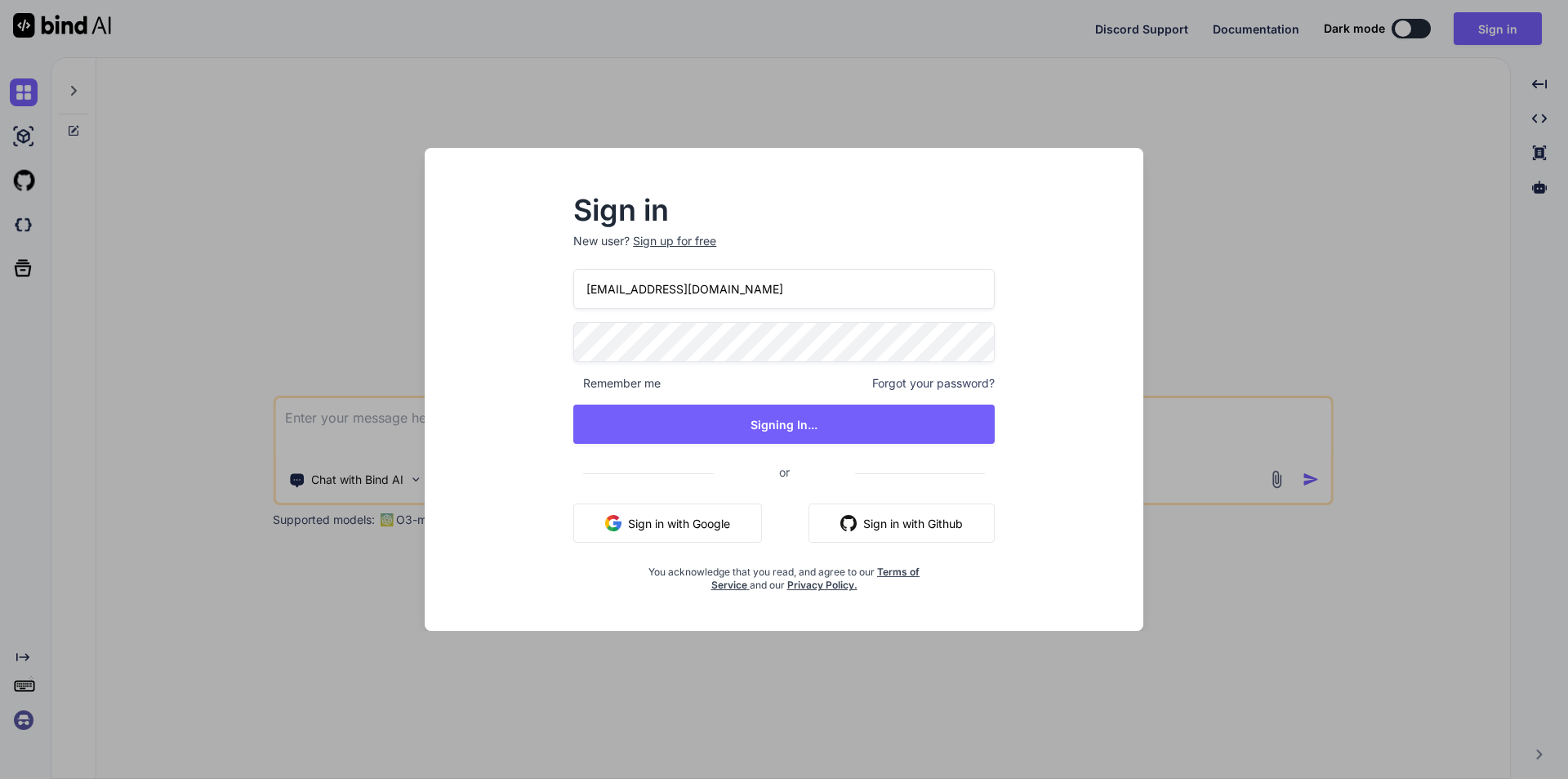
click at [978, 376] on span "Forgot your password?" at bounding box center [933, 383] width 122 height 16
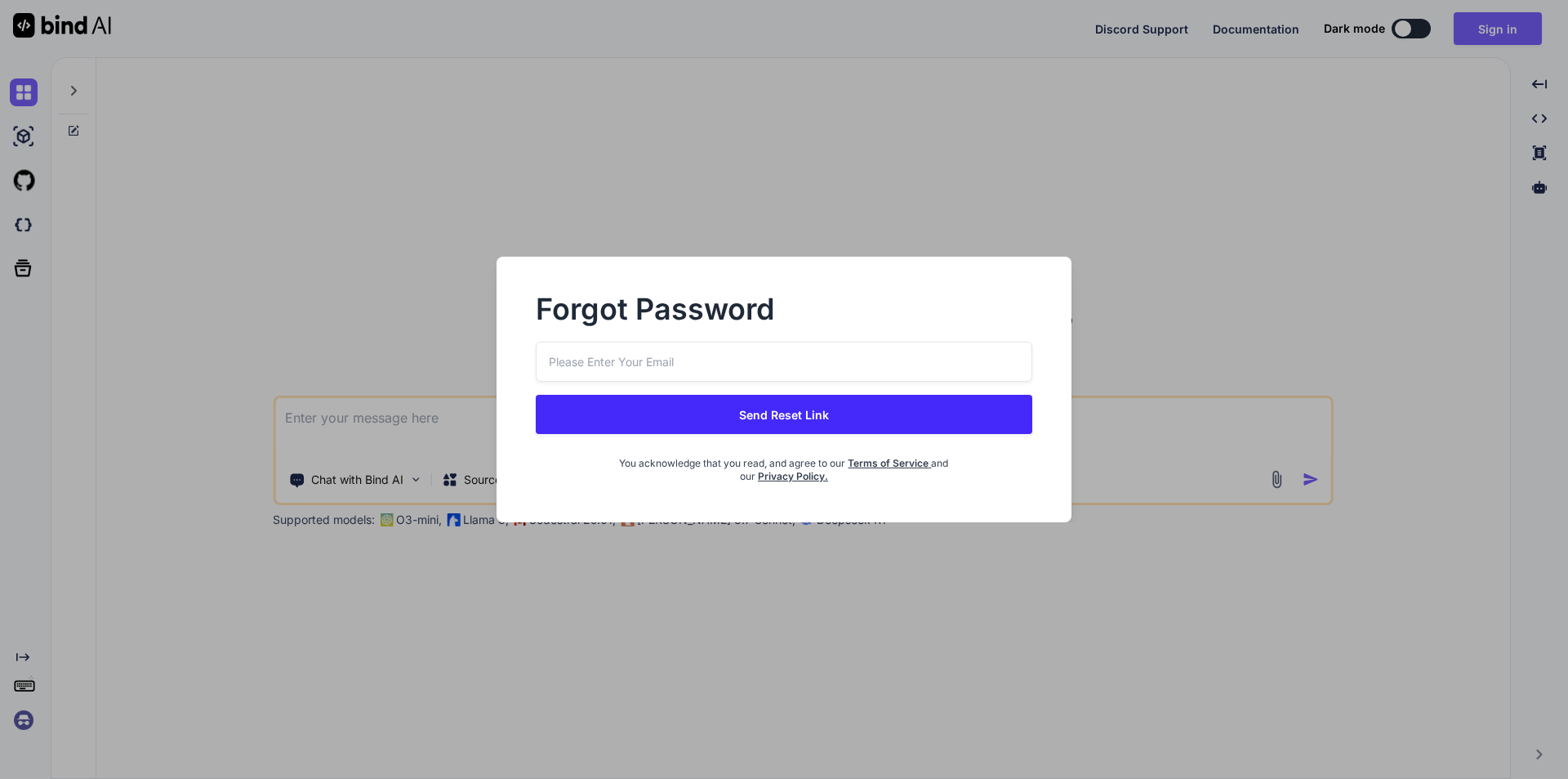
click at [643, 368] on input "email" at bounding box center [784, 361] width 497 height 40
paste input "[EMAIL_ADDRESS][DOMAIN_NAME]"
type input "[EMAIL_ADDRESS][DOMAIN_NAME]"
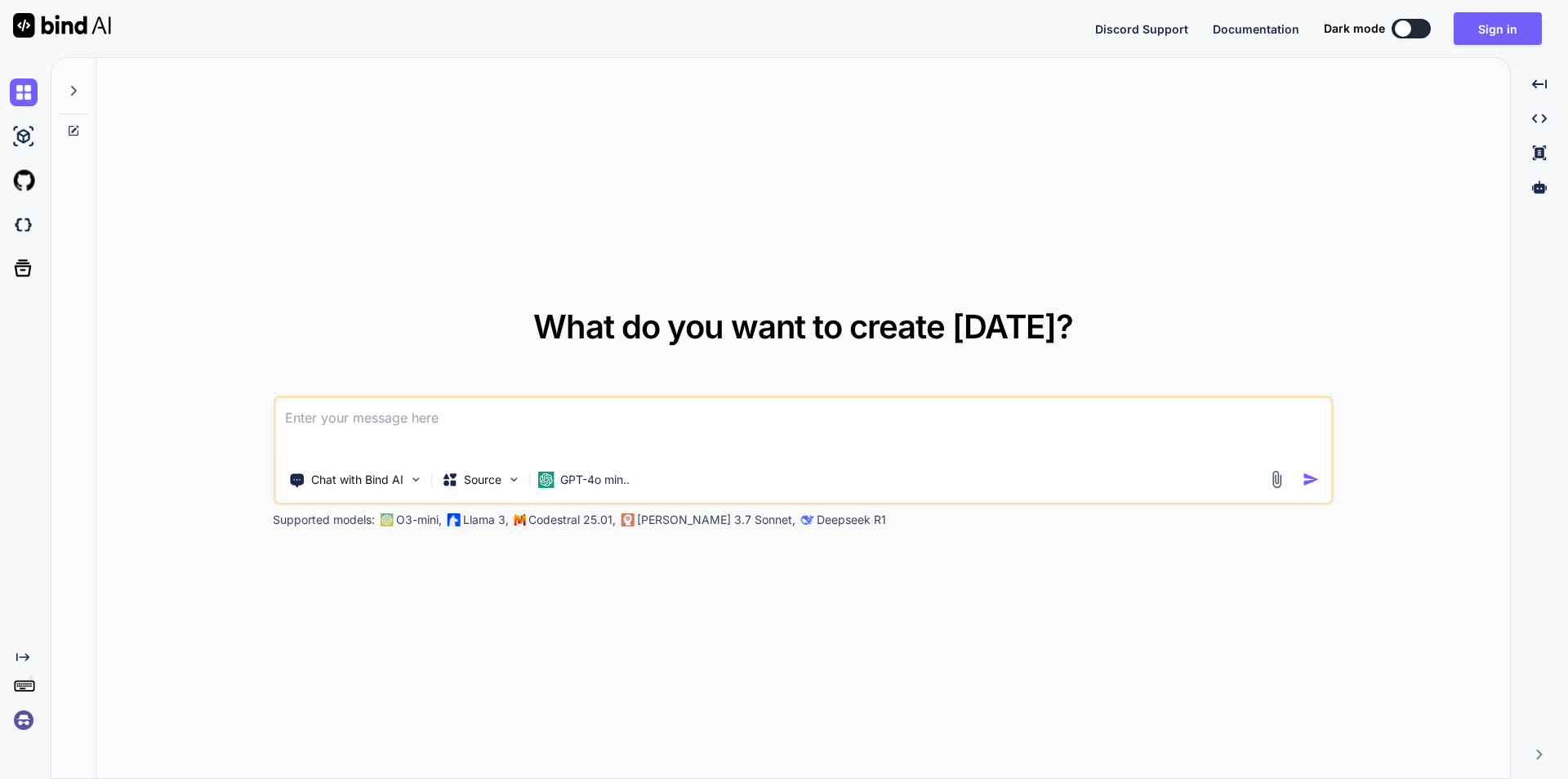
click at [628, 410] on textarea at bounding box center [803, 428] width 1056 height 61
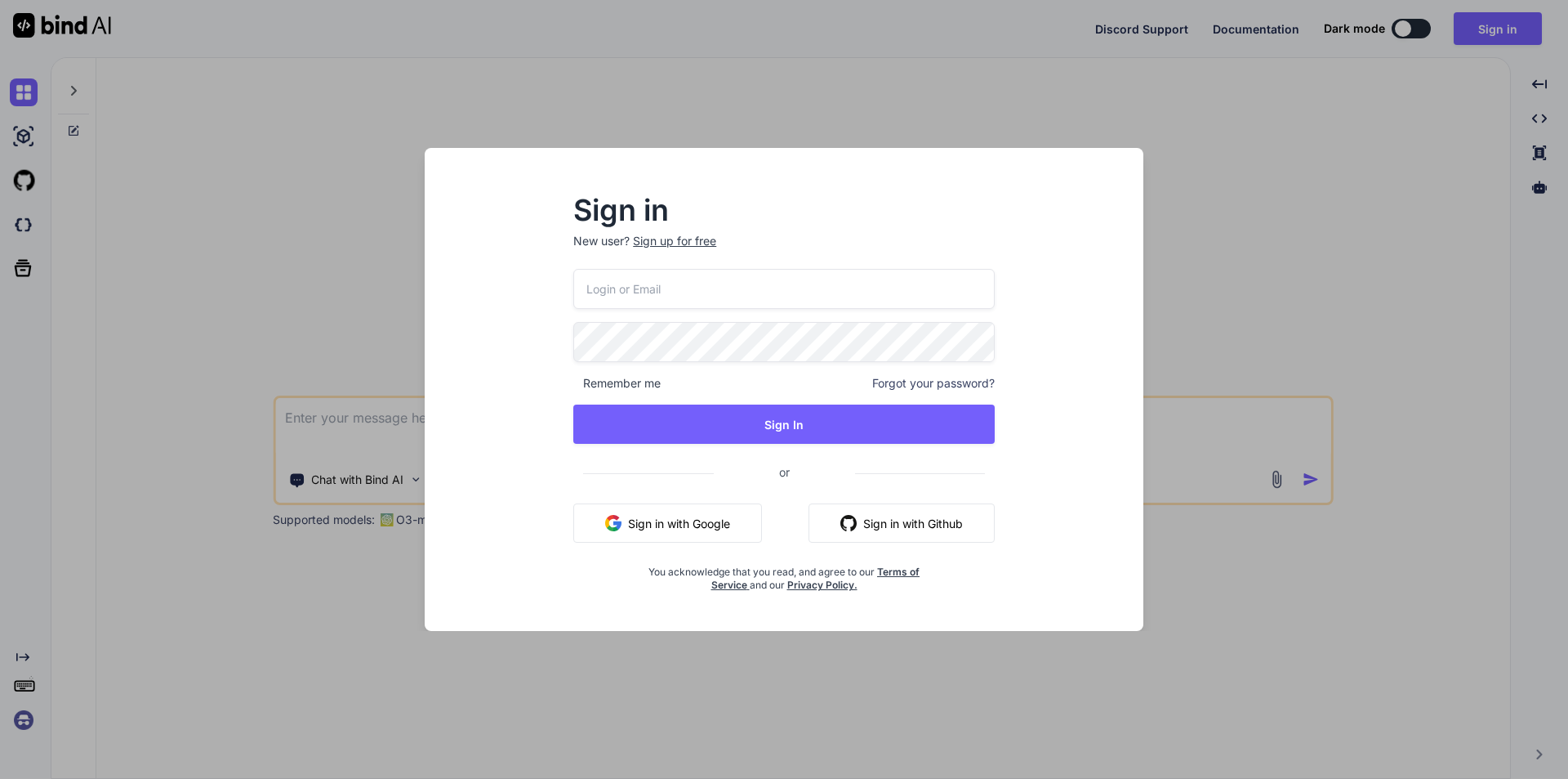
click at [660, 284] on input "email" at bounding box center [784, 289] width 422 height 40
paste input "[EMAIL_ADDRESS][DOMAIN_NAME]"
type input "[EMAIL_ADDRESS][DOMAIN_NAME]"
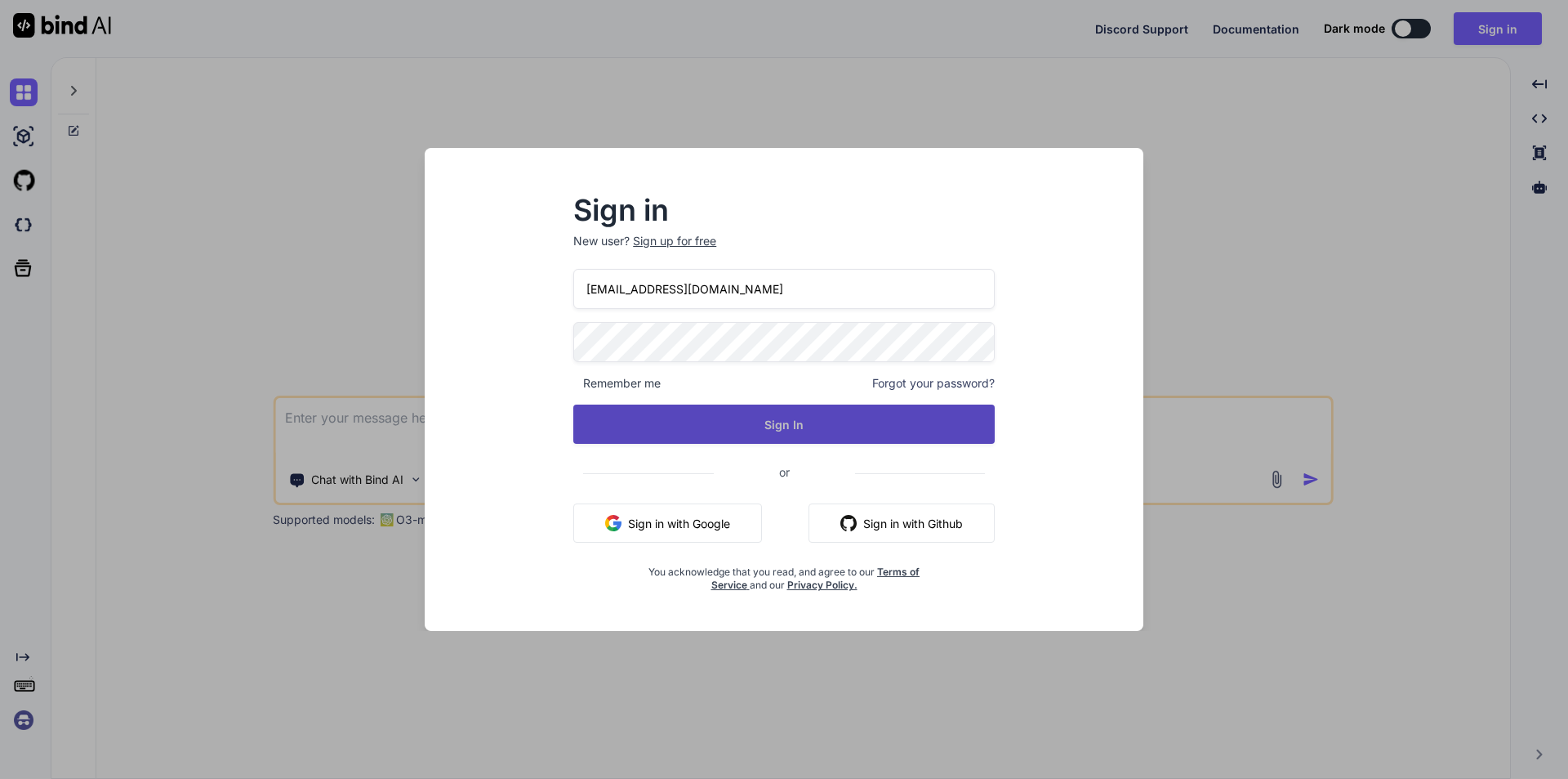
click at [718, 406] on button "Sign In" at bounding box center [784, 424] width 422 height 39
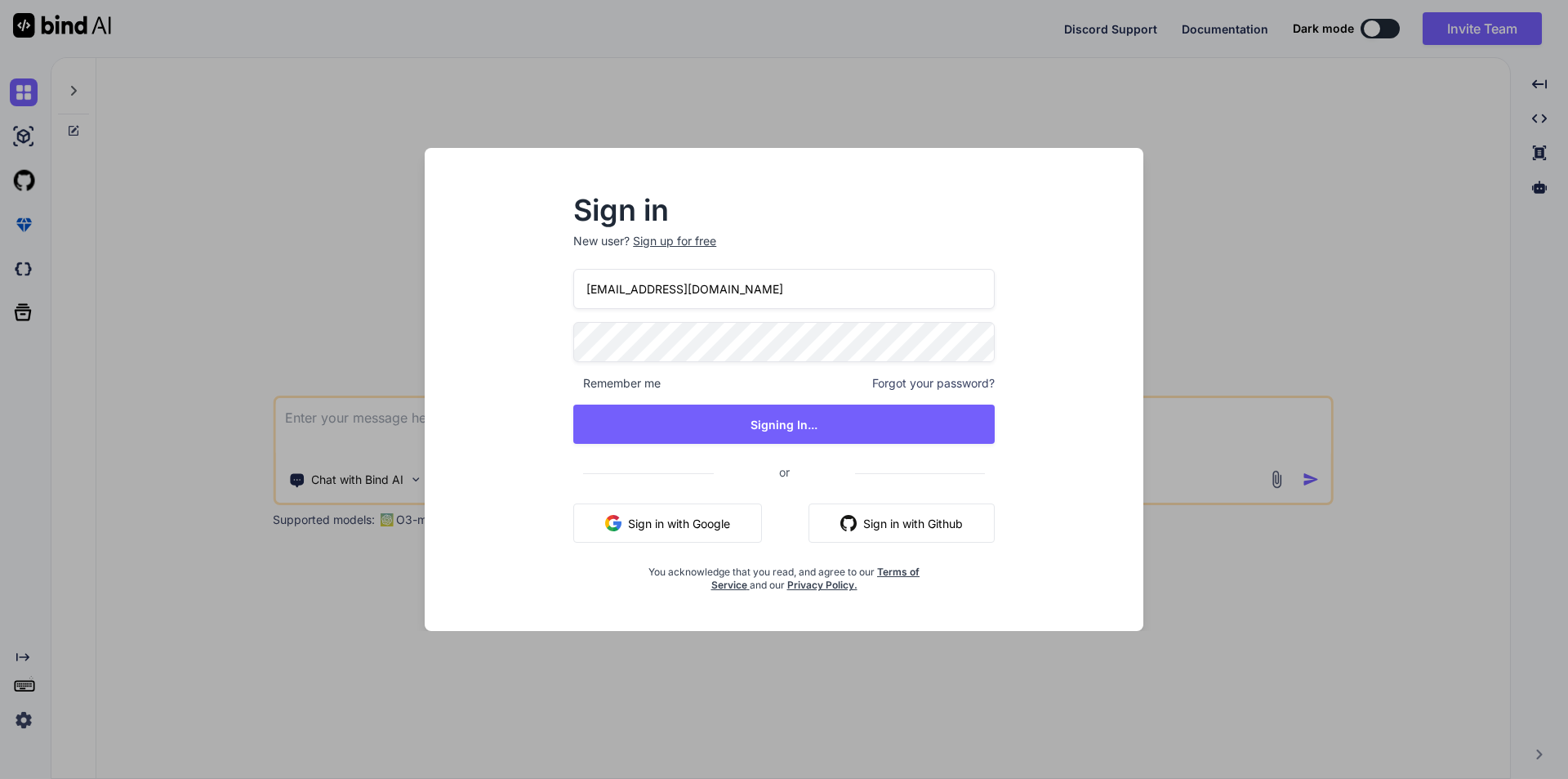
click at [671, 242] on div "Sign up for free" at bounding box center [675, 241] width 84 height 16
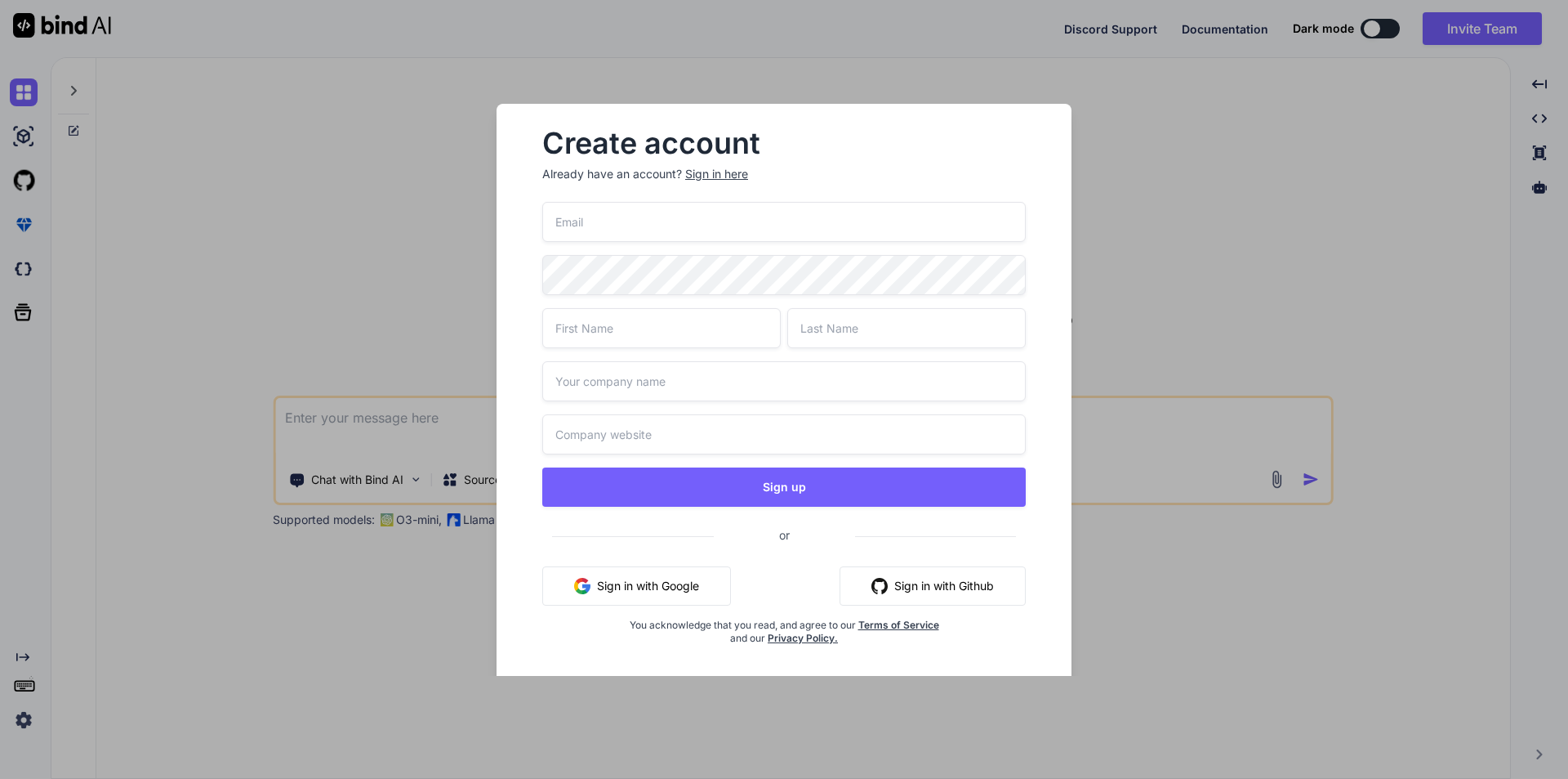
click at [666, 234] on input "email" at bounding box center [784, 222] width 483 height 40
